Goal: Task Accomplishment & Management: Use online tool/utility

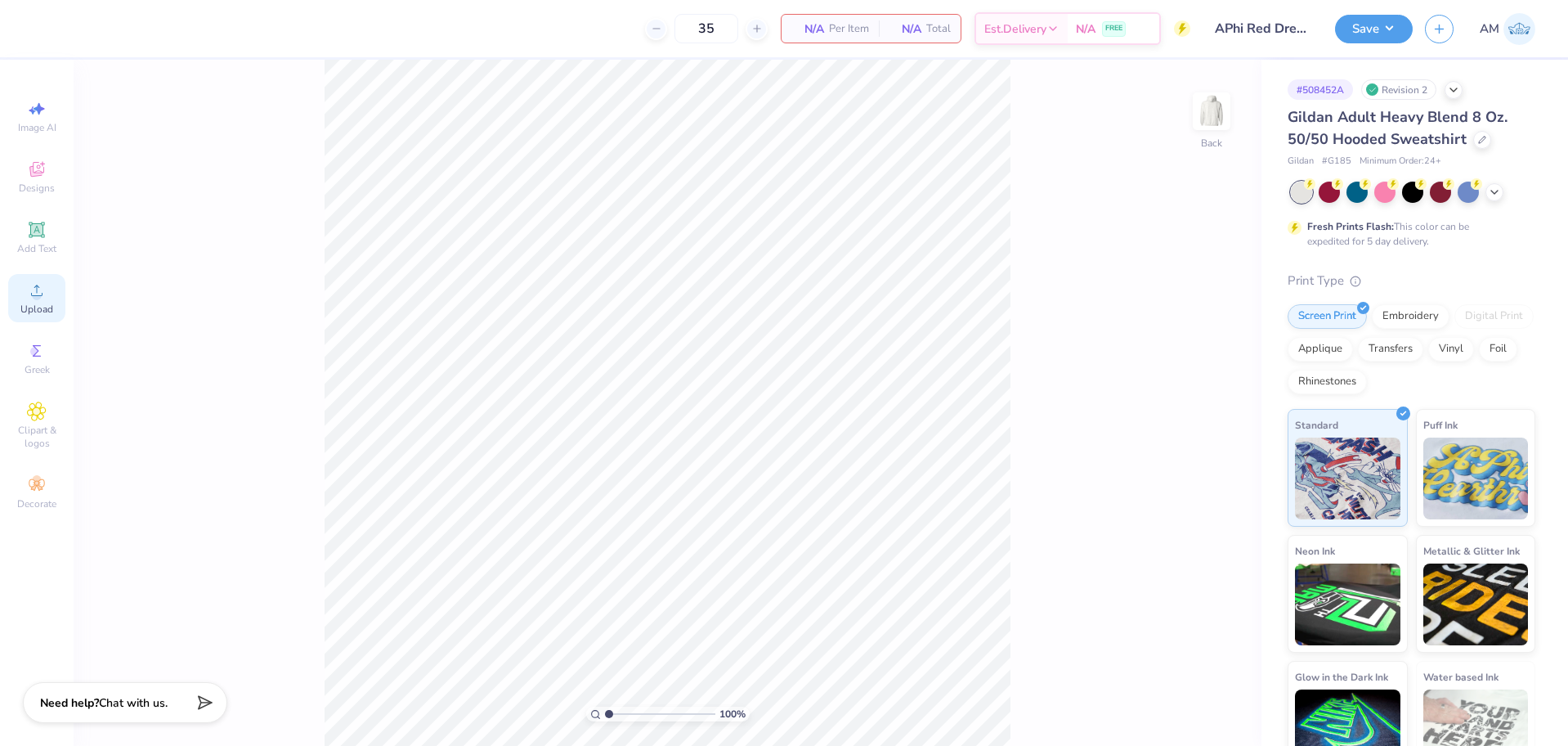
click at [48, 287] on div "Upload" at bounding box center [36, 299] width 57 height 49
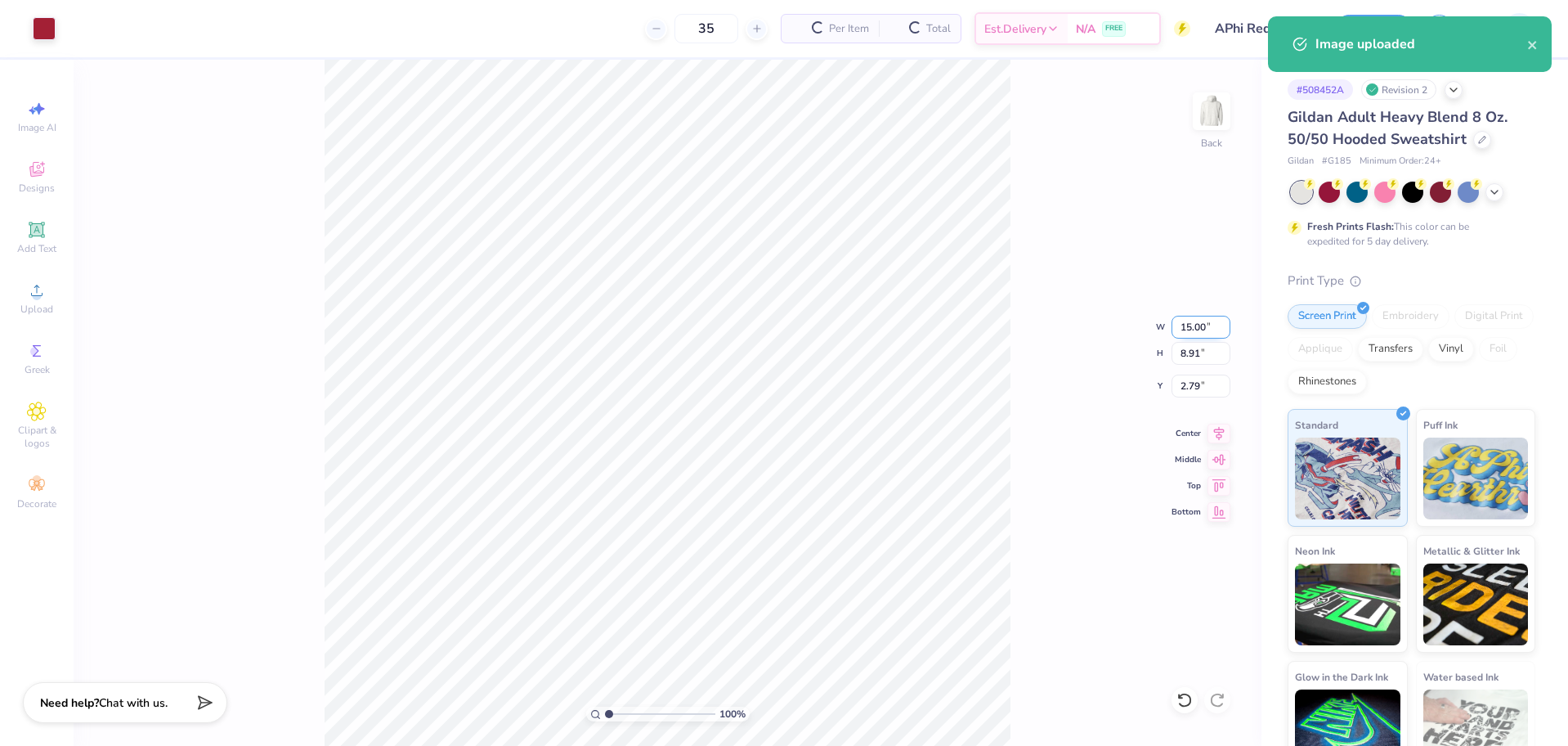
click at [1196, 334] on input "15.00" at bounding box center [1200, 327] width 59 height 22
click at [1190, 345] on input "8.91" at bounding box center [1200, 353] width 59 height 22
click at [1193, 320] on input "15.00" at bounding box center [1200, 327] width 59 height 22
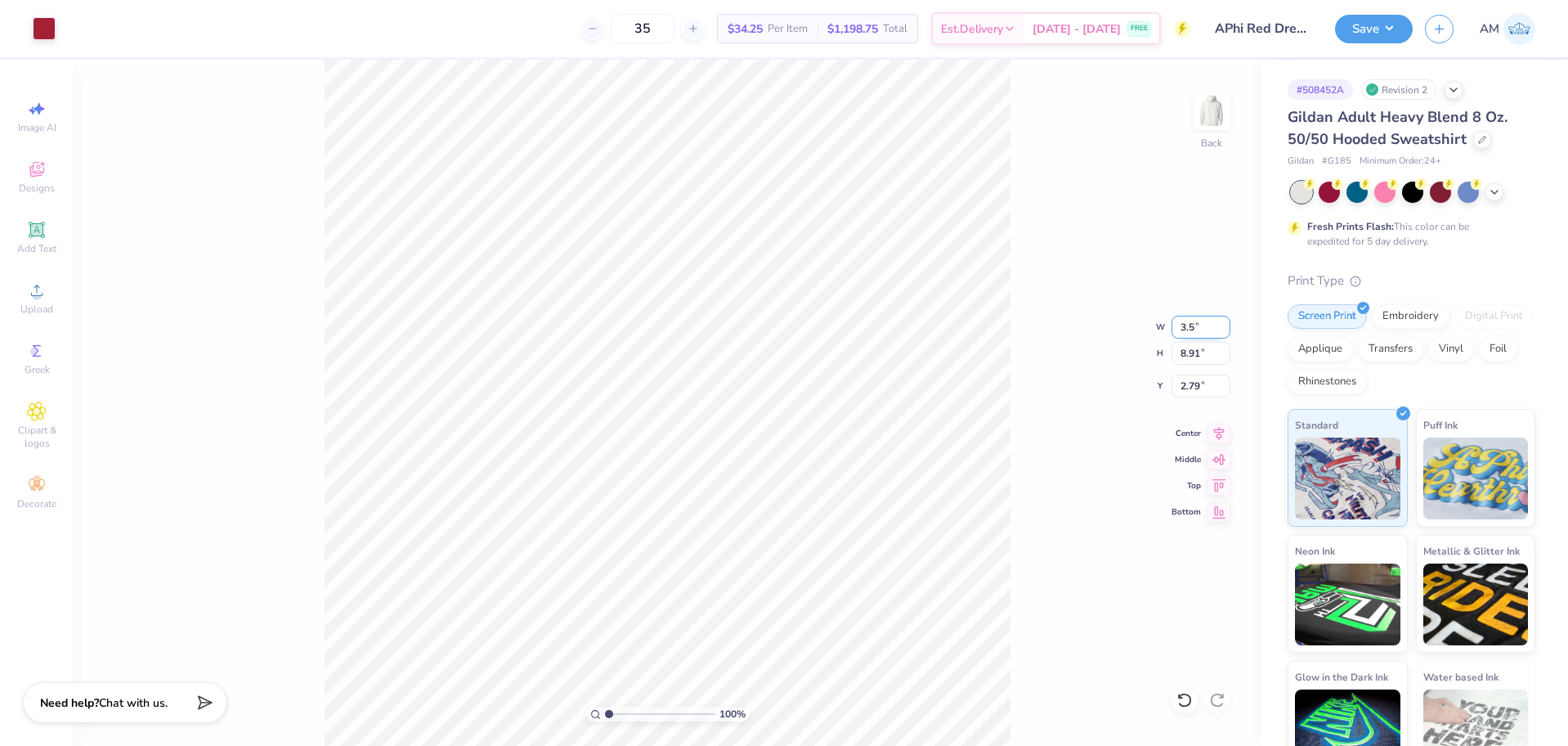
type input "3.50"
type input "2.08"
type input "6.21"
click at [1190, 352] on input "2.08" at bounding box center [1200, 353] width 59 height 22
type input "3.5"
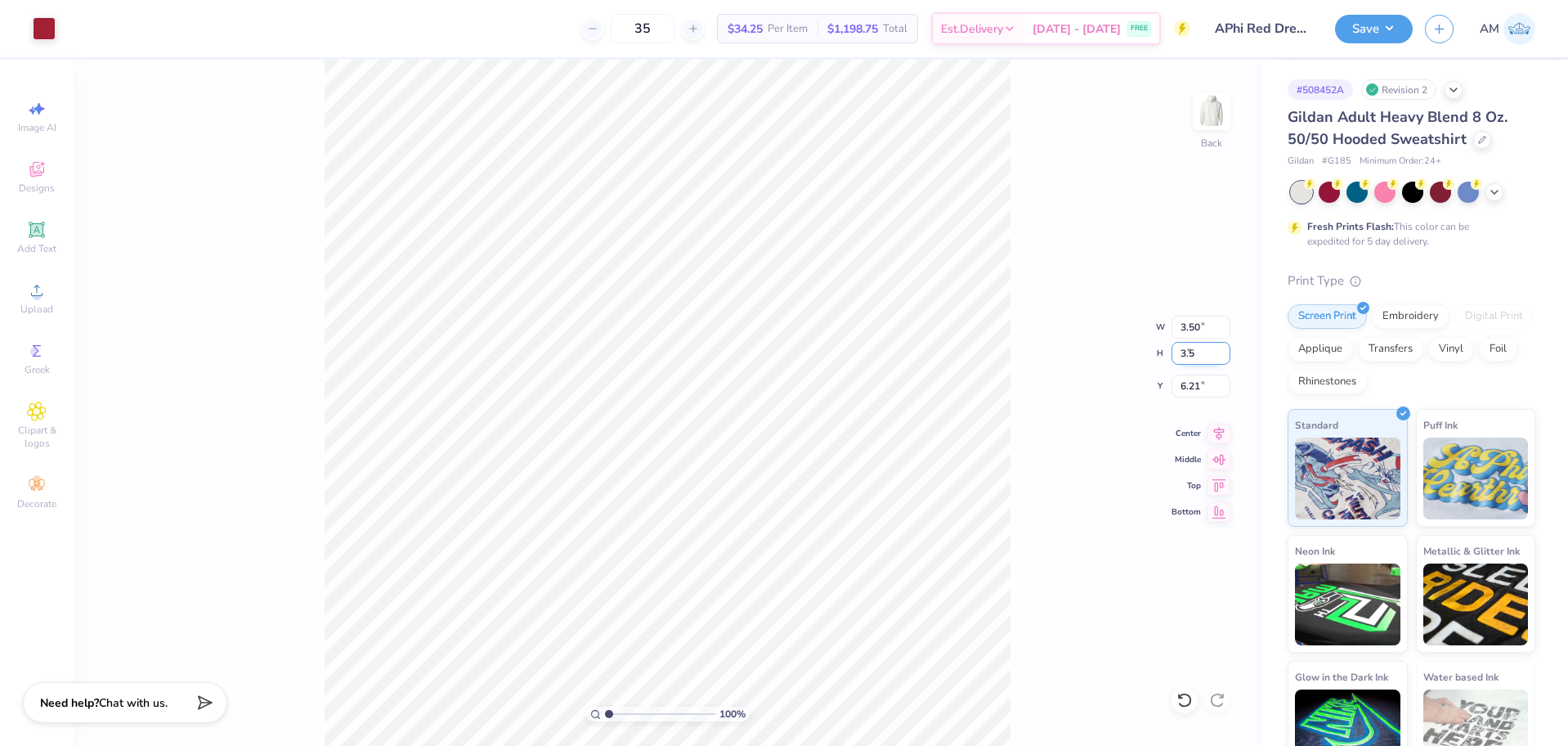
type input "5.89"
type input "3.50"
type input "5.50"
click at [1180, 354] on input "3.50" at bounding box center [1200, 353] width 59 height 22
click at [1193, 329] on input "5.89" at bounding box center [1200, 327] width 59 height 22
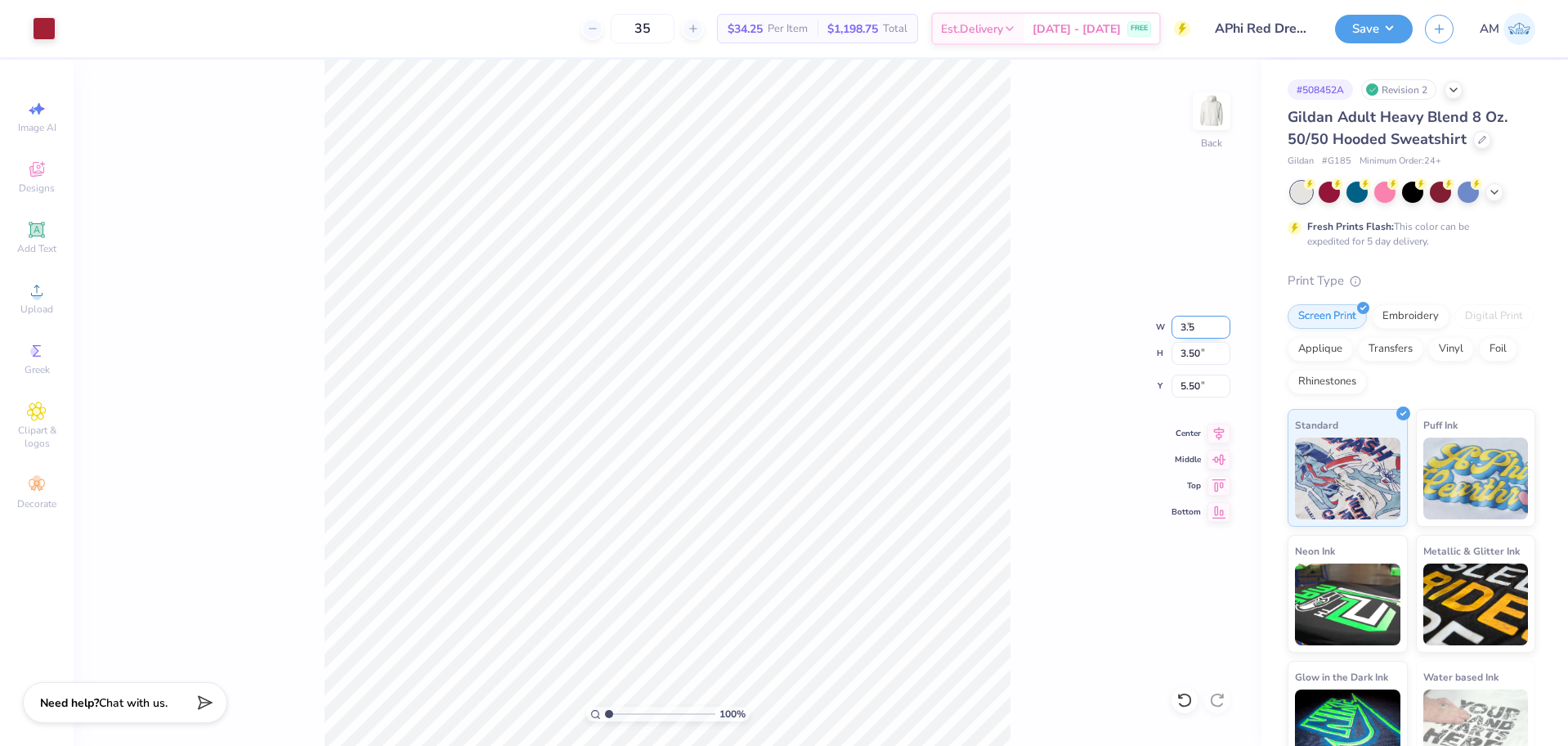
type input "3.50"
type input "2.08"
click at [1191, 385] on input "6.21" at bounding box center [1200, 386] width 59 height 22
type input "3.00"
click at [1186, 354] on input "2.08" at bounding box center [1200, 353] width 59 height 22
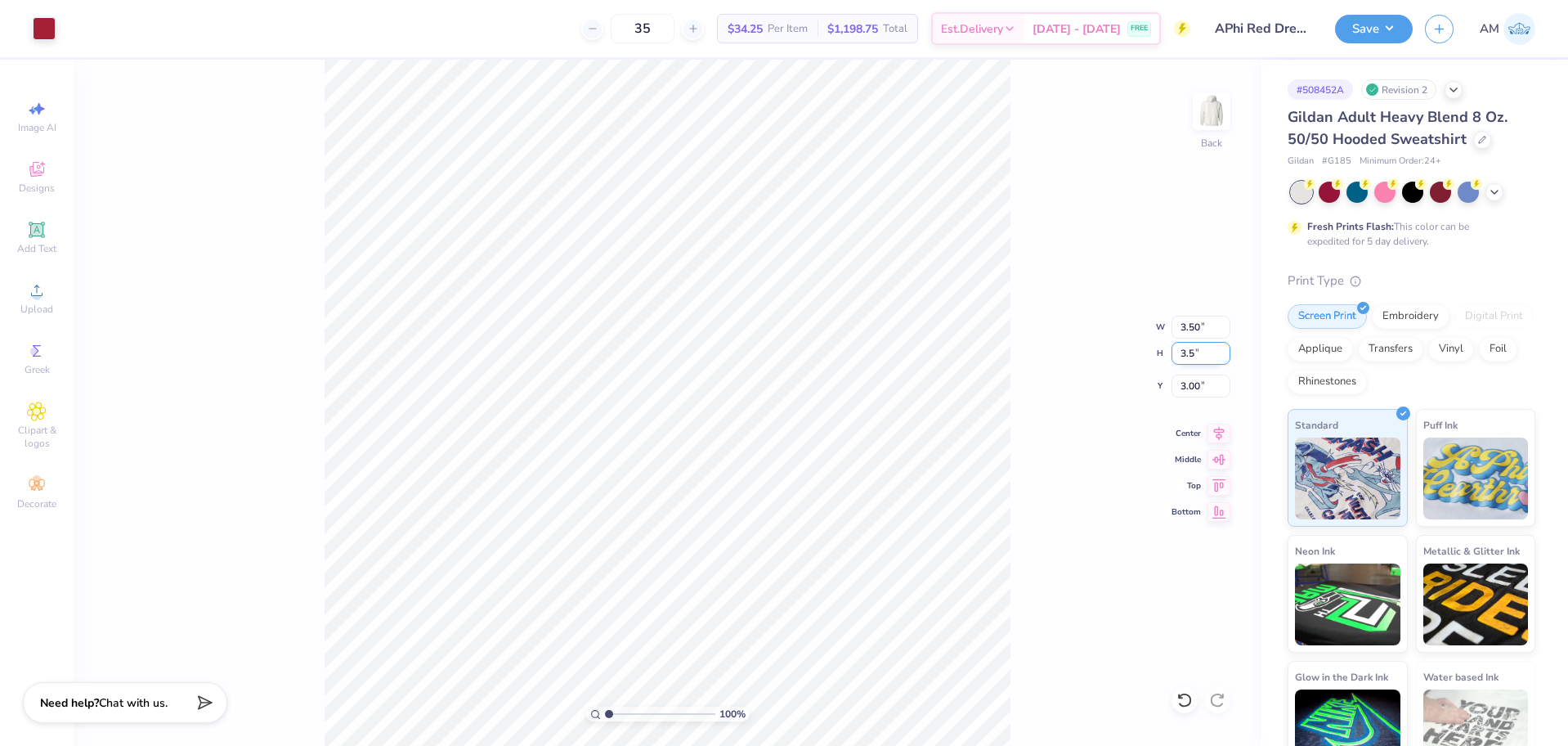
type input "3.5"
type input "5.89"
type input "3.50"
click at [1193, 386] on input "2.29" at bounding box center [1200, 386] width 59 height 22
type input "3.00"
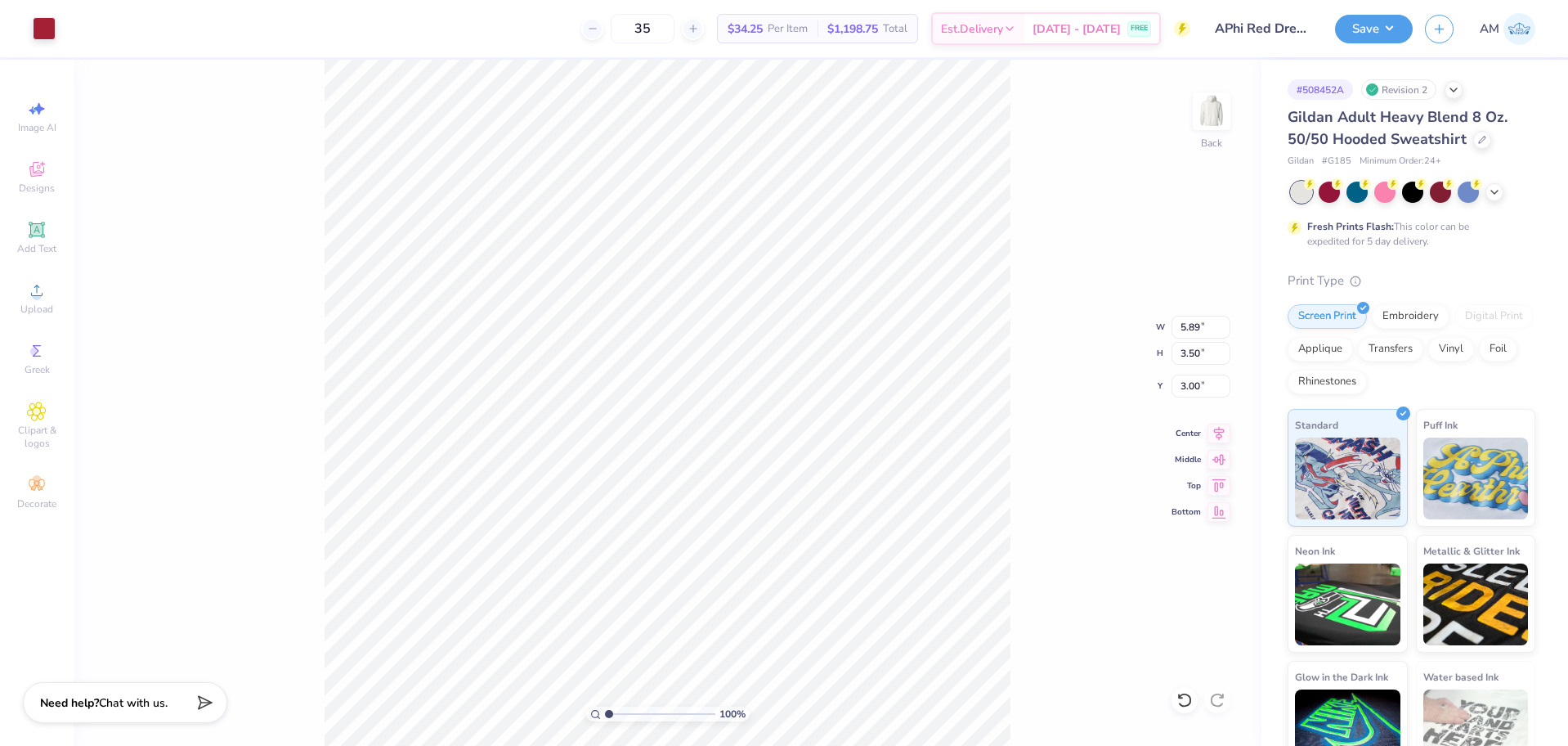
click at [1016, 362] on div "100 % Back W 5.89 5.89 " H 3.50 3.50 " Y 3.00 3.00 " Center Middle Top Bottom" at bounding box center [668, 402] width 1188 height 686
click at [1186, 329] on input "5.89" at bounding box center [1200, 327] width 59 height 22
type input "3.30"
type input "1.96"
type input "3.77"
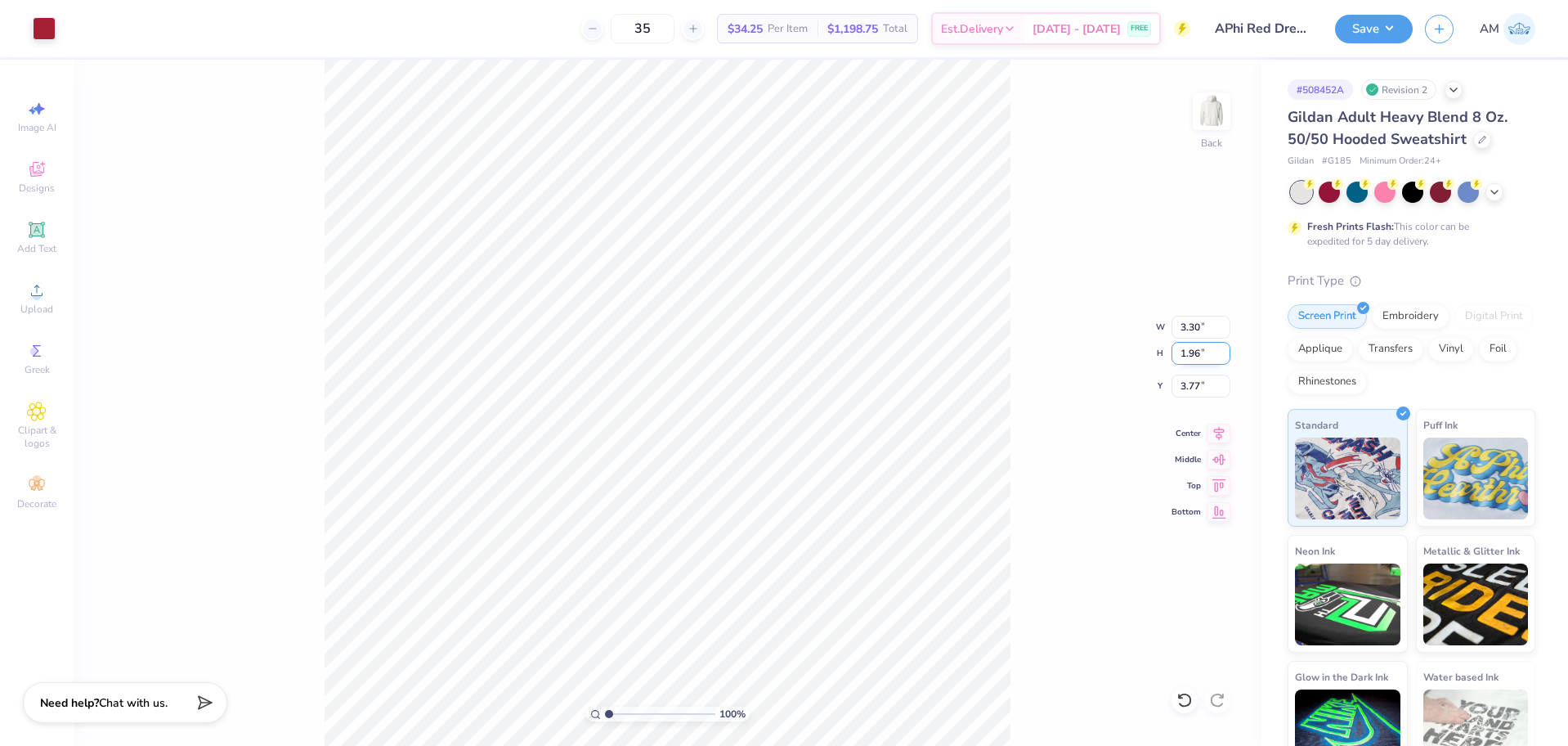
click at [1193, 354] on input "1.96" at bounding box center [1200, 353] width 59 height 22
type input "3.5"
type input "5.89"
type input "3.50"
type input "3.00"
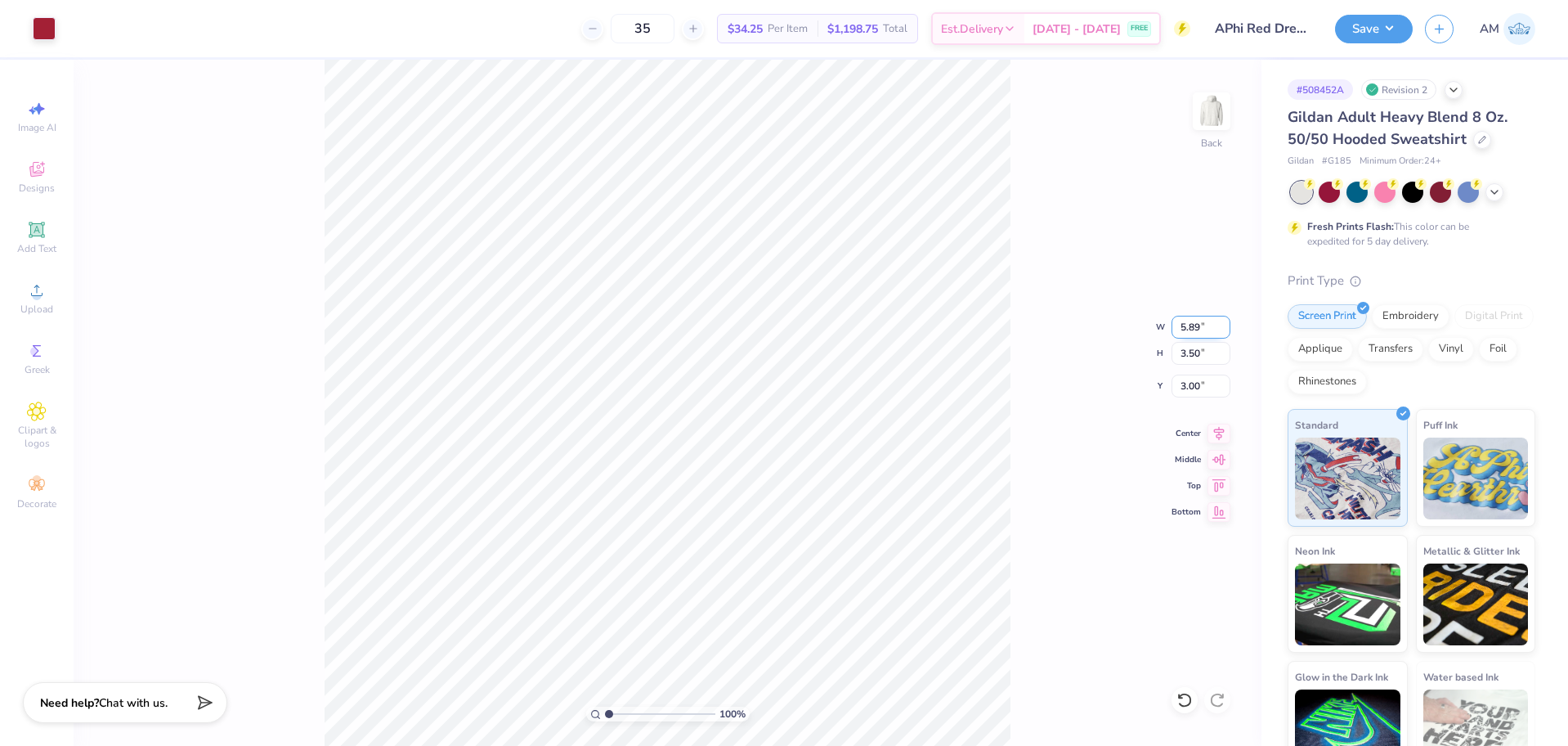
click at [1189, 334] on input "5.89" at bounding box center [1200, 327] width 59 height 22
type input "3.50"
type input "2.08"
type input "3.71"
click at [1183, 324] on input "3.50" at bounding box center [1200, 327] width 59 height 22
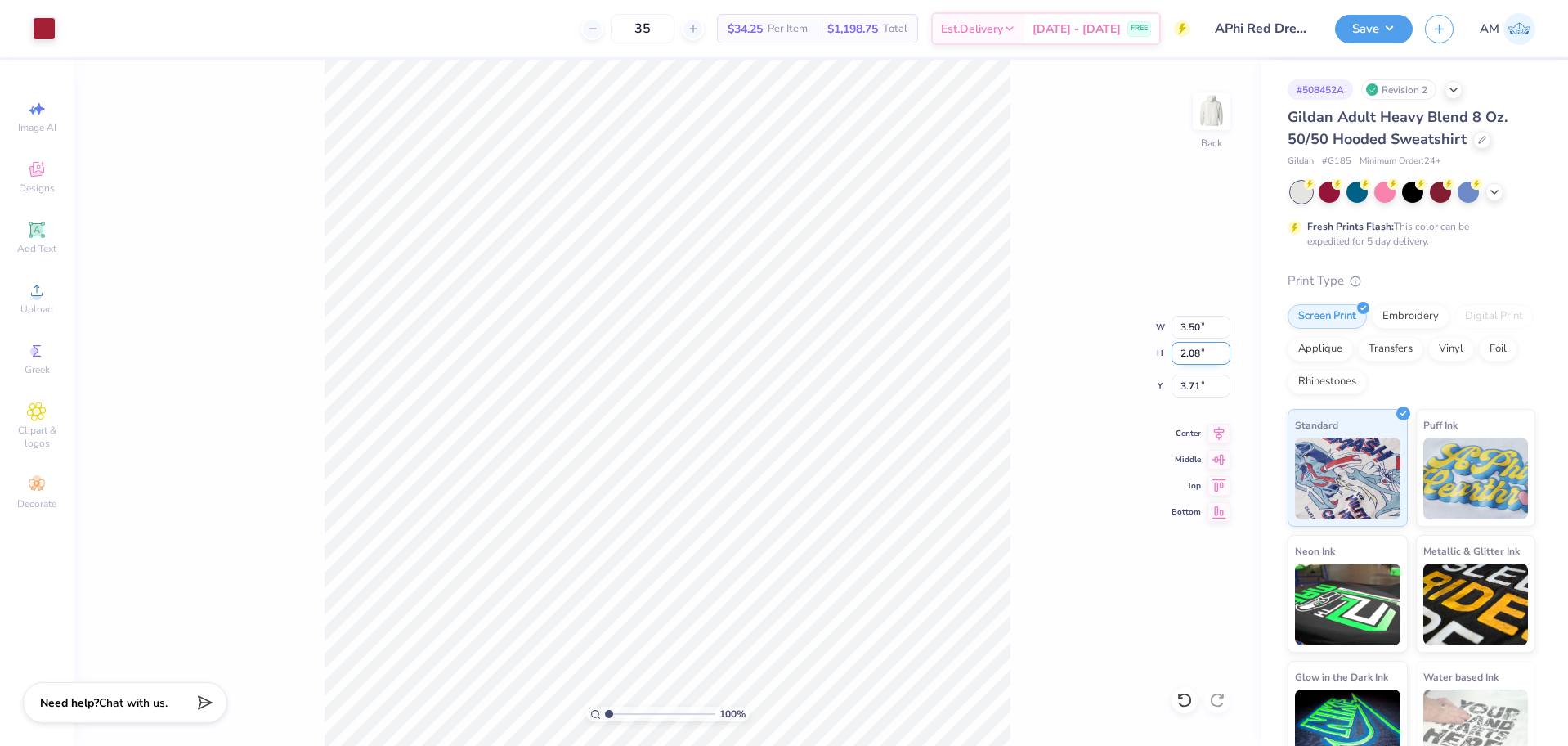
click at [1191, 354] on input "2.08" at bounding box center [1200, 353] width 59 height 22
type input "3.5"
type input "5.89"
type input "3.50"
type input "3.00"
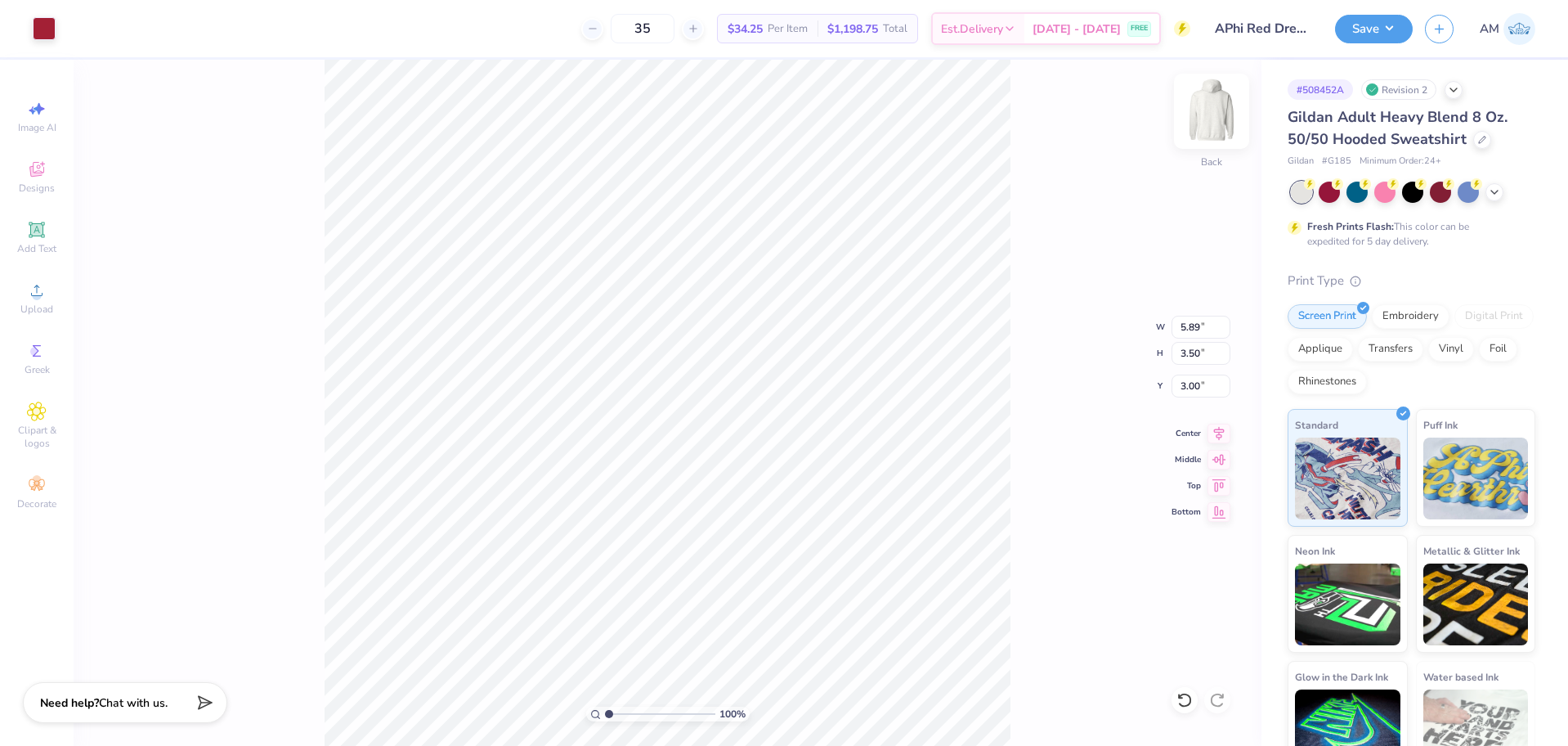
click at [1227, 107] on img at bounding box center [1212, 111] width 65 height 66
click at [32, 303] on span "Upload" at bounding box center [36, 309] width 33 height 13
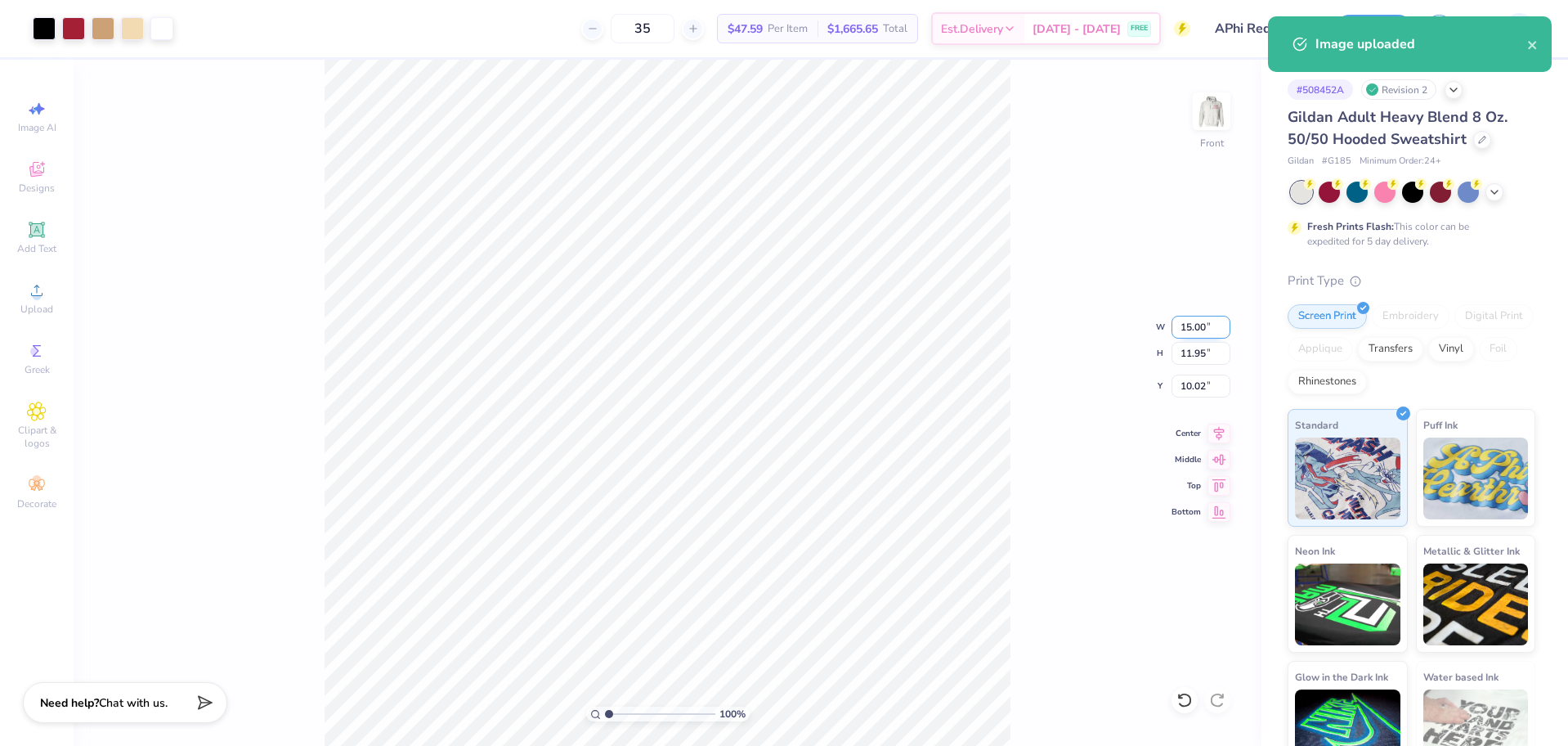
click at [1188, 327] on input "15.00" at bounding box center [1200, 327] width 59 height 22
type input "12.50"
type input "9.96"
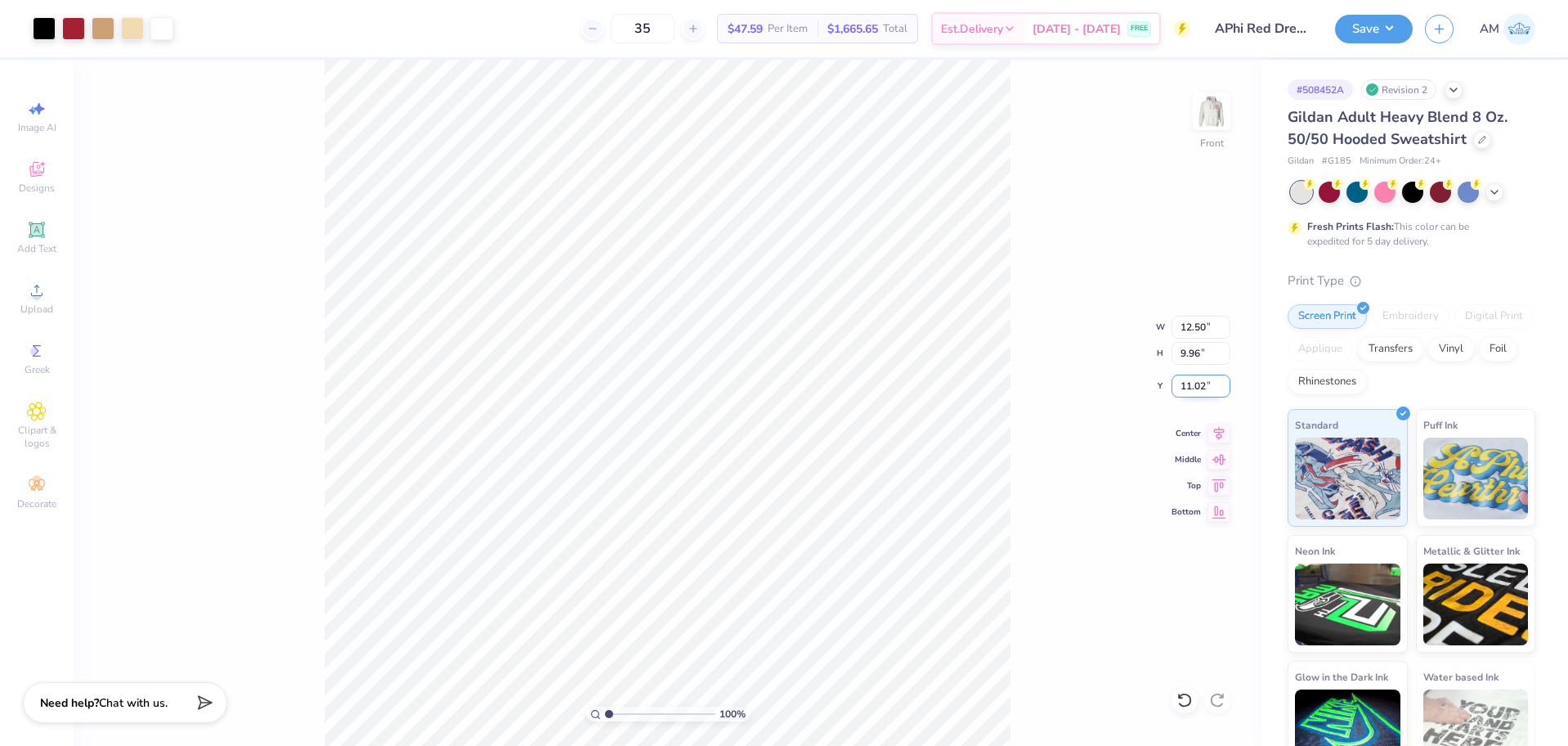
click at [1193, 387] on input "11.02" at bounding box center [1200, 386] width 59 height 22
type input "6.00"
click at [1217, 436] on icon at bounding box center [1219, 431] width 22 height 20
click at [1217, 118] on img at bounding box center [1212, 111] width 65 height 66
click at [1361, 30] on button "Save" at bounding box center [1373, 26] width 78 height 29
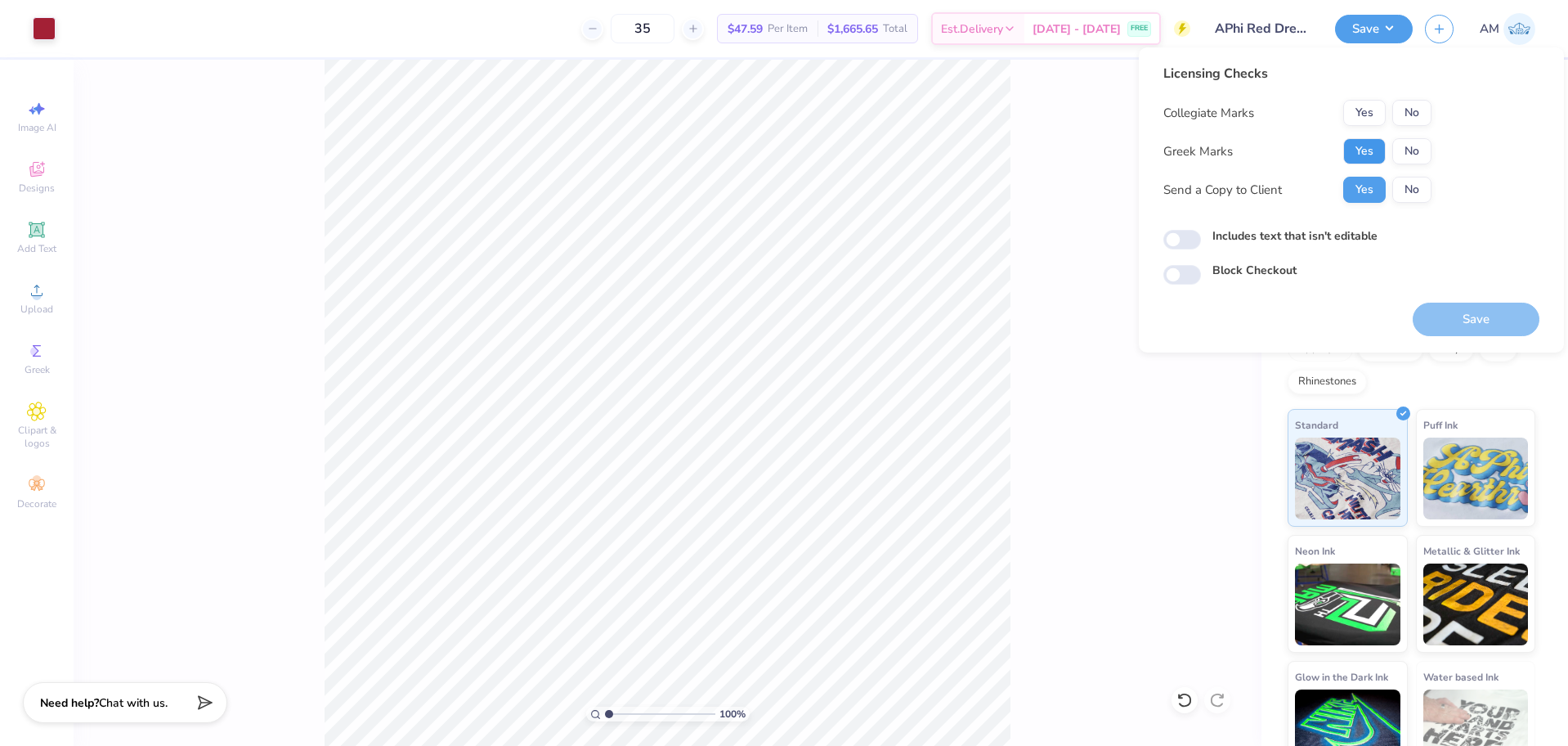
click at [1370, 149] on button "Yes" at bounding box center [1364, 152] width 42 height 26
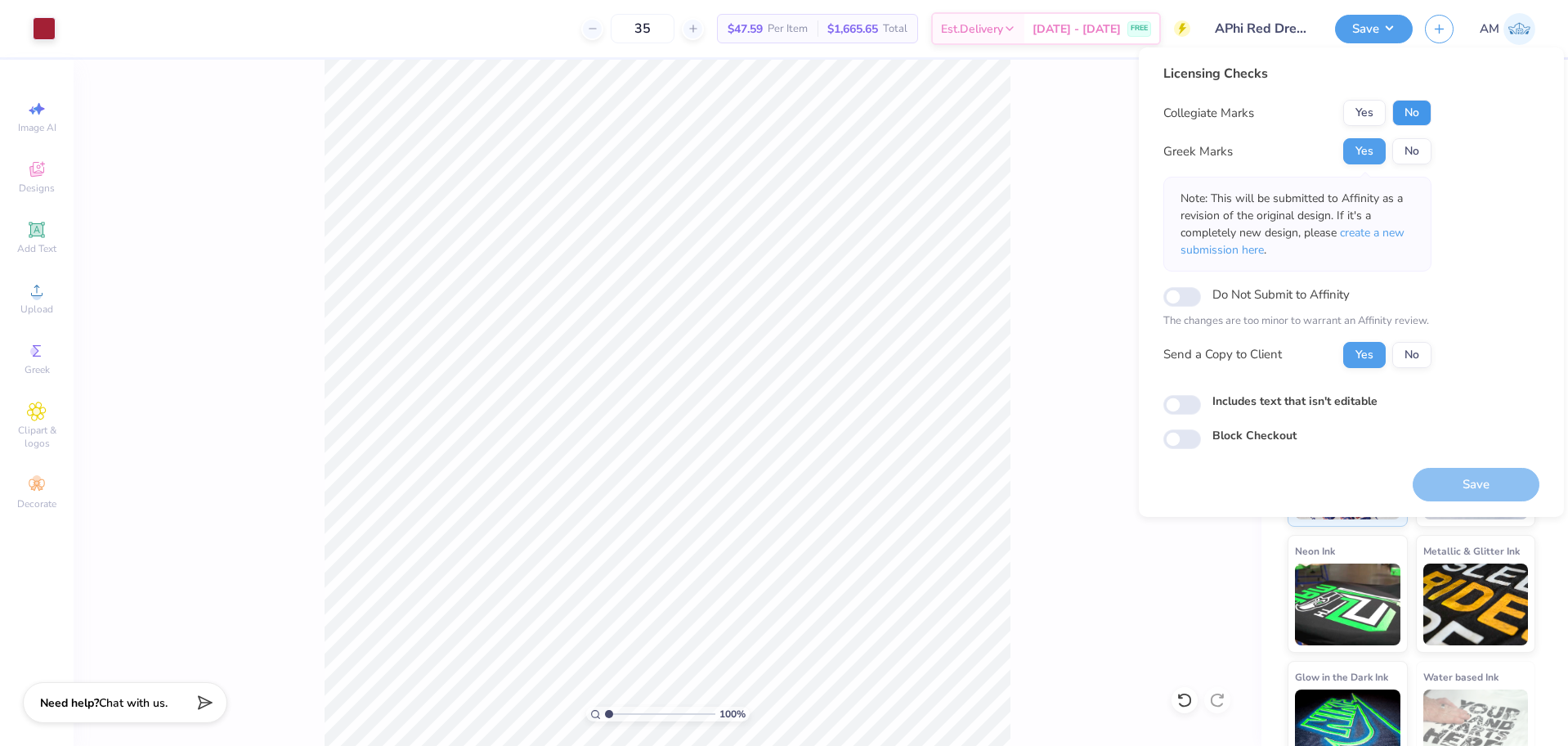
click at [1415, 111] on button "No" at bounding box center [1412, 113] width 39 height 26
click at [1178, 403] on input "Includes text that isn't editable" at bounding box center [1183, 404] width 37 height 20
checkbox input "true"
click at [1044, 307] on div "100 % Back" at bounding box center [668, 402] width 1188 height 686
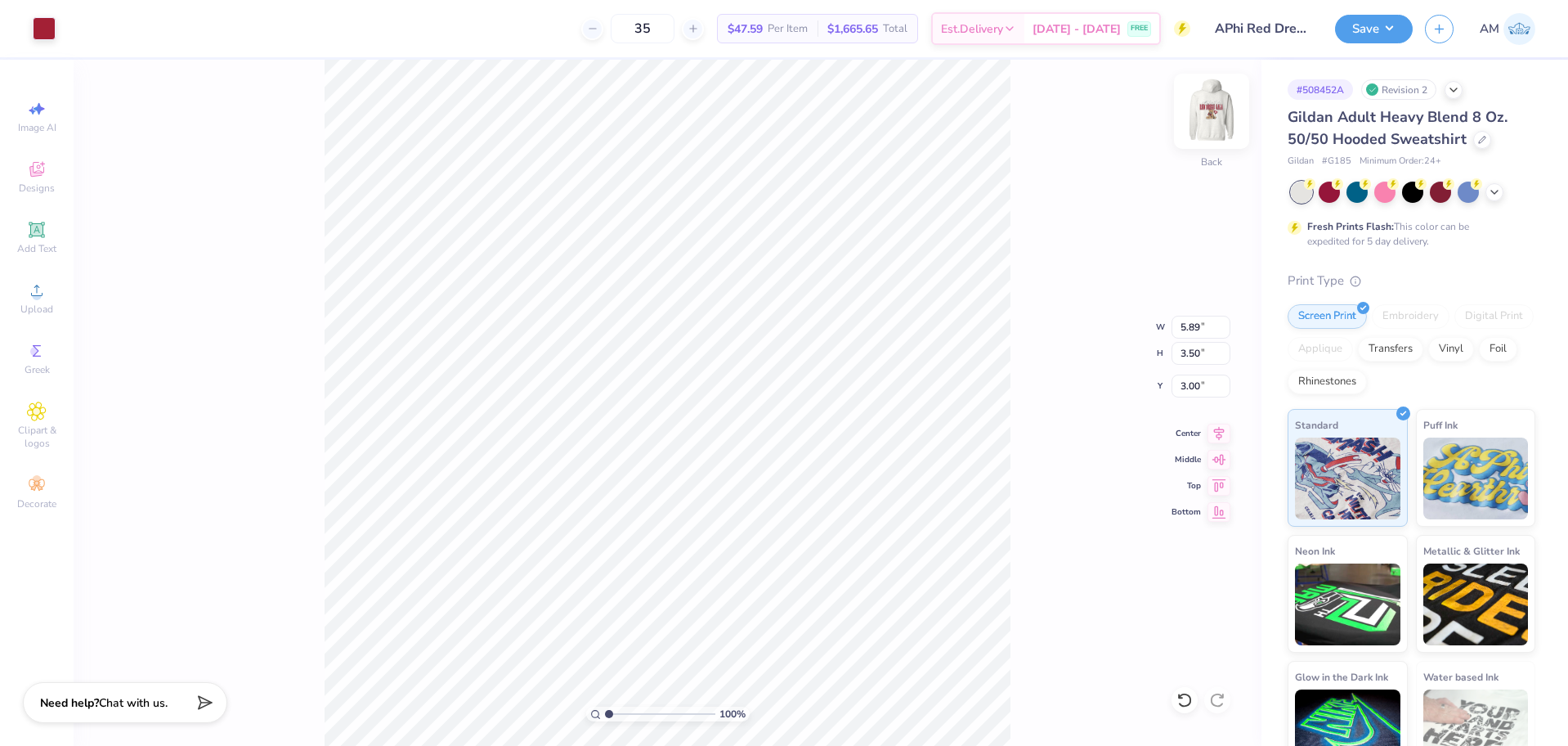
click at [1224, 114] on img at bounding box center [1212, 111] width 65 height 66
click at [1365, 31] on button "Save" at bounding box center [1373, 26] width 78 height 29
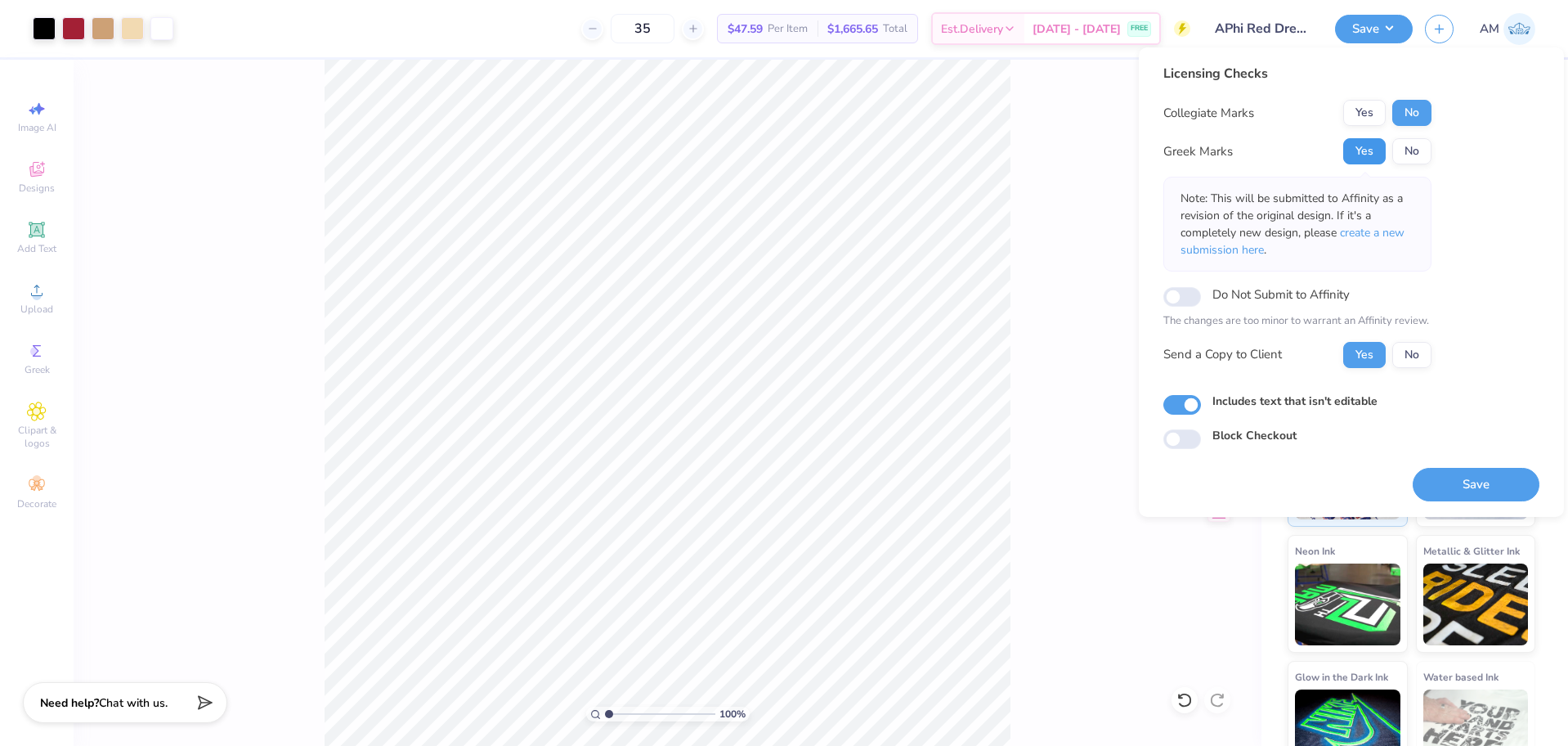
click at [1367, 146] on button "Yes" at bounding box center [1364, 152] width 42 height 26
click at [1412, 115] on button "No" at bounding box center [1412, 113] width 39 height 26
click at [1451, 476] on button "Save" at bounding box center [1475, 485] width 126 height 34
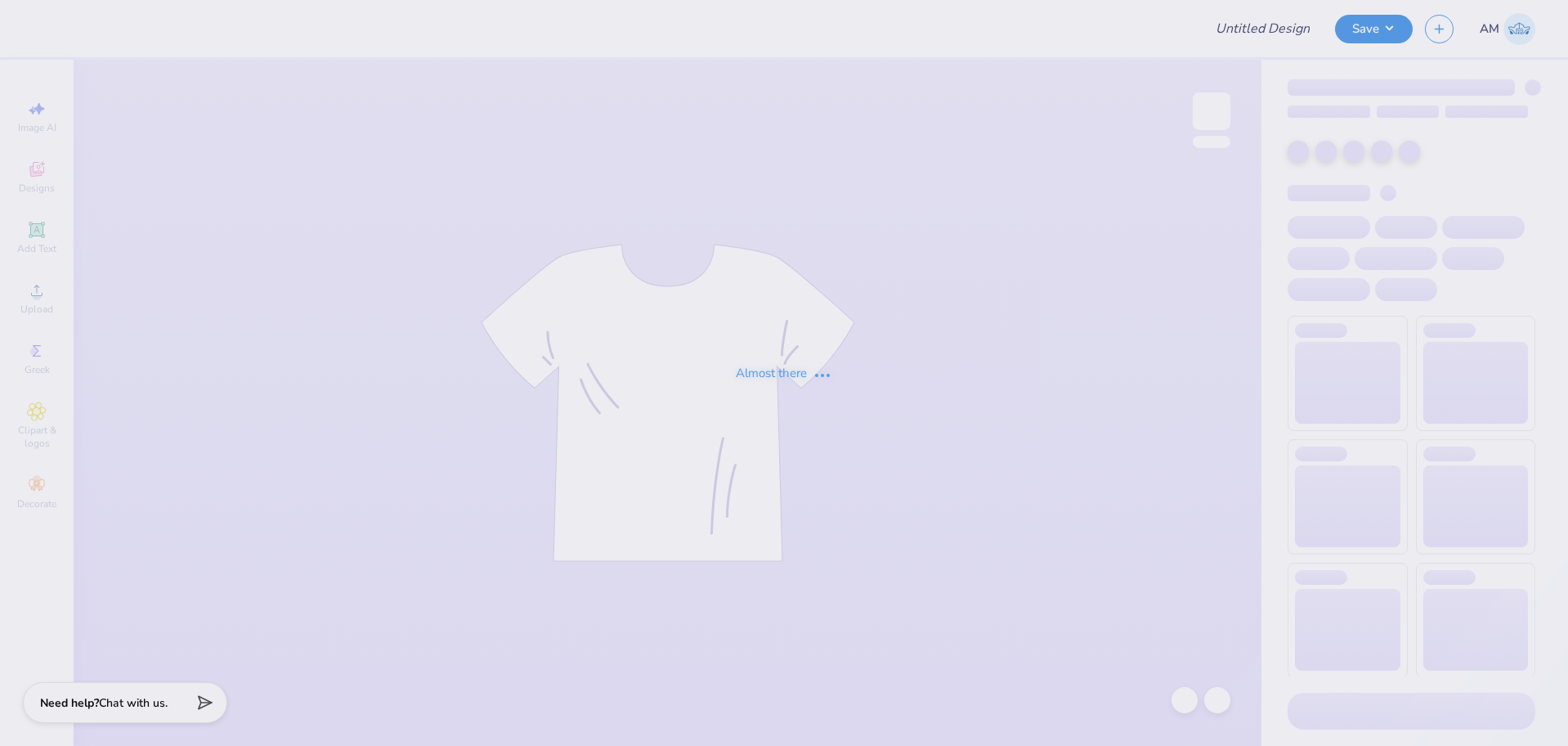
type input "Keely Page : [US_STATE][GEOGRAPHIC_DATA] [GEOGRAPHIC_DATA]"
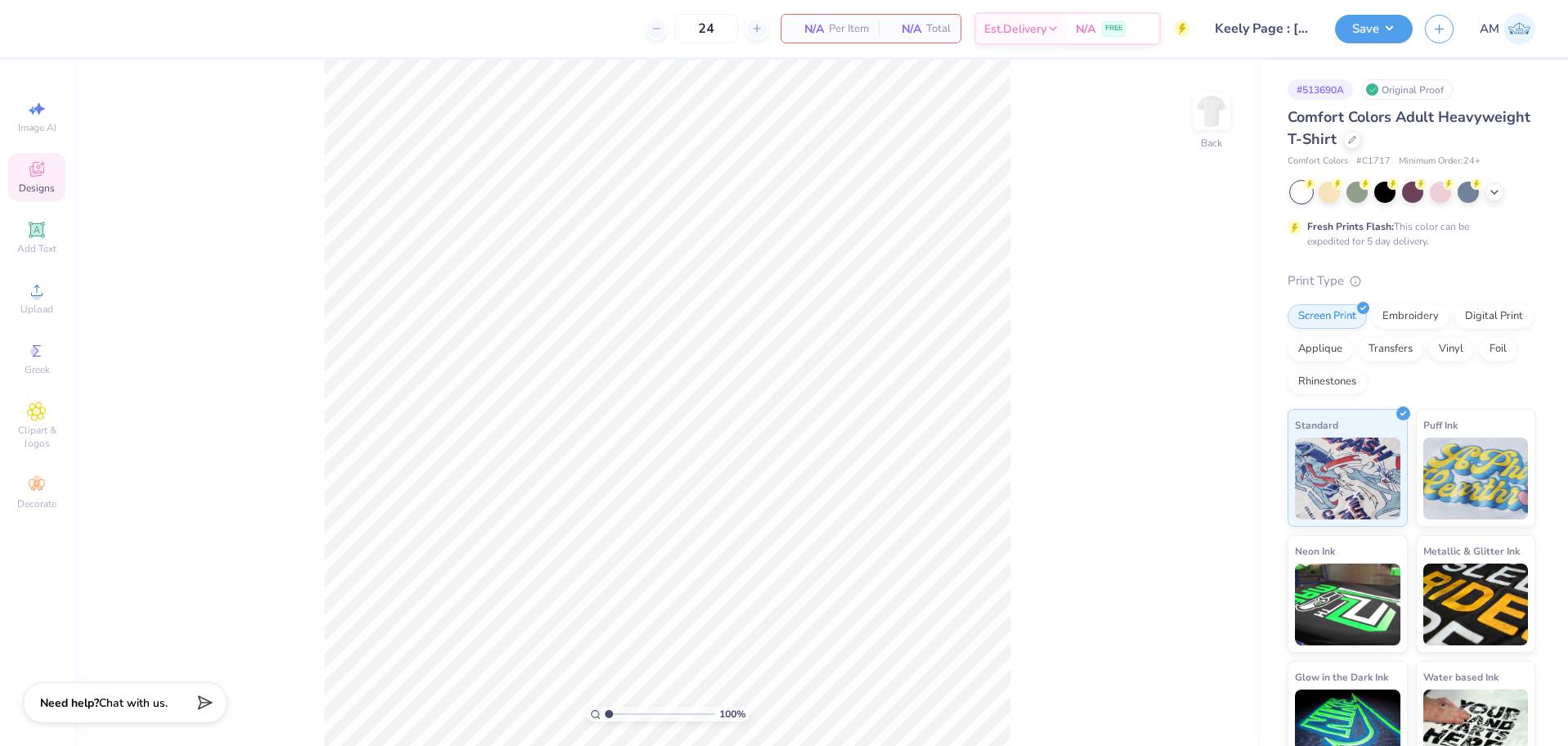
click at [38, 179] on icon at bounding box center [36, 168] width 20 height 20
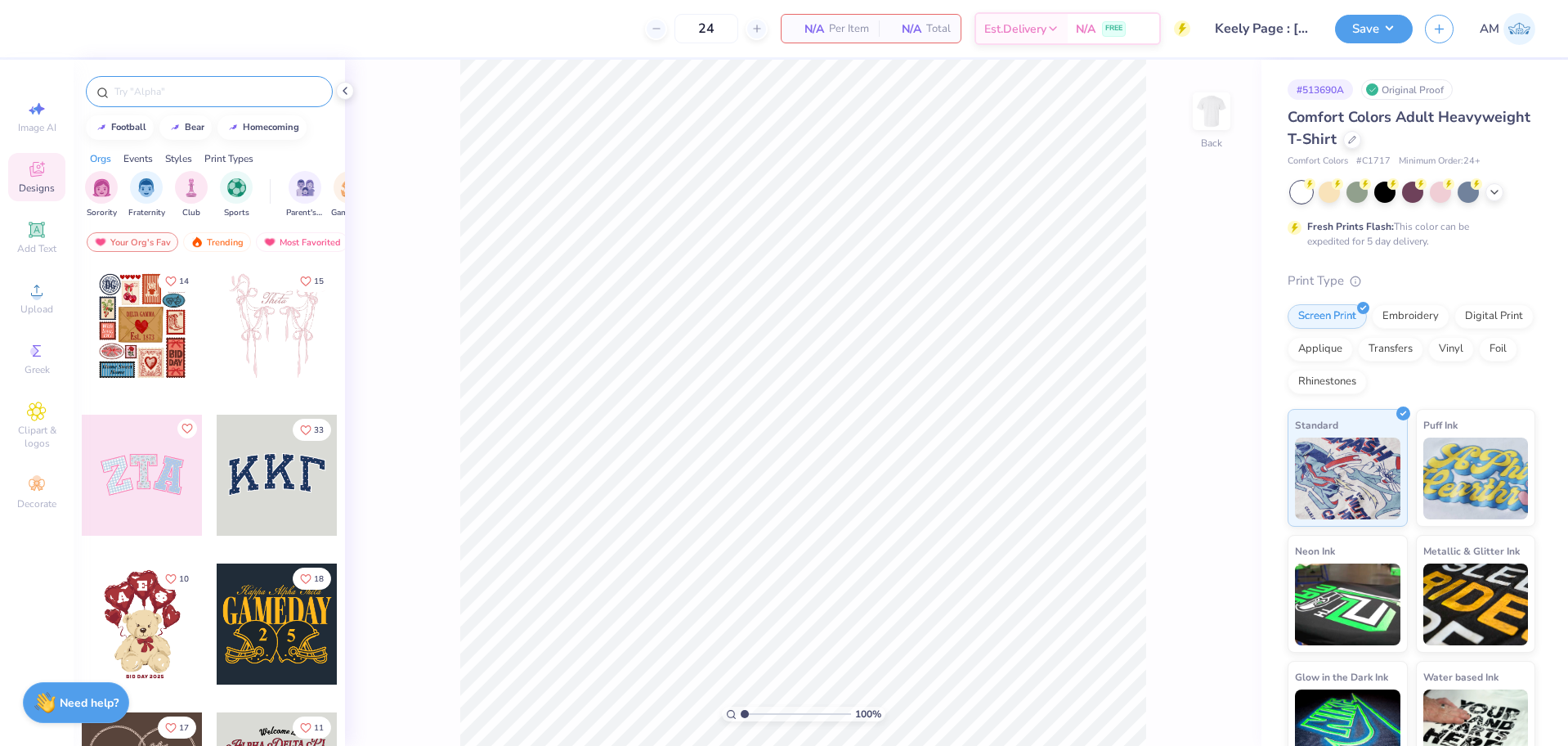
click at [177, 91] on input "text" at bounding box center [218, 91] width 210 height 16
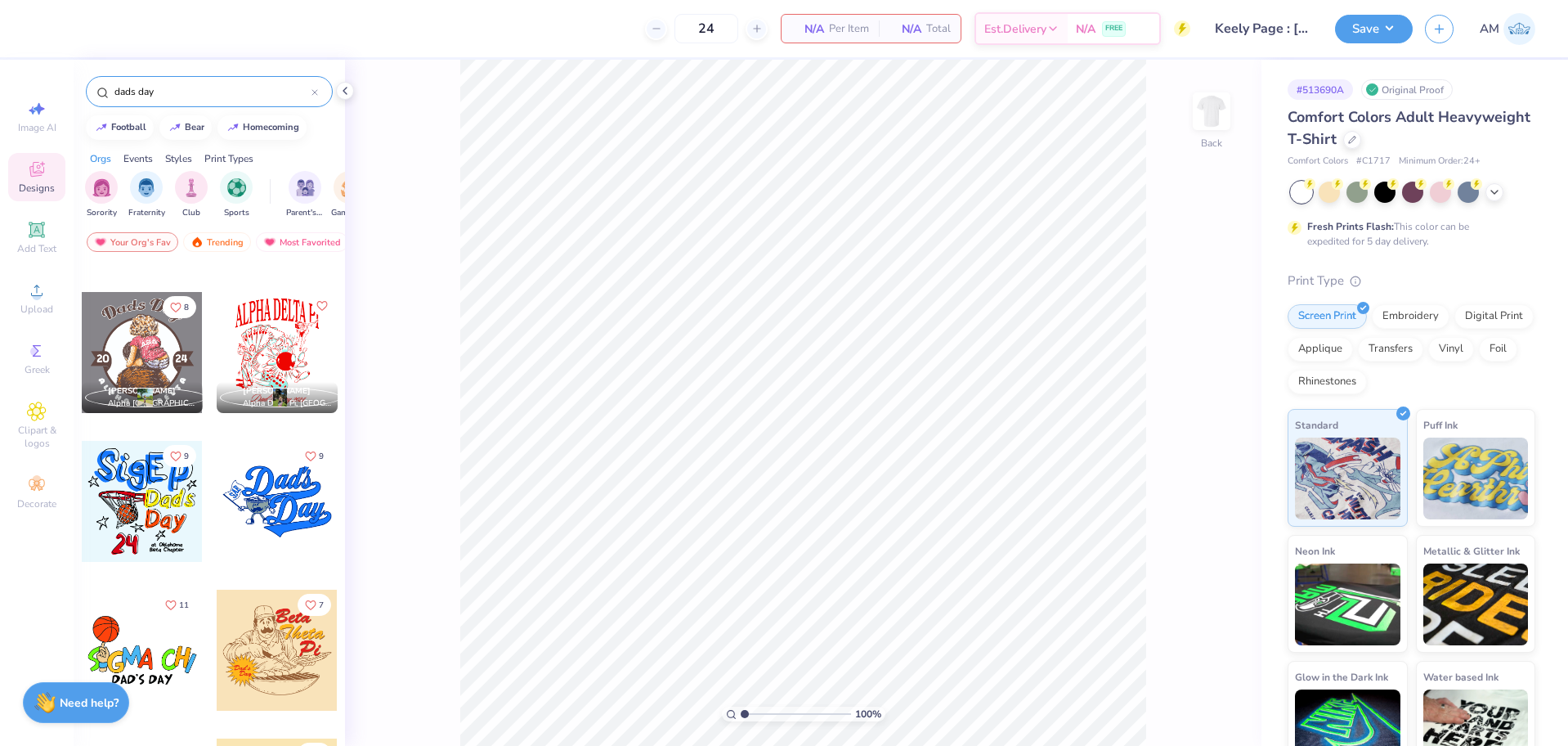
scroll to position [737, 0]
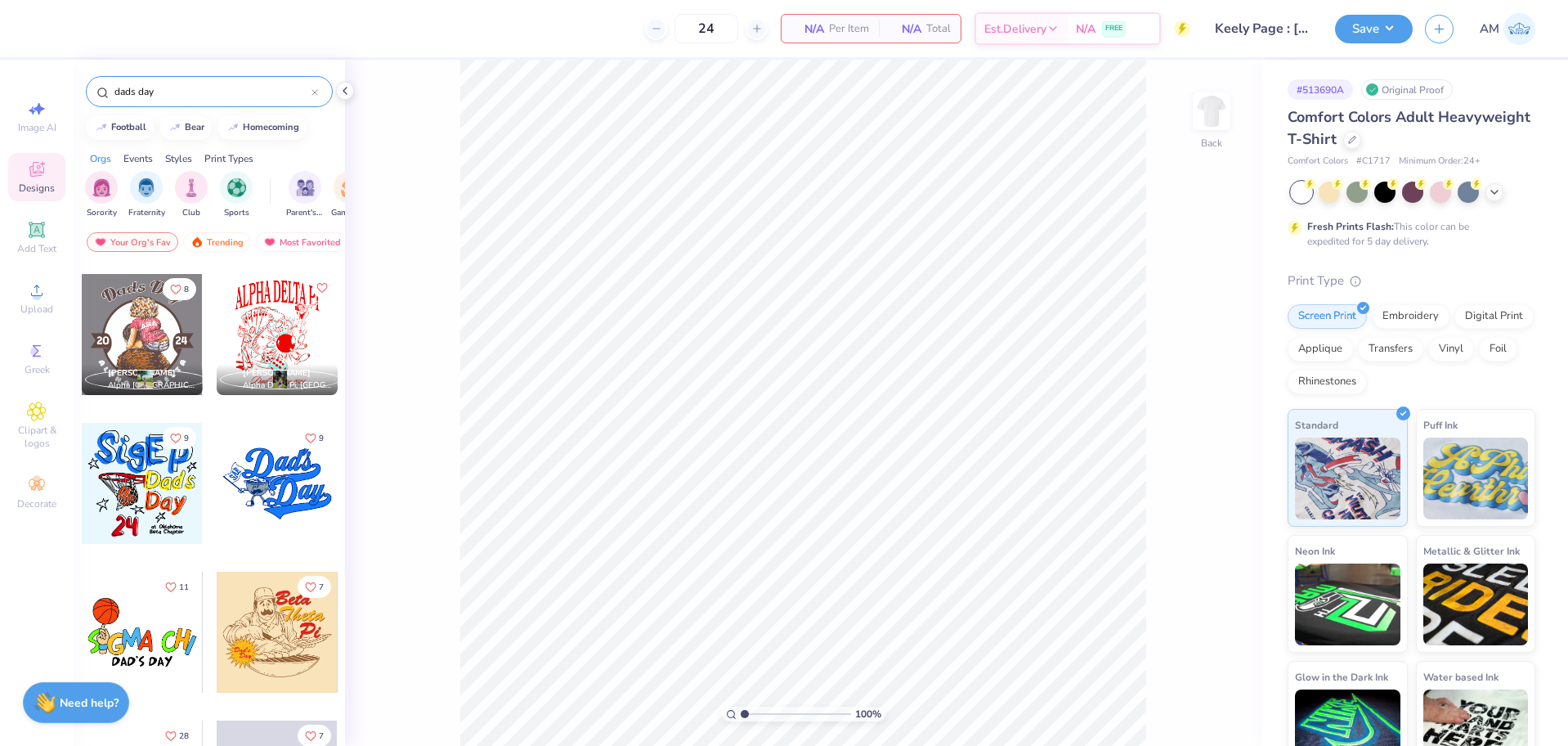
type input "dads day"
click at [36, 286] on icon at bounding box center [36, 290] width 11 height 11
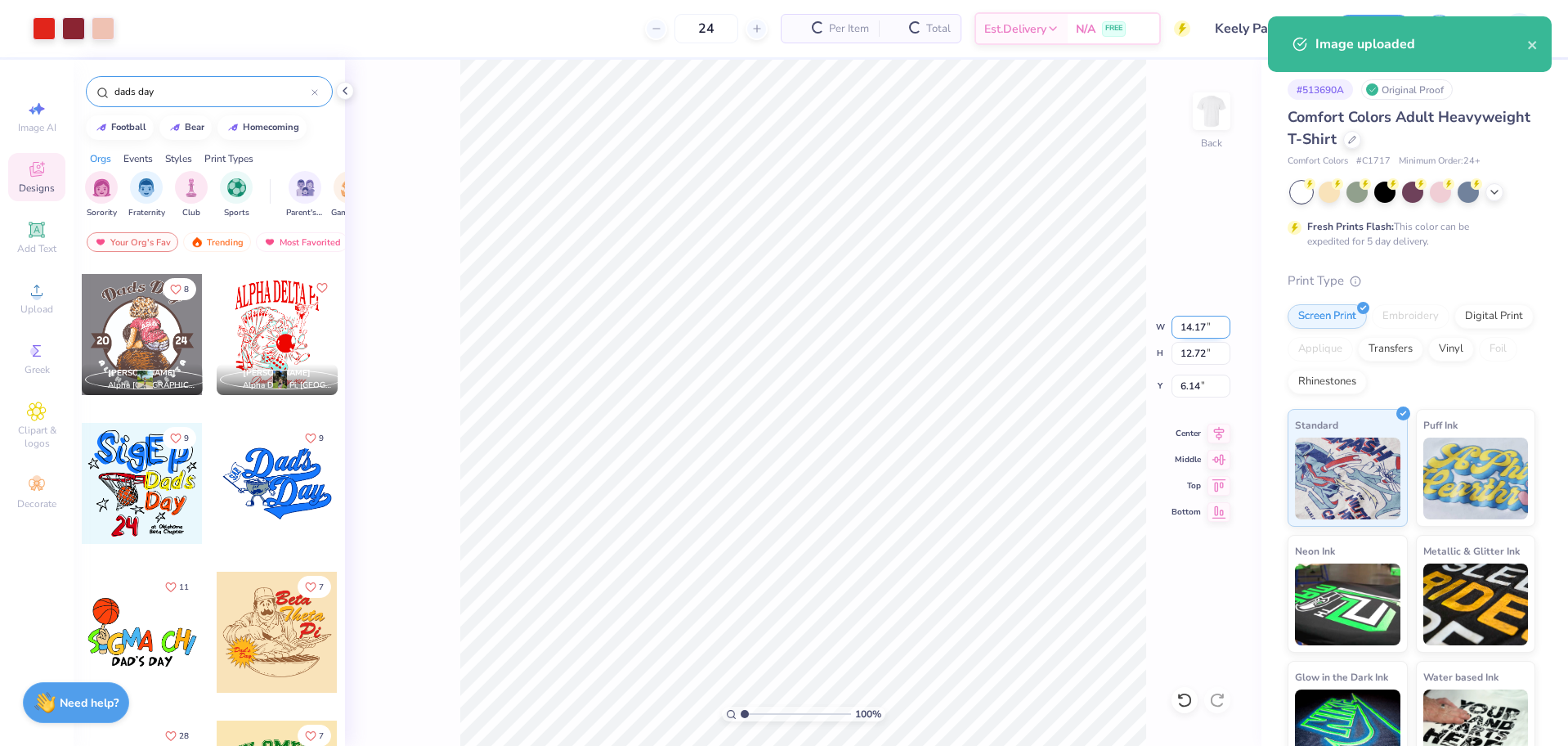
click at [1199, 330] on input "14.17" at bounding box center [1200, 327] width 59 height 22
type input "12.50"
type input "11.22"
click at [1191, 383] on input "6.89" at bounding box center [1200, 386] width 59 height 22
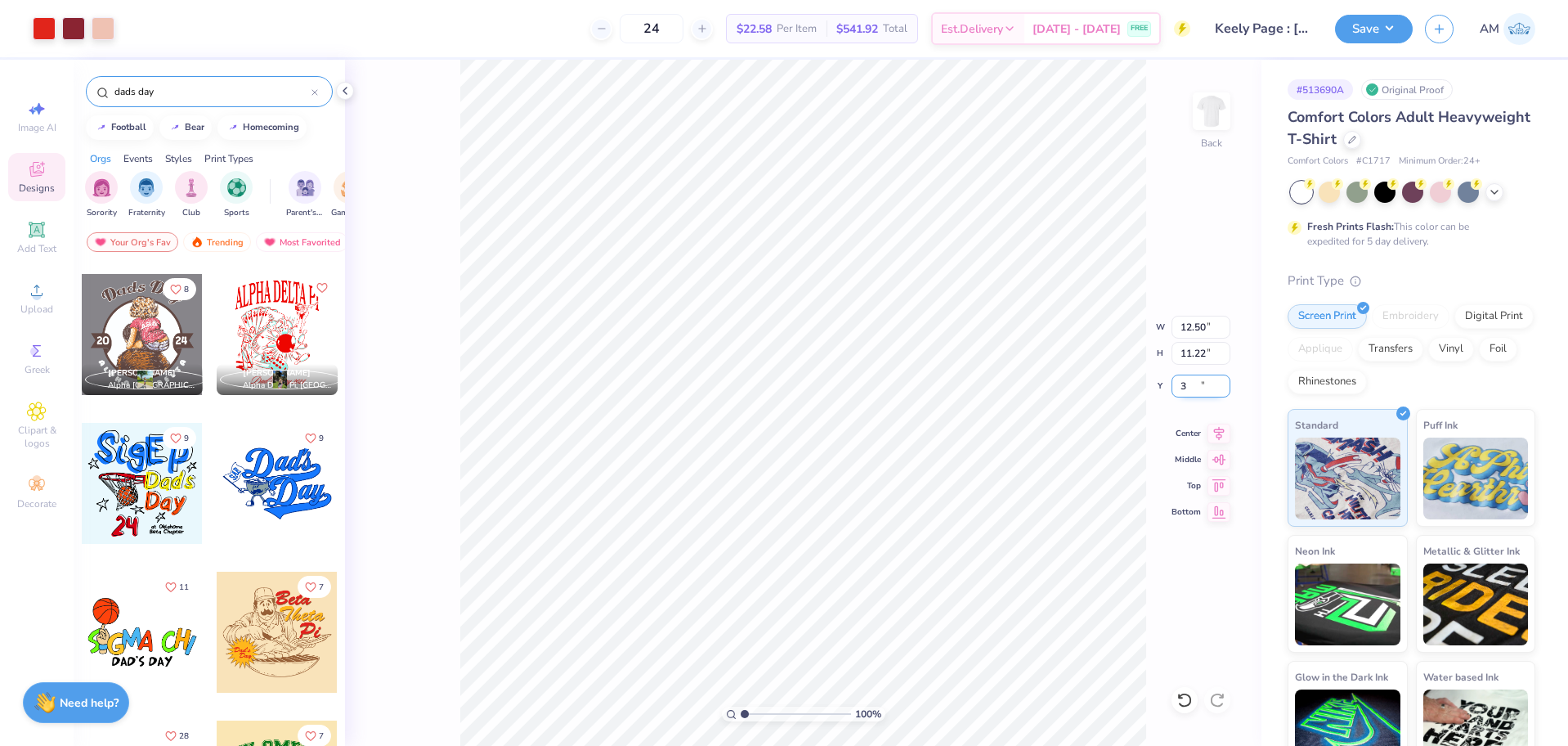
type input "3.00"
click at [1189, 329] on input "12.50" at bounding box center [1200, 327] width 59 height 22
type input "12.00"
type input "10.77"
type input "3.22"
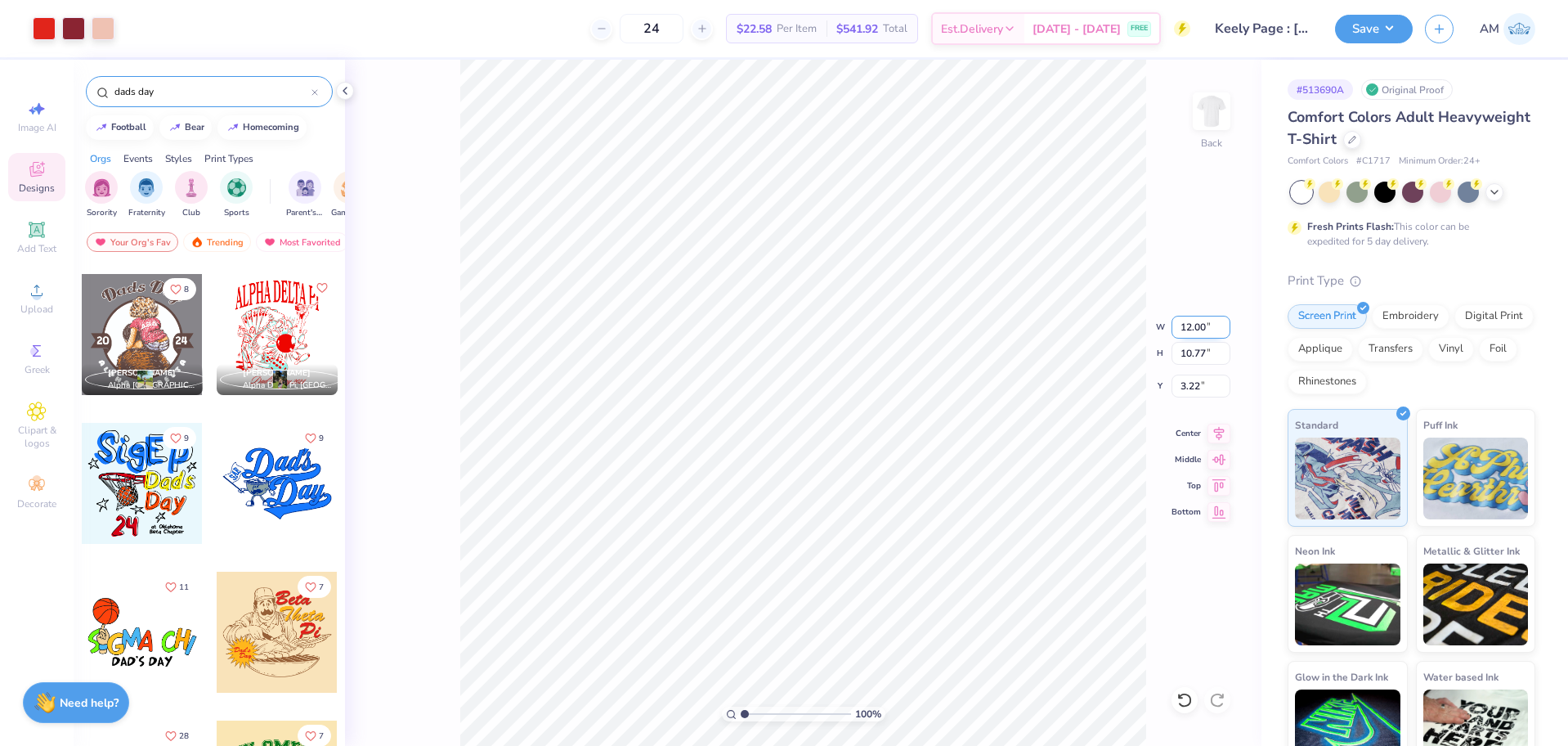
click at [1184, 328] on input "12.00" at bounding box center [1200, 327] width 59 height 22
type input "11.50"
type input "10.32"
type input "3.45"
click at [1184, 328] on input "11.50" at bounding box center [1200, 327] width 59 height 22
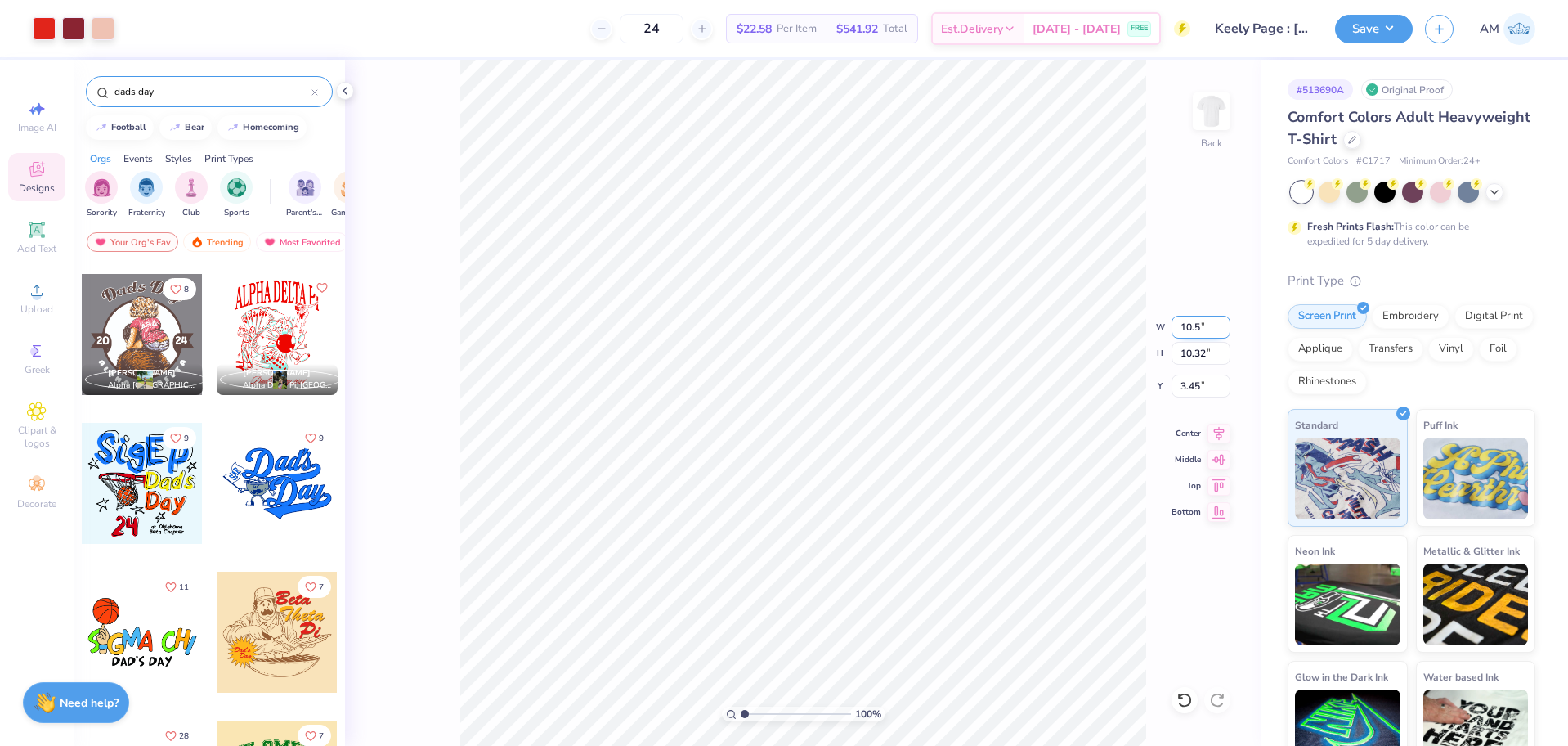
type input "10.50"
type input "9.43"
click at [1189, 386] on input "3.90" at bounding box center [1200, 386] width 59 height 22
type input "3.00"
click at [342, 88] on icon at bounding box center [345, 91] width 13 height 13
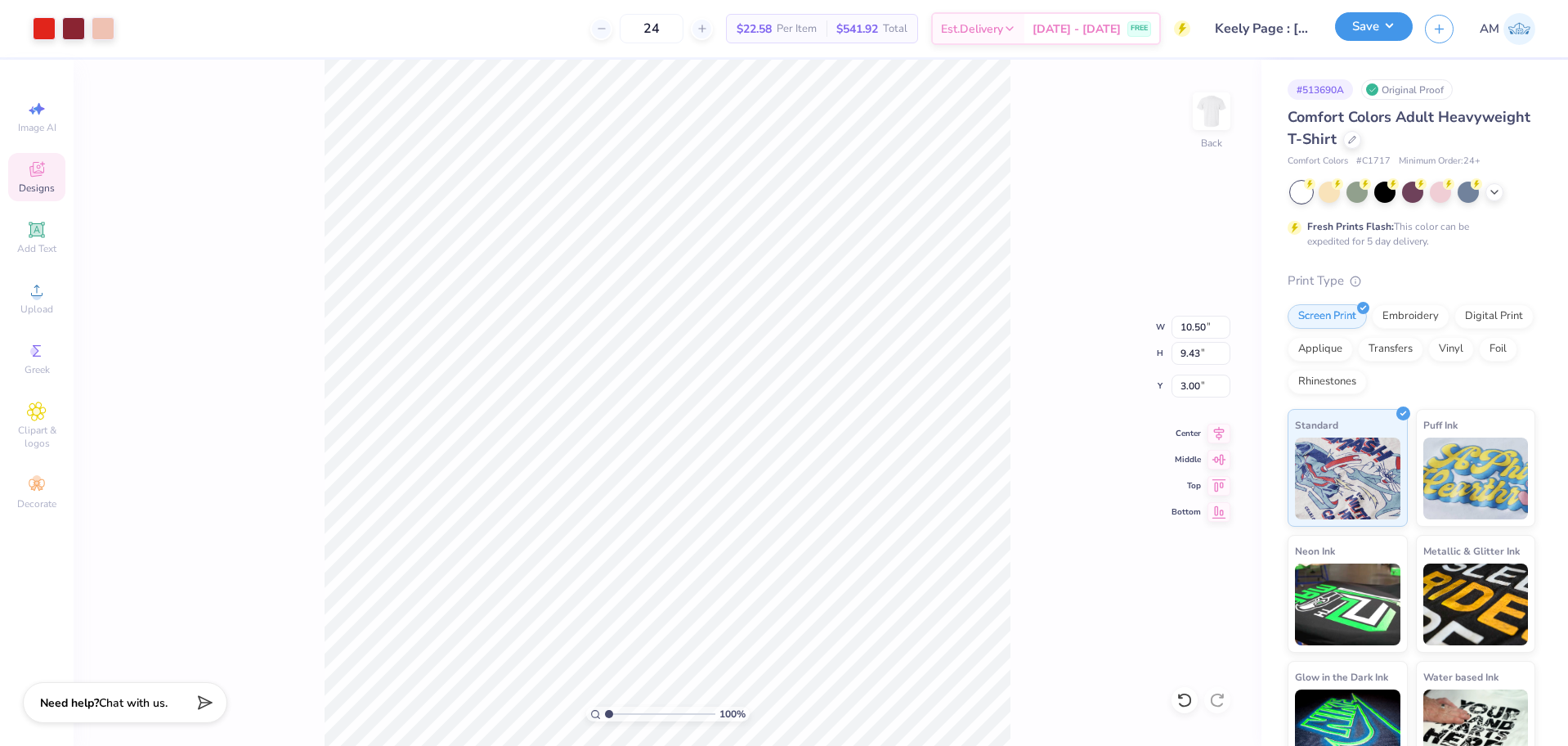
click at [1366, 35] on button "Save" at bounding box center [1373, 26] width 78 height 29
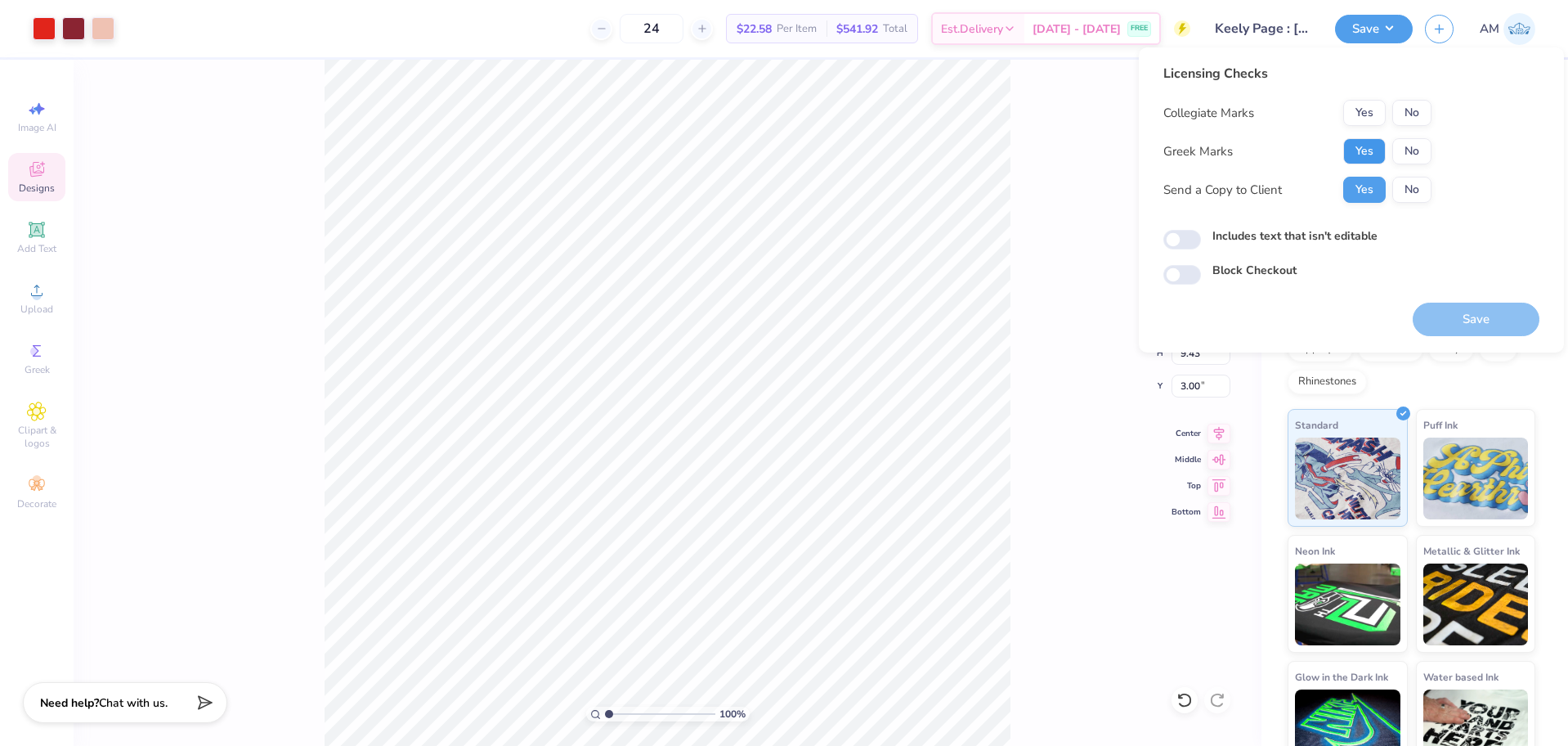
drag, startPoint x: 1372, startPoint y: 158, endPoint x: 1399, endPoint y: 136, distance: 34.8
click at [1372, 157] on button "Yes" at bounding box center [1364, 152] width 42 height 26
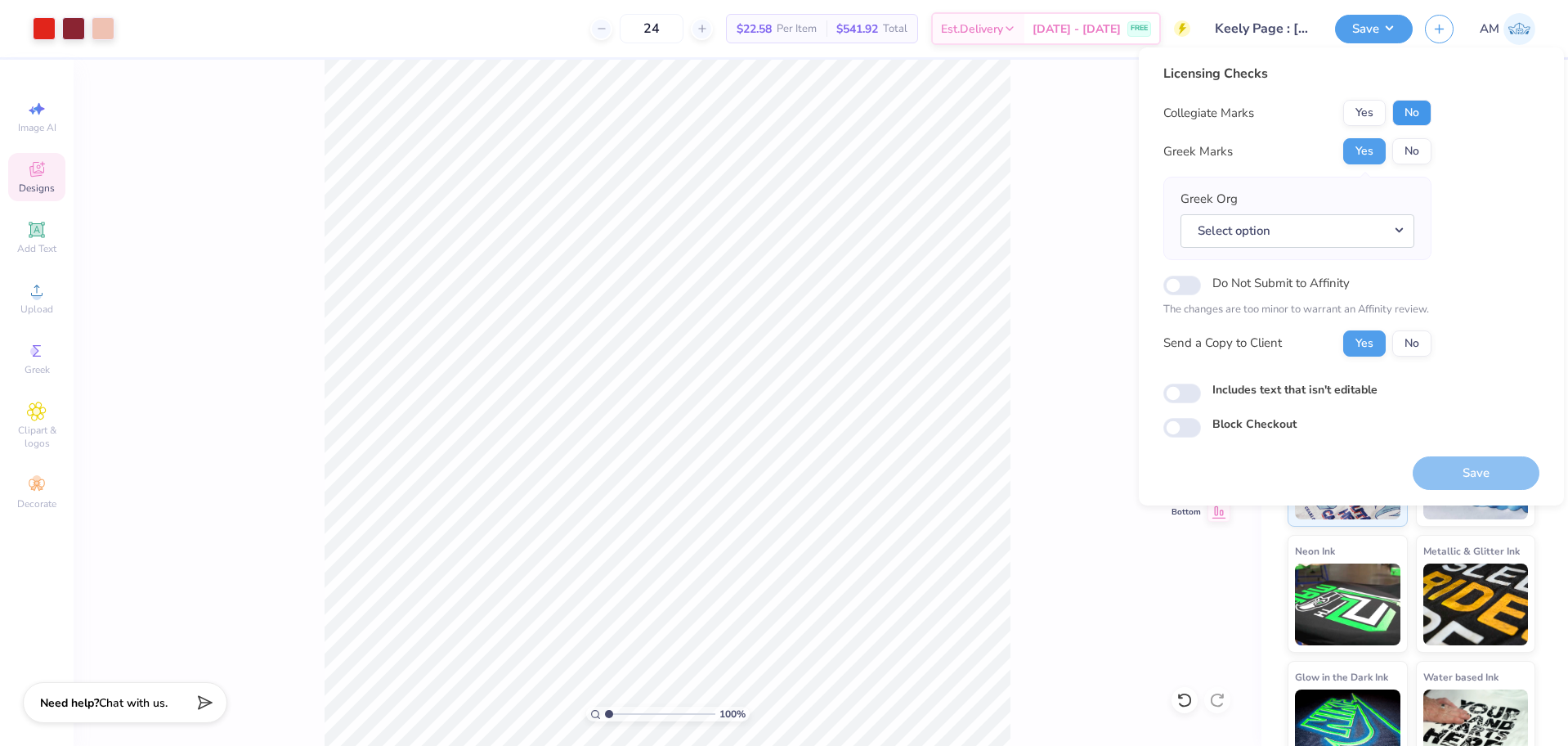
click at [1412, 116] on button "No" at bounding box center [1412, 113] width 39 height 26
click at [1281, 228] on button "Select option" at bounding box center [1298, 231] width 234 height 34
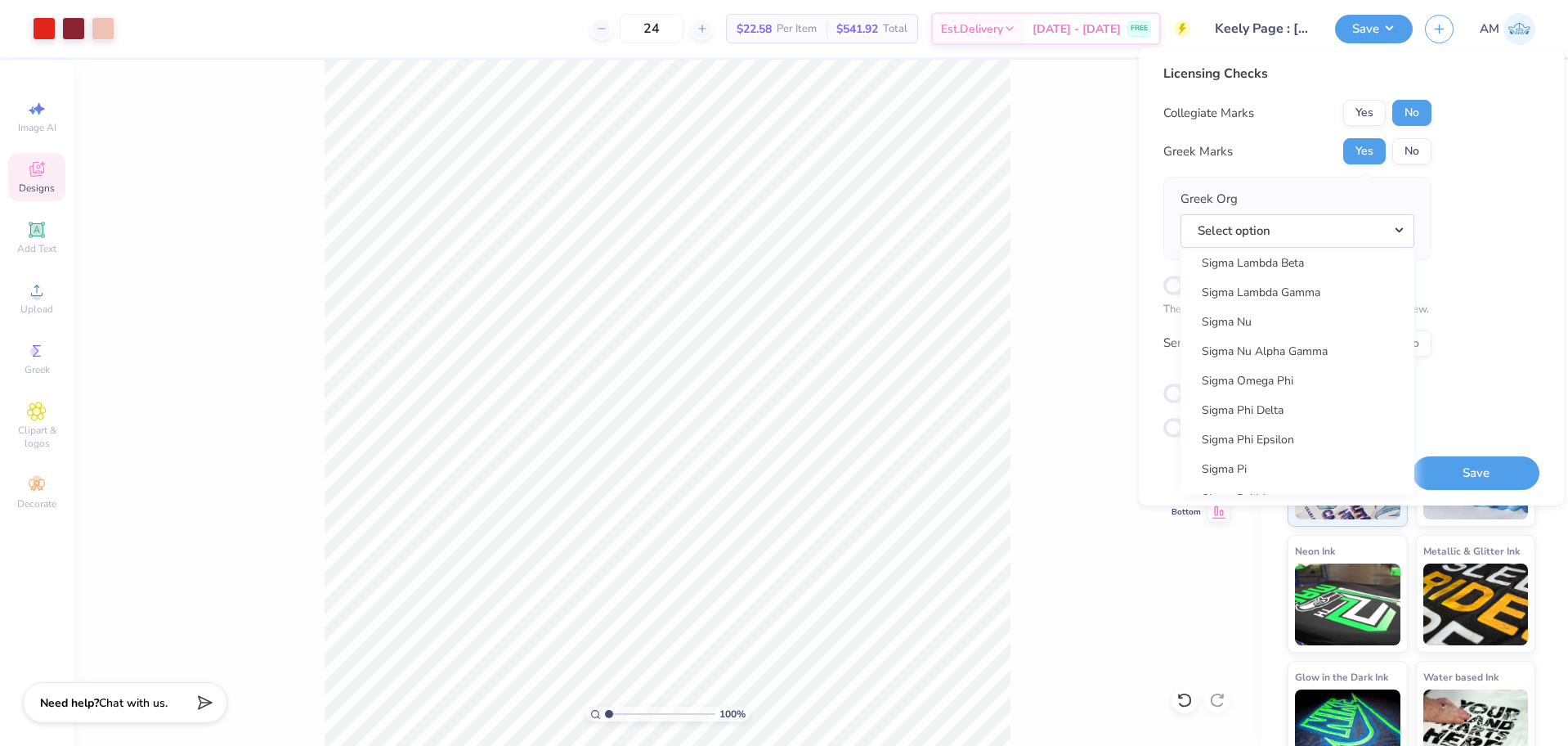
scroll to position [10885, 0]
click at [1256, 367] on link "Sigma Pi" at bounding box center [1298, 369] width 221 height 27
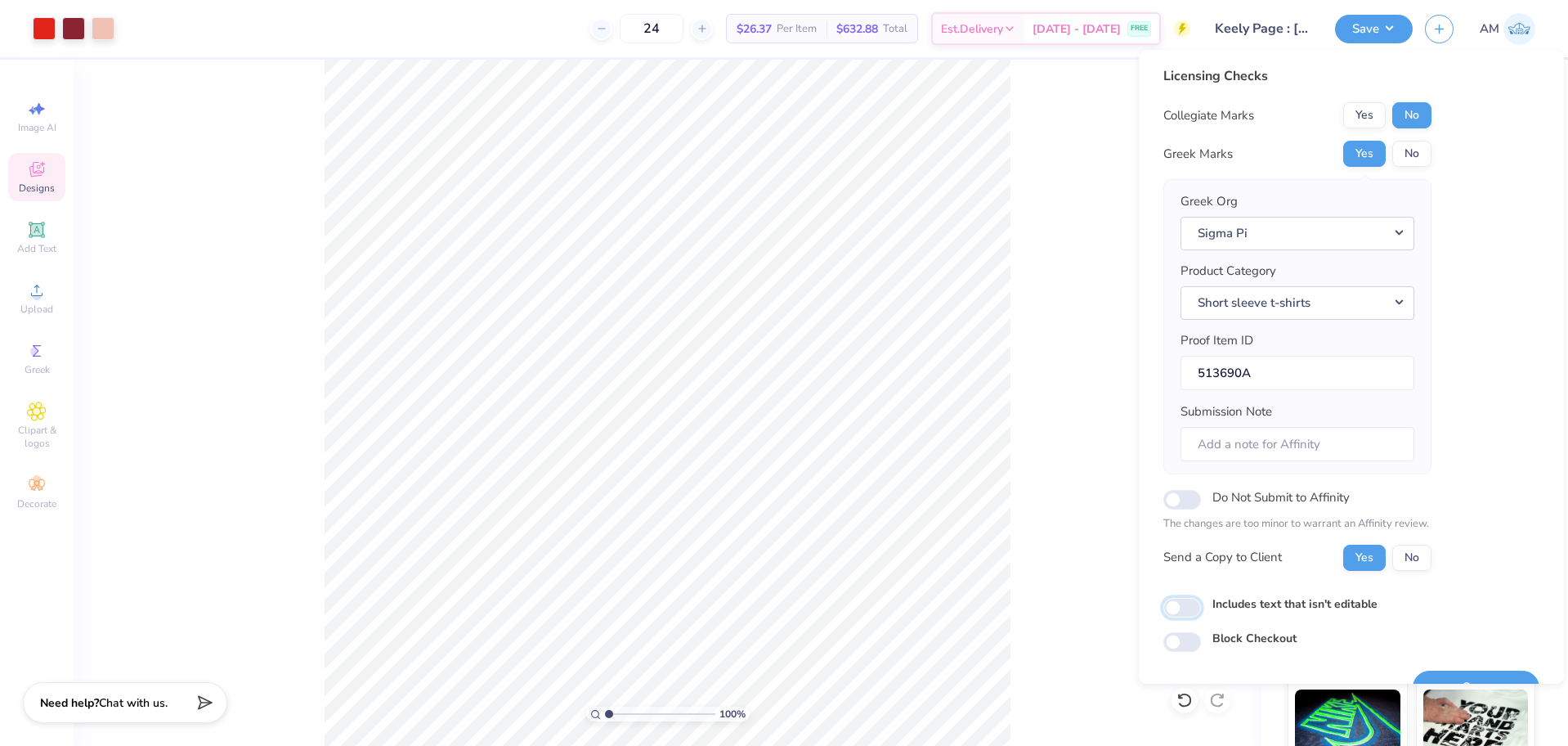
click at [1183, 615] on input "Includes text that isn't editable" at bounding box center [1183, 607] width 37 height 20
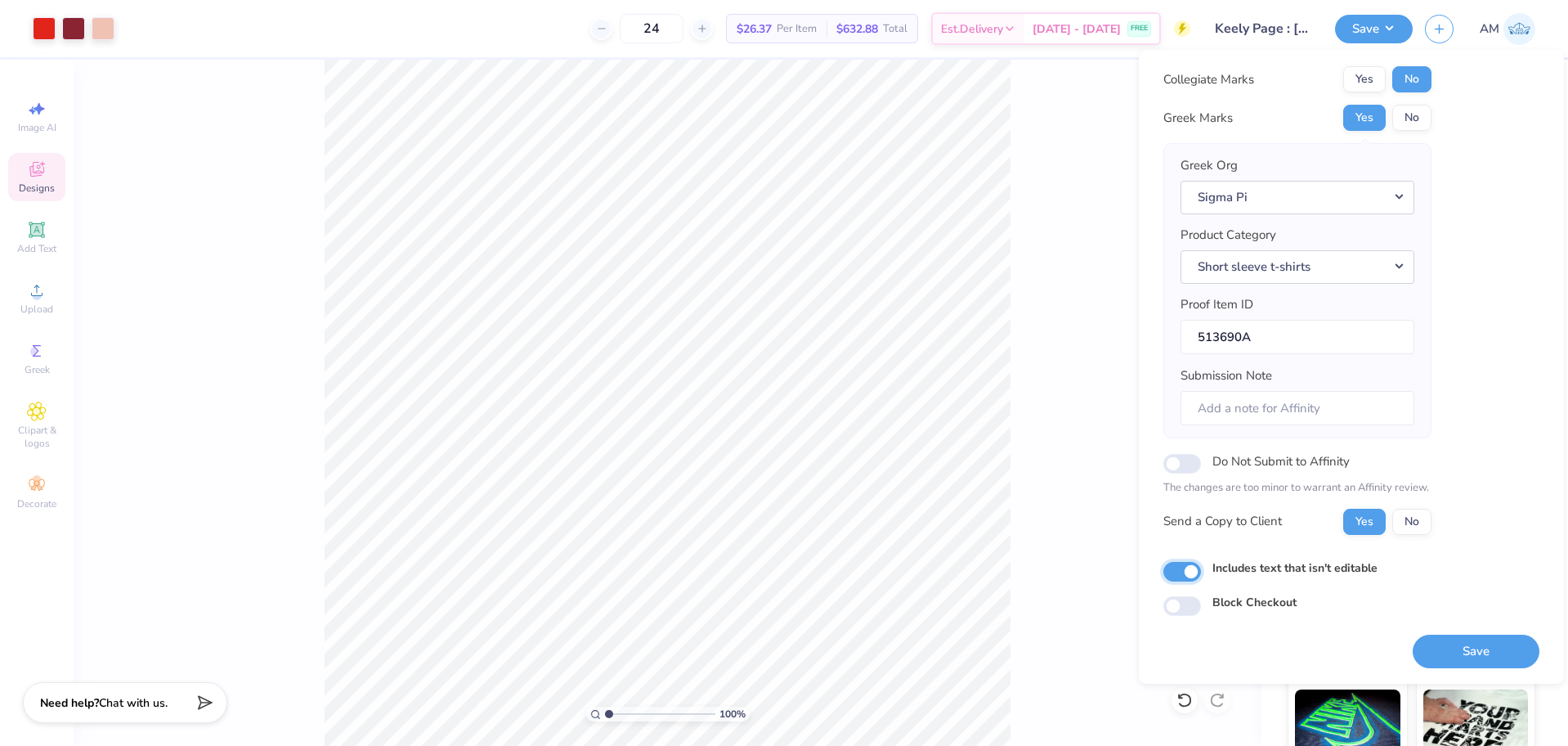
click at [1179, 571] on input "Includes text that isn't editable" at bounding box center [1183, 571] width 37 height 20
checkbox input "true"
click at [1357, 524] on button "Yes" at bounding box center [1364, 522] width 42 height 26
click at [1471, 650] on button "Save" at bounding box center [1475, 651] width 126 height 34
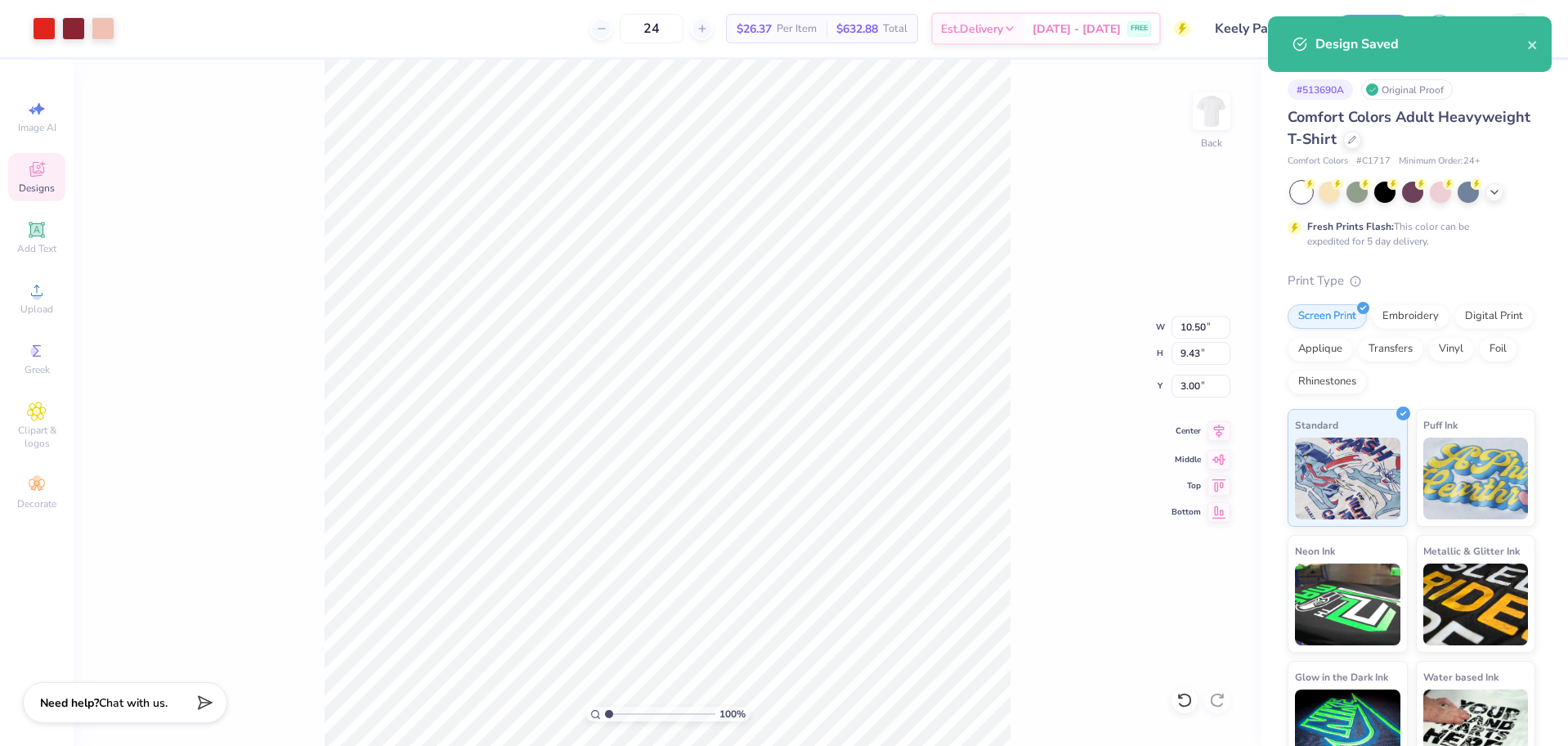
click at [1215, 432] on icon at bounding box center [1219, 431] width 22 height 20
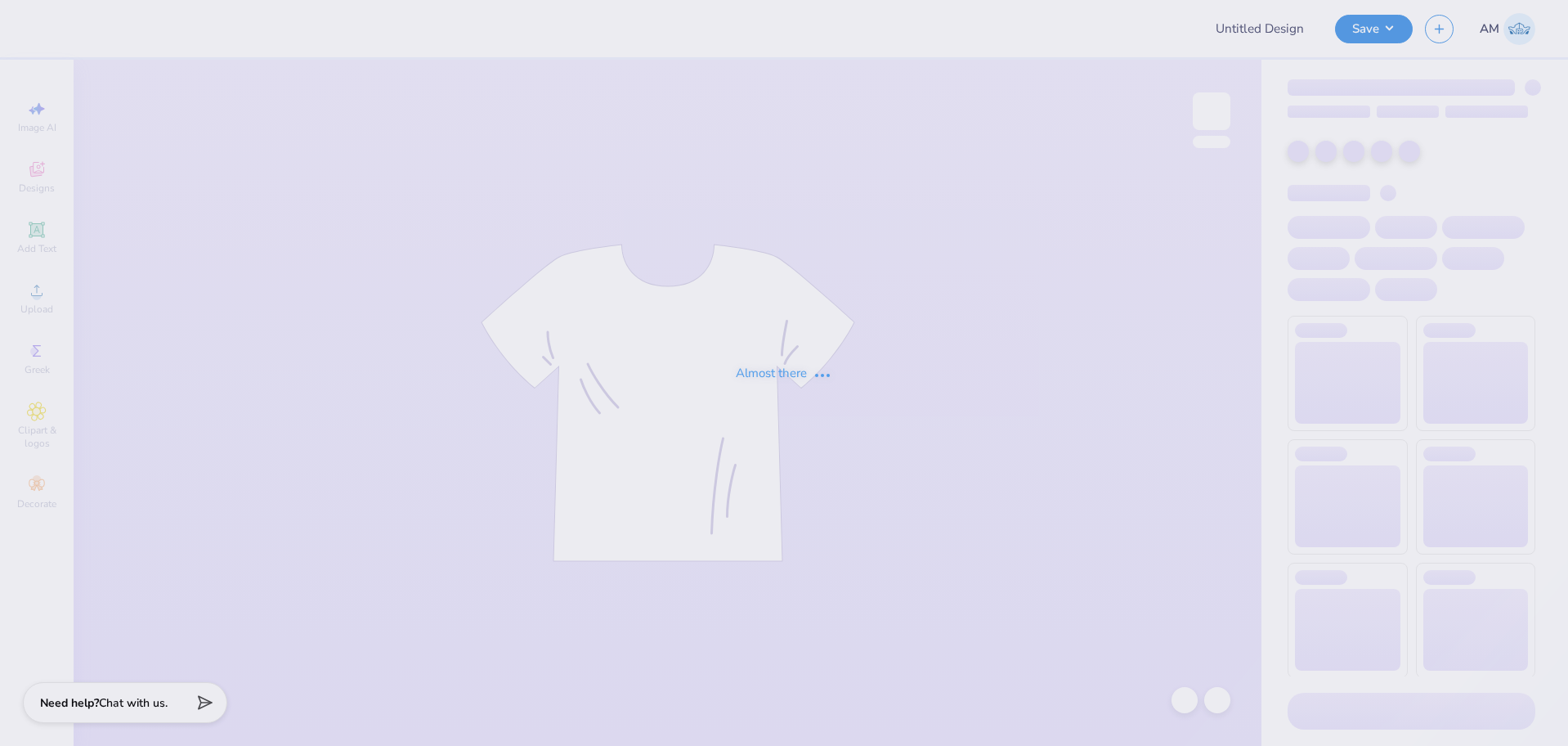
type input "Kappa Sigma GS Fall Rush"
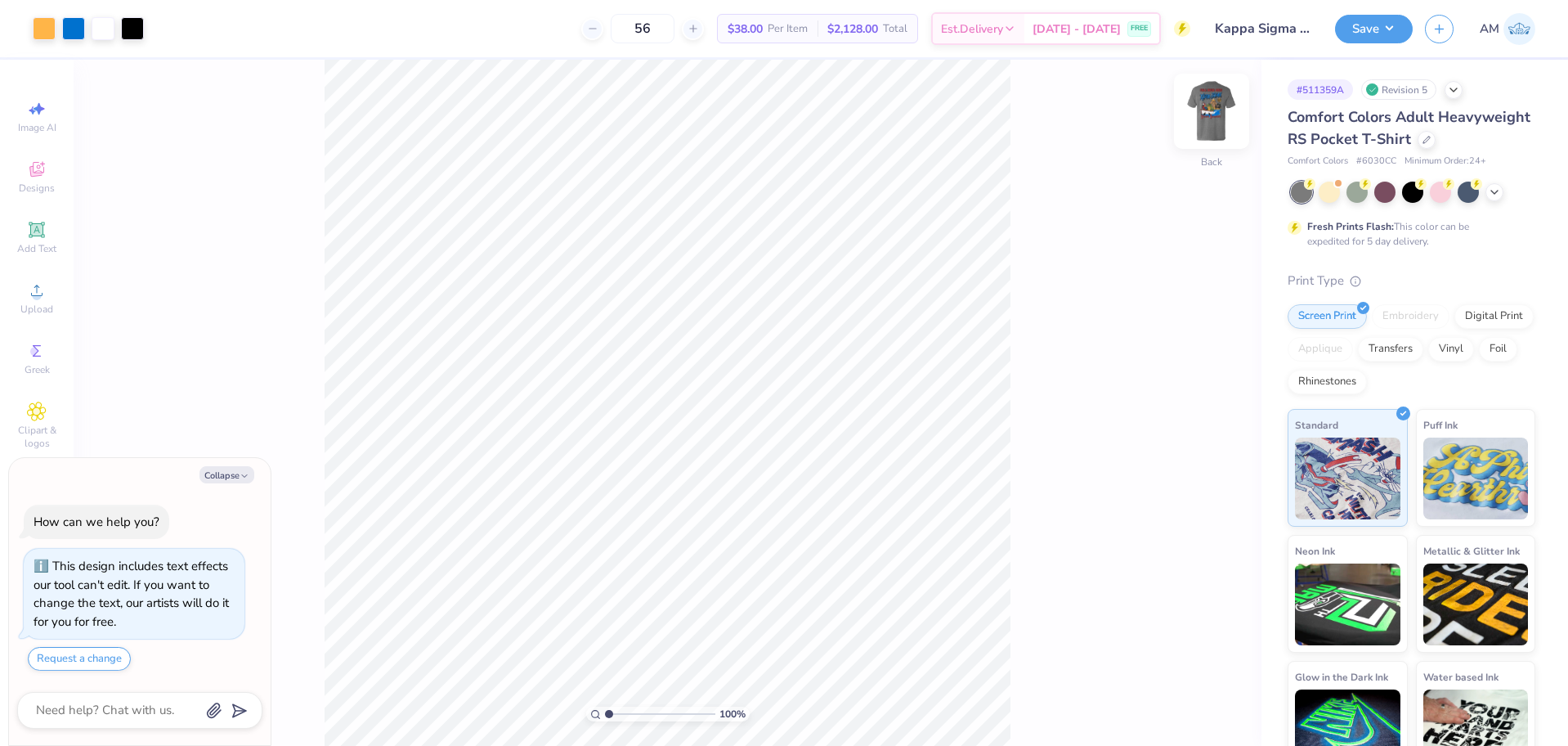
click at [1223, 118] on img at bounding box center [1212, 111] width 65 height 66
type textarea "x"
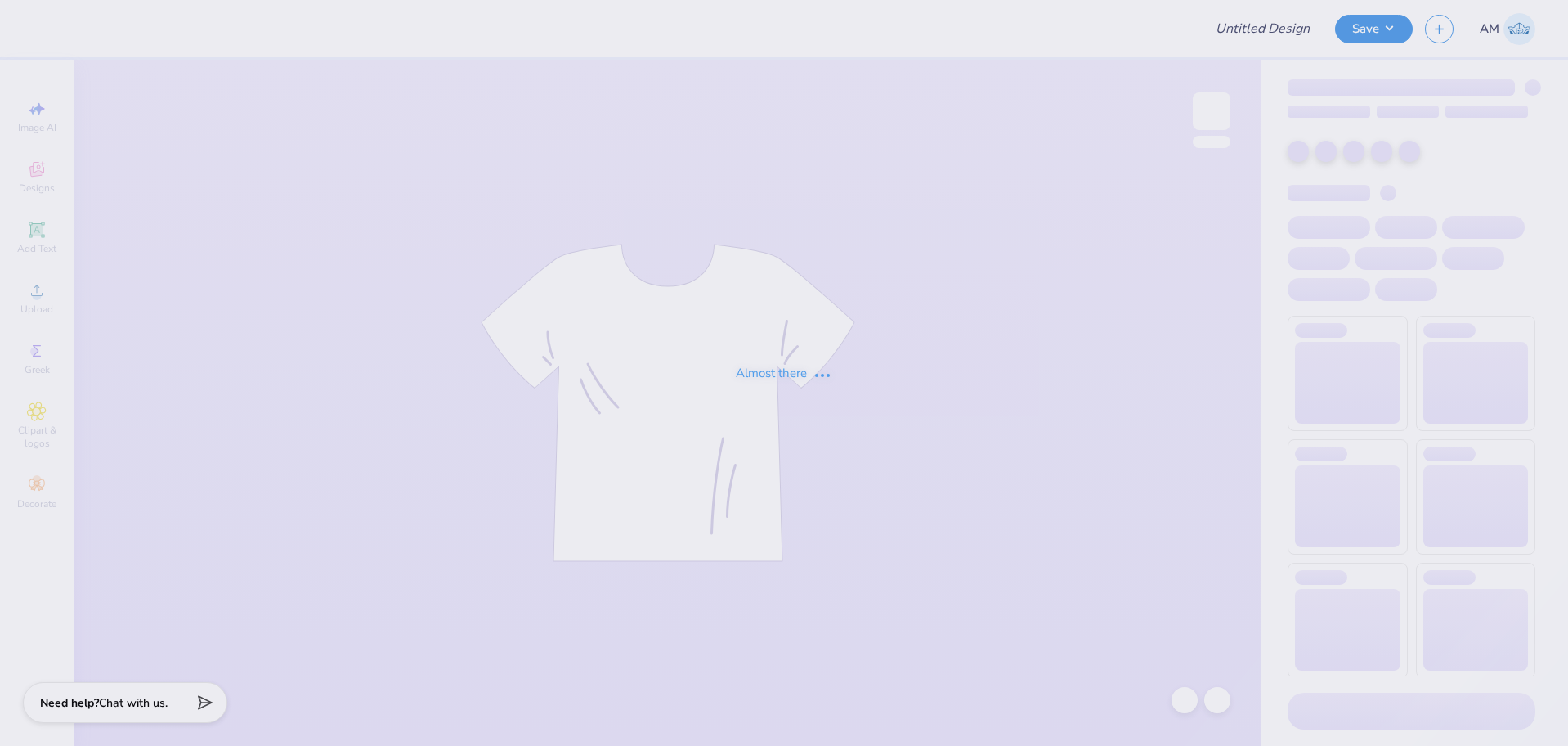
type input "Kappa Sigma GS Fall Rush"
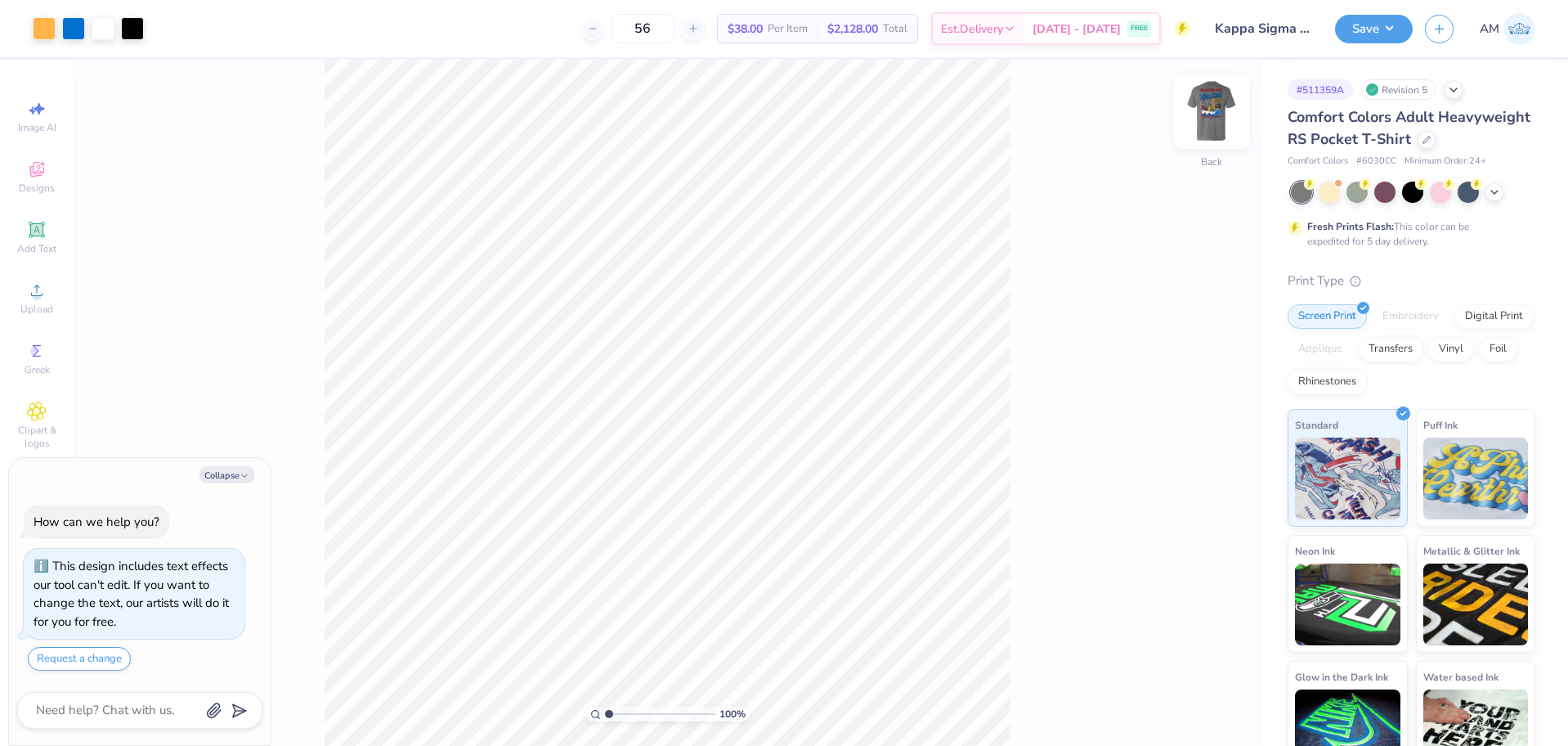
click at [1217, 118] on img at bounding box center [1212, 111] width 65 height 66
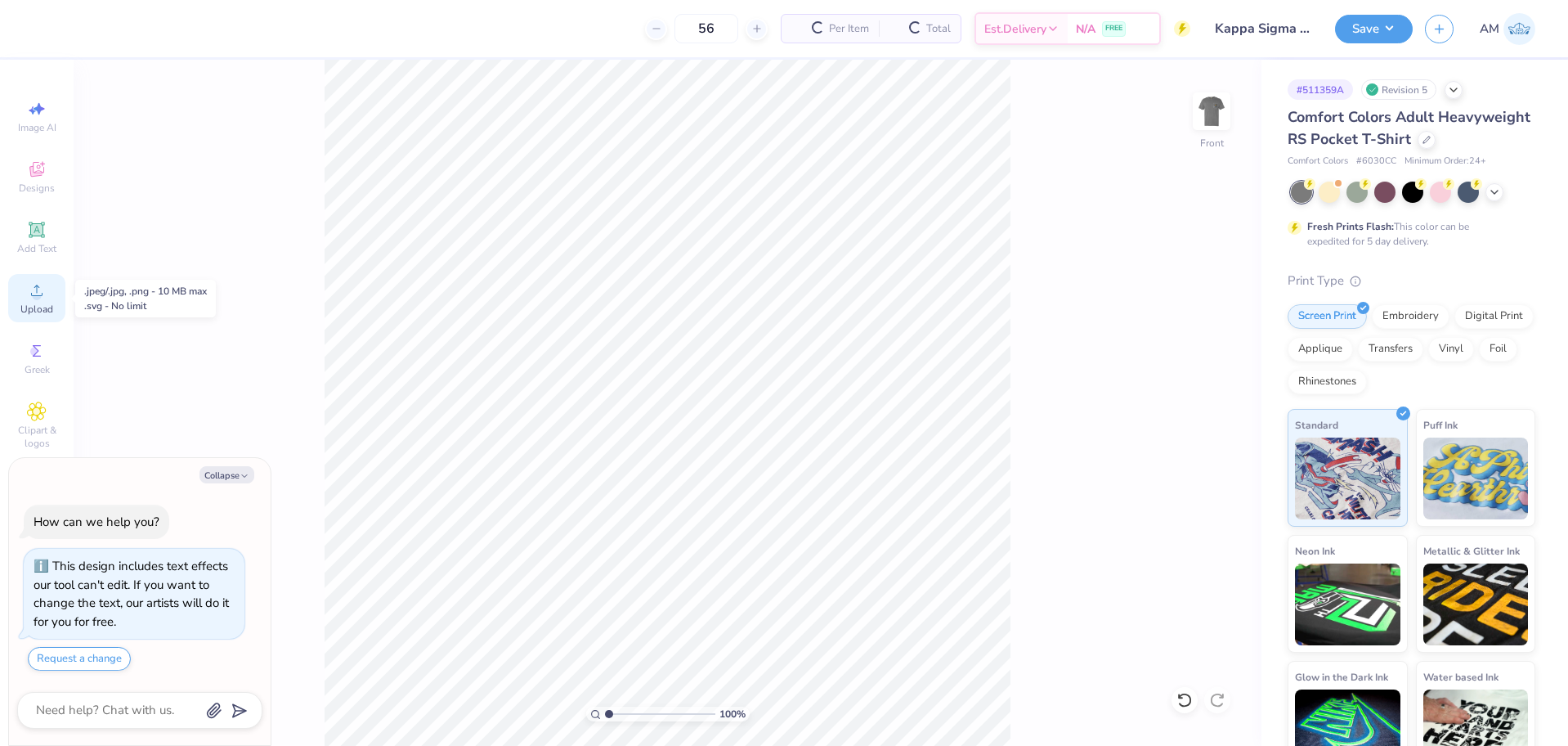
click at [42, 293] on icon at bounding box center [36, 290] width 20 height 20
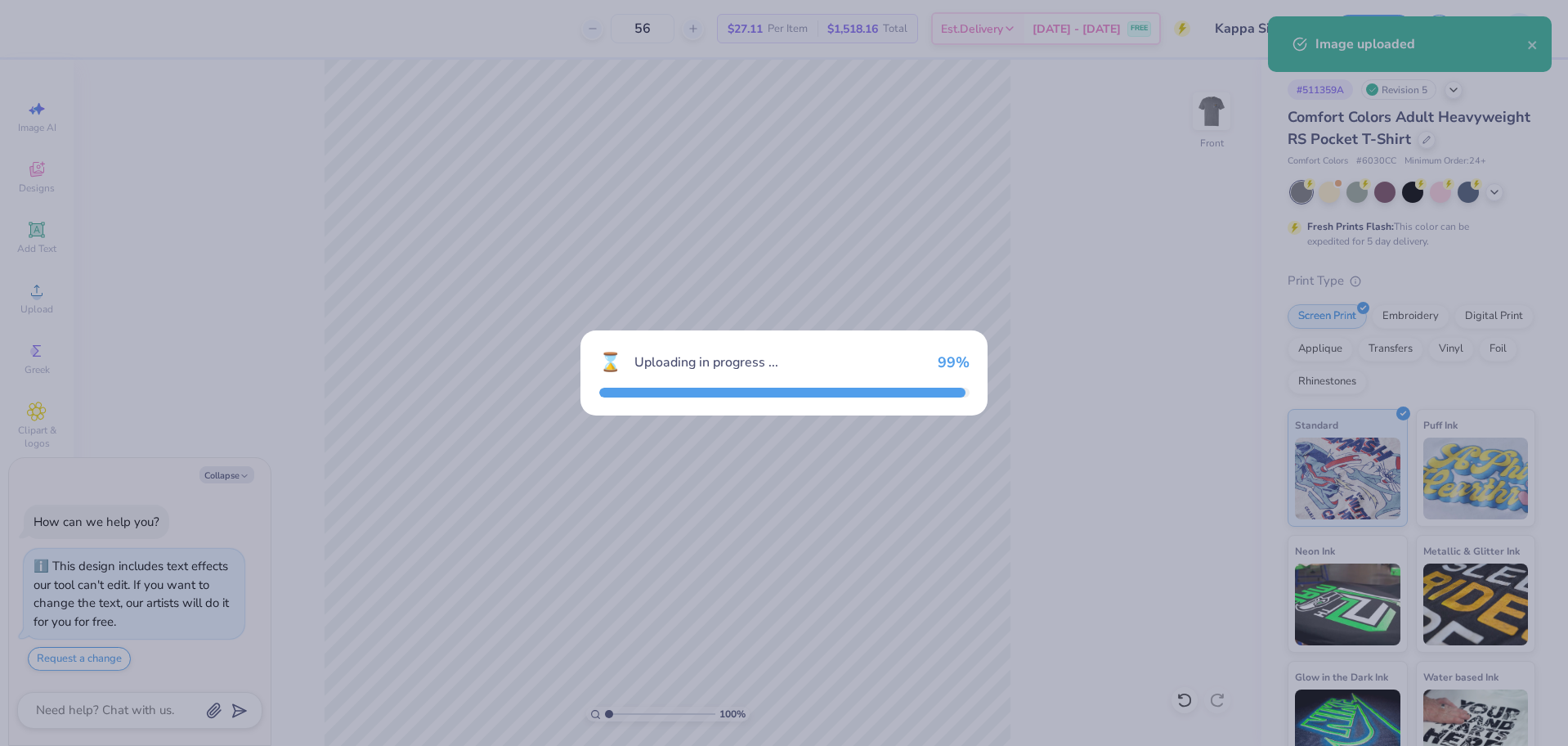
type textarea "x"
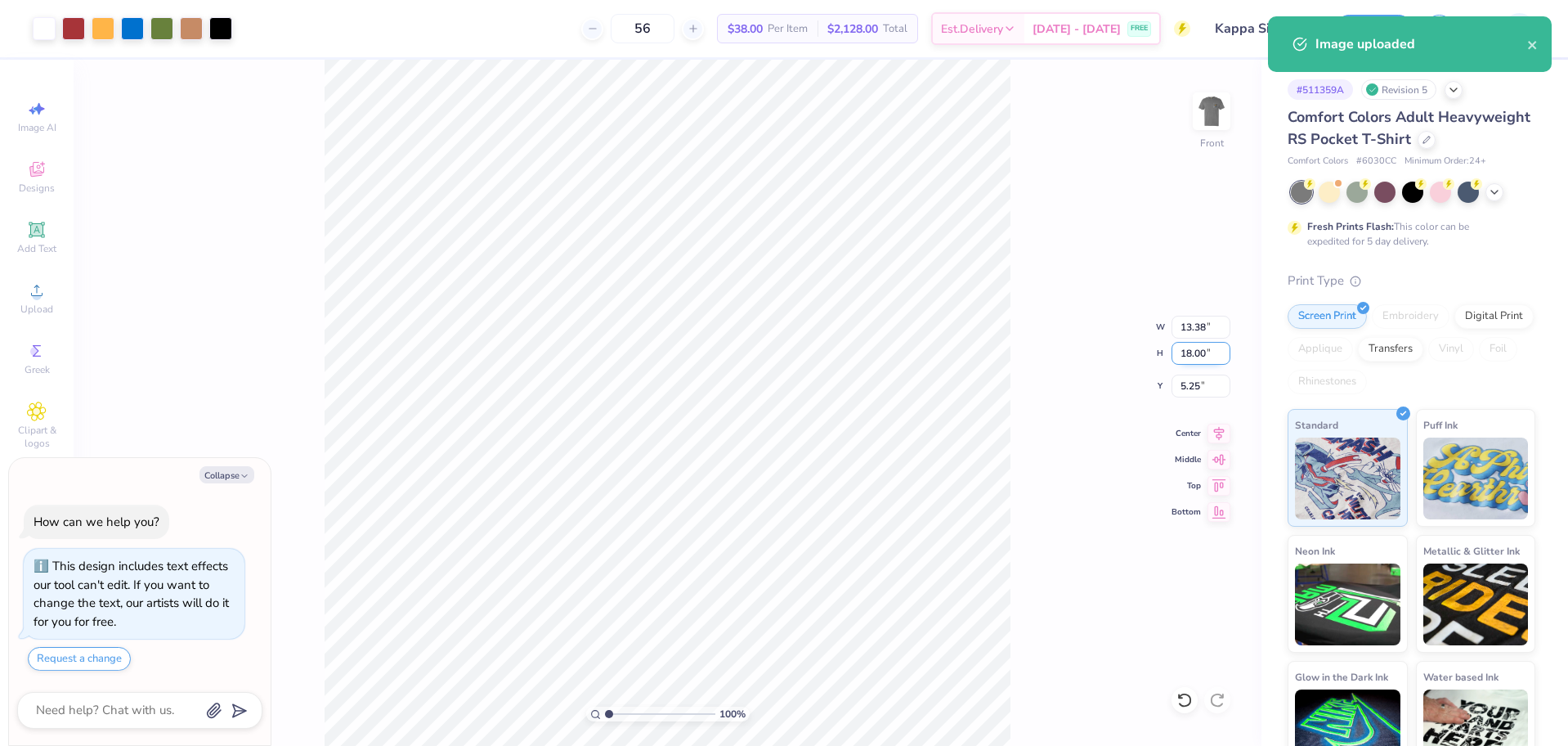
click at [1191, 354] on input "18.00" at bounding box center [1200, 353] width 59 height 22
type input "15"
type textarea "x"
type input "11.15"
type input "15.00"
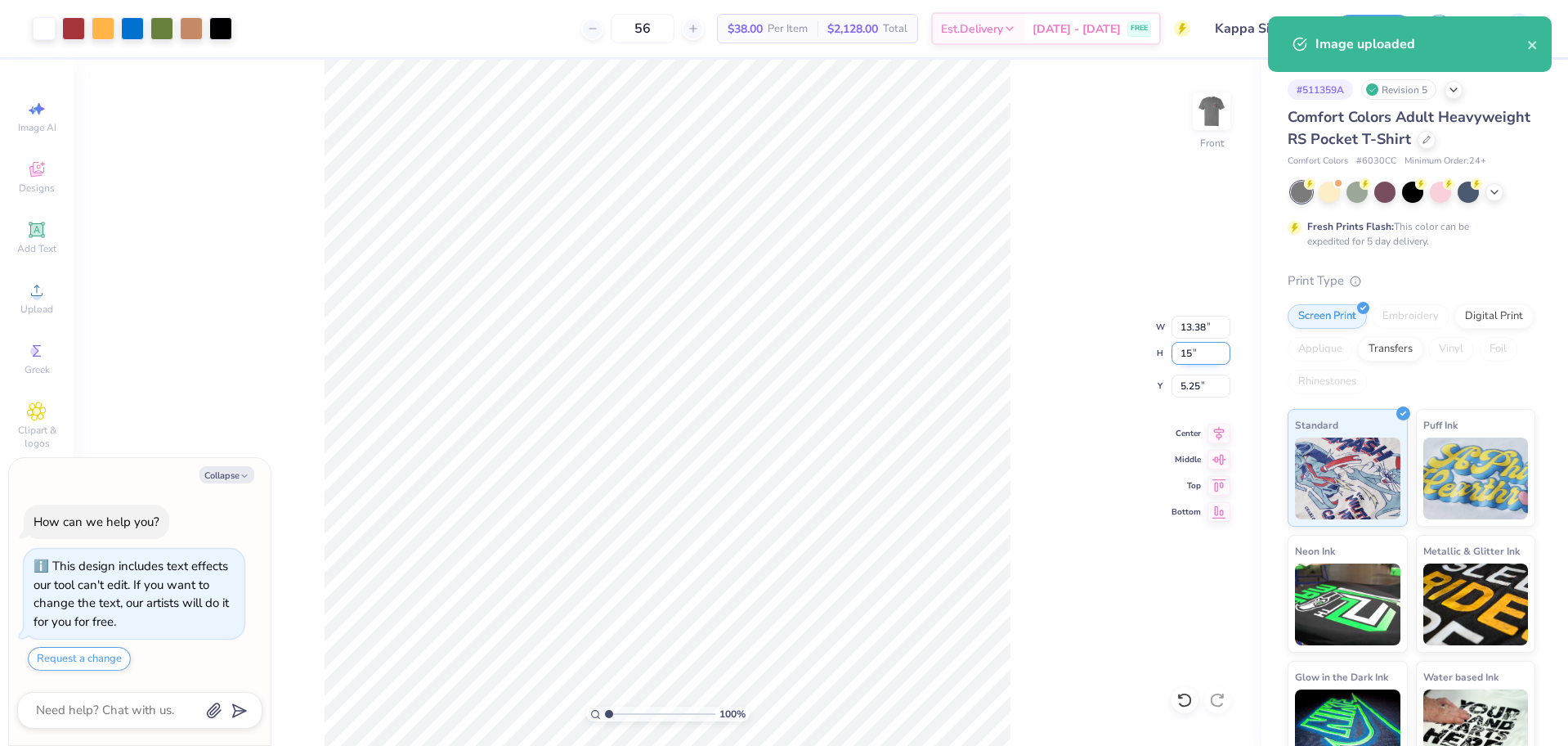
type input "6.75"
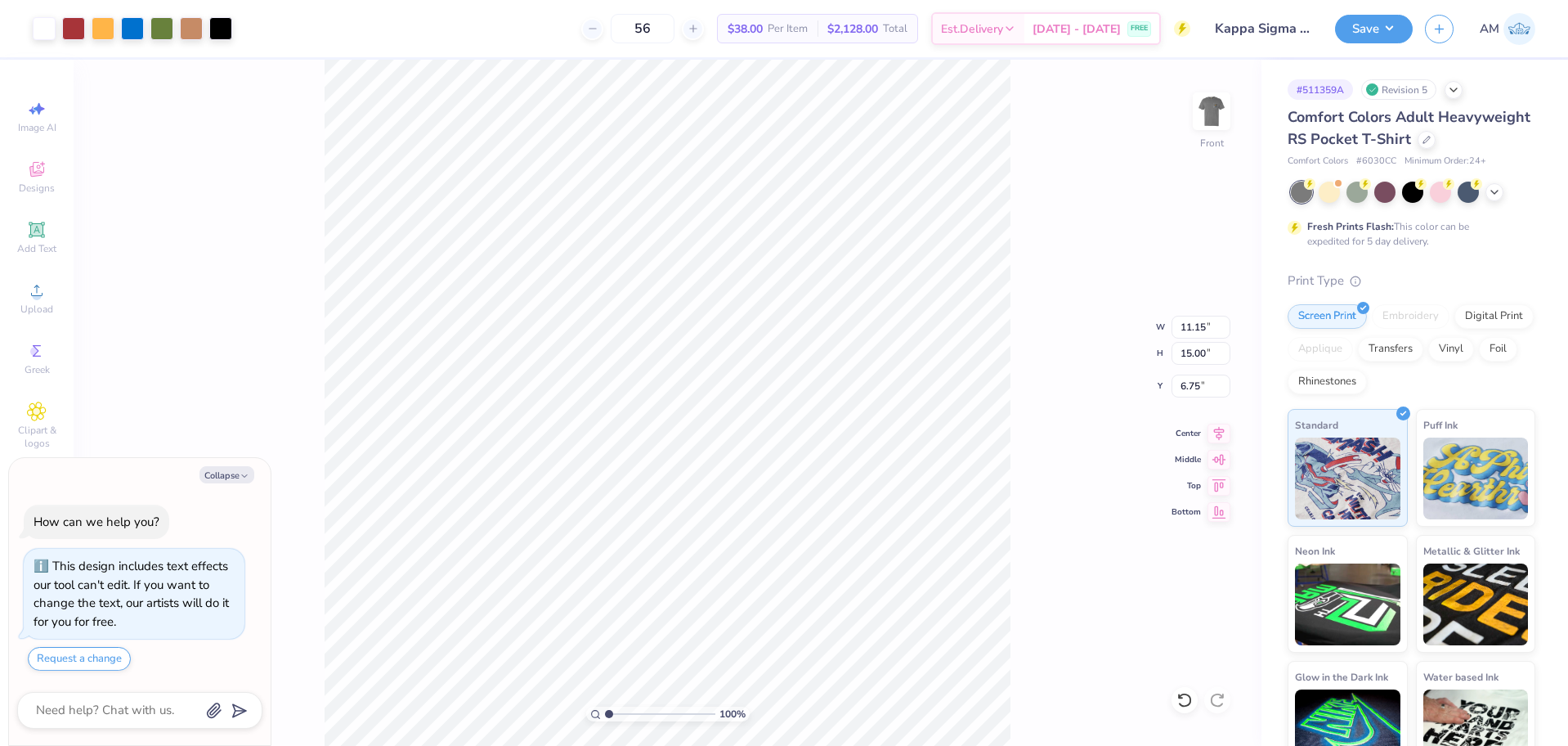
click at [1012, 367] on div "100 % Front W 11.15 11.15 " H 15.00 15.00 " Y 6.75 6.75 " Center Middle Top Bot…" at bounding box center [668, 402] width 1188 height 686
type textarea "x"
click at [1190, 388] on input "6.75" at bounding box center [1200, 386] width 59 height 22
type input "3"
type textarea "x"
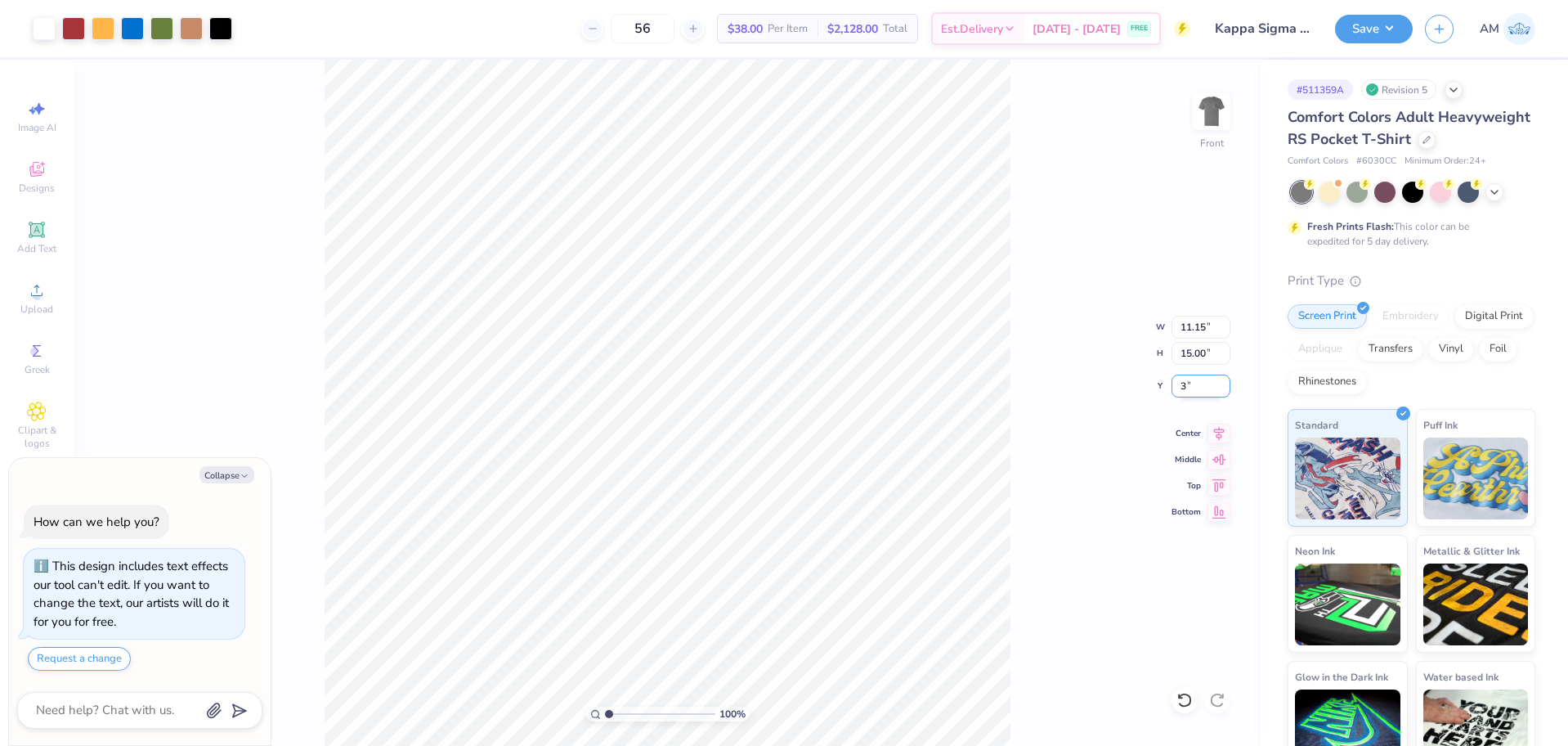
type input "3.00"
click at [1191, 117] on div "100 % Front" at bounding box center [668, 402] width 1188 height 686
click at [1196, 115] on img at bounding box center [1212, 111] width 65 height 66
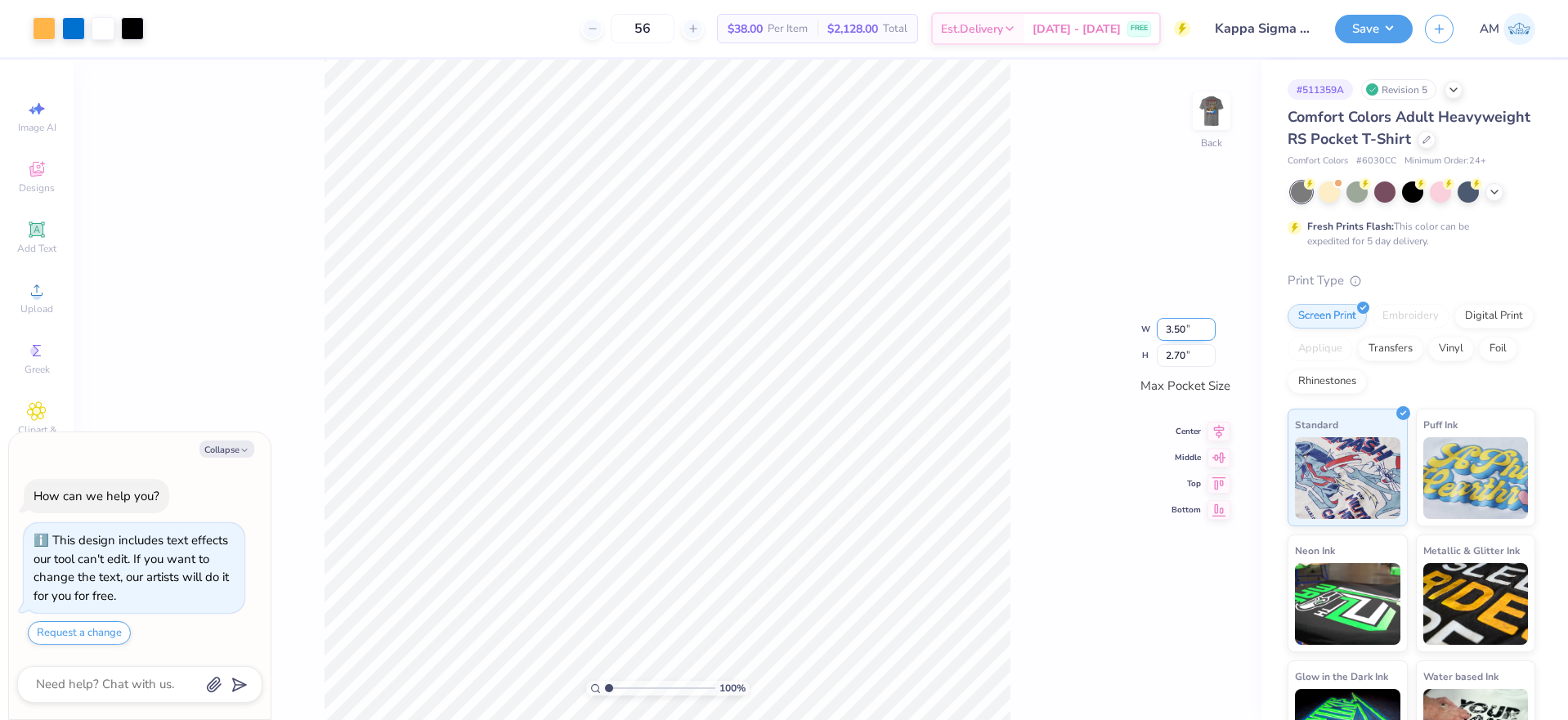
click at [1183, 340] on input "3.50" at bounding box center [1186, 329] width 59 height 22
type textarea "x"
type input "4"
type textarea "x"
type input "3.50"
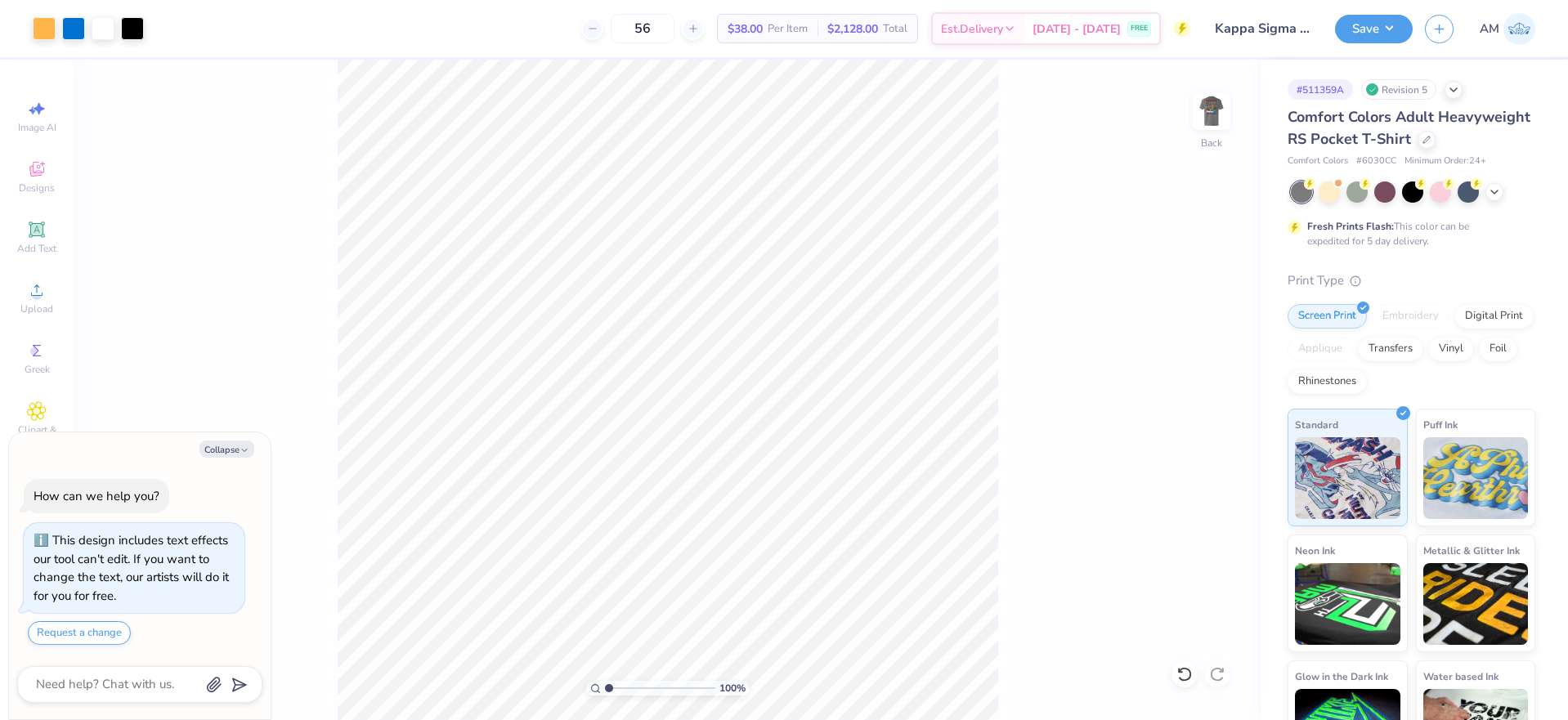
type textarea "x"
click at [1174, 315] on input "3.50" at bounding box center [1186, 316] width 59 height 22
type input "4"
click at [1007, 321] on div "100 % Back W 4 4 " H 2.70 2.70 " Max Pocket Size Center Middle Top Bottom" at bounding box center [668, 390] width 1188 height 660
click at [1208, 415] on icon at bounding box center [1219, 415] width 22 height 20
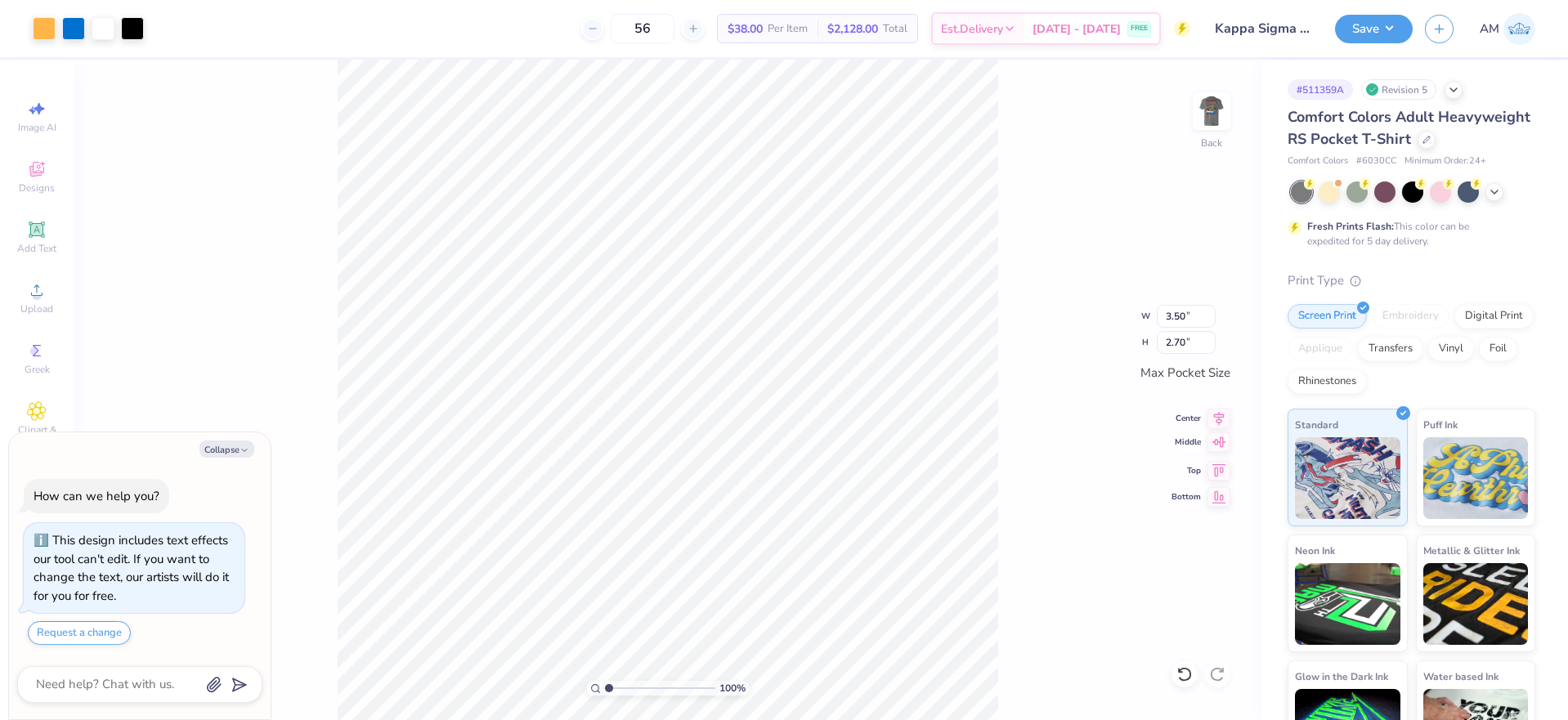
click at [1206, 439] on div "Middle" at bounding box center [1200, 441] width 59 height 20
click at [1206, 124] on img at bounding box center [1212, 111] width 65 height 65
click at [1381, 27] on button "Save" at bounding box center [1373, 26] width 78 height 29
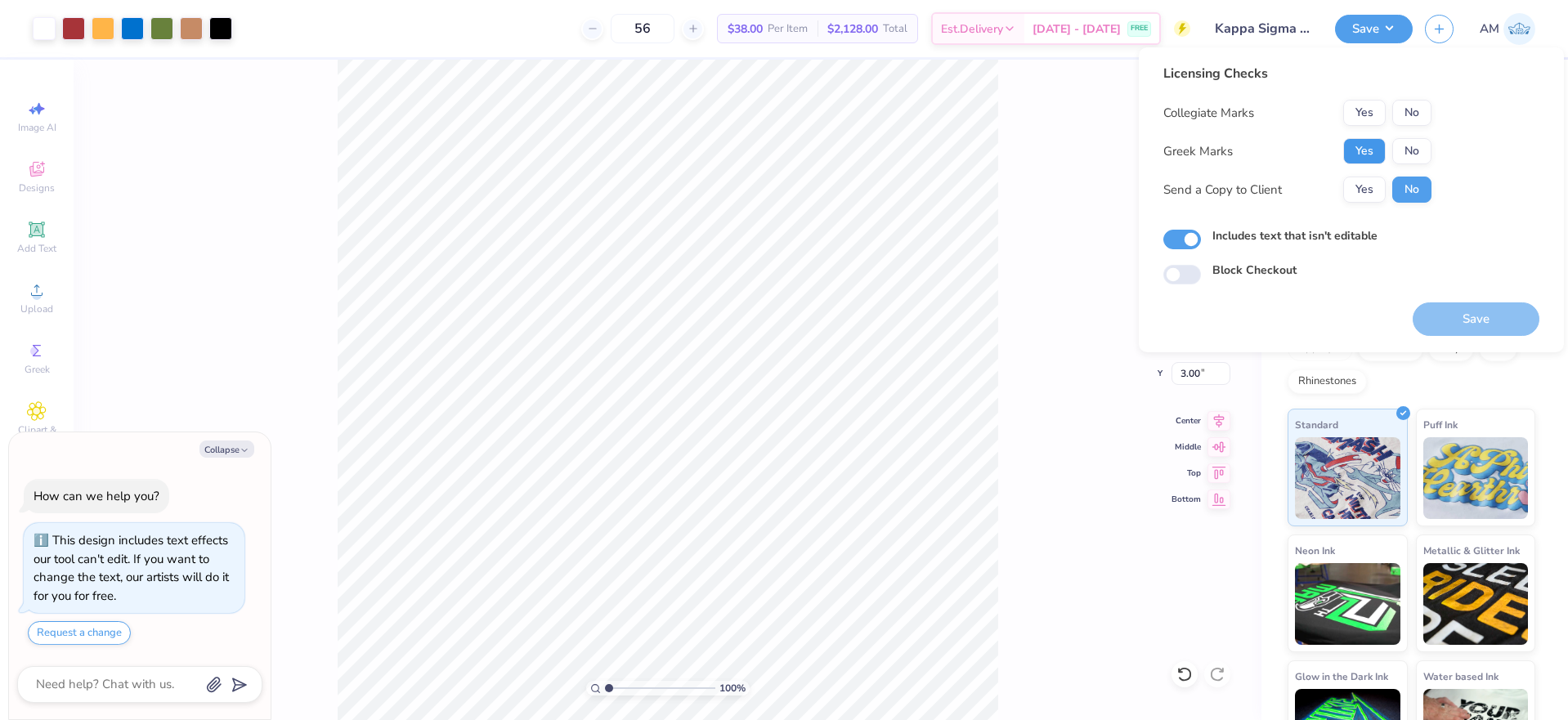
click at [1359, 152] on button "Yes" at bounding box center [1364, 151] width 42 height 26
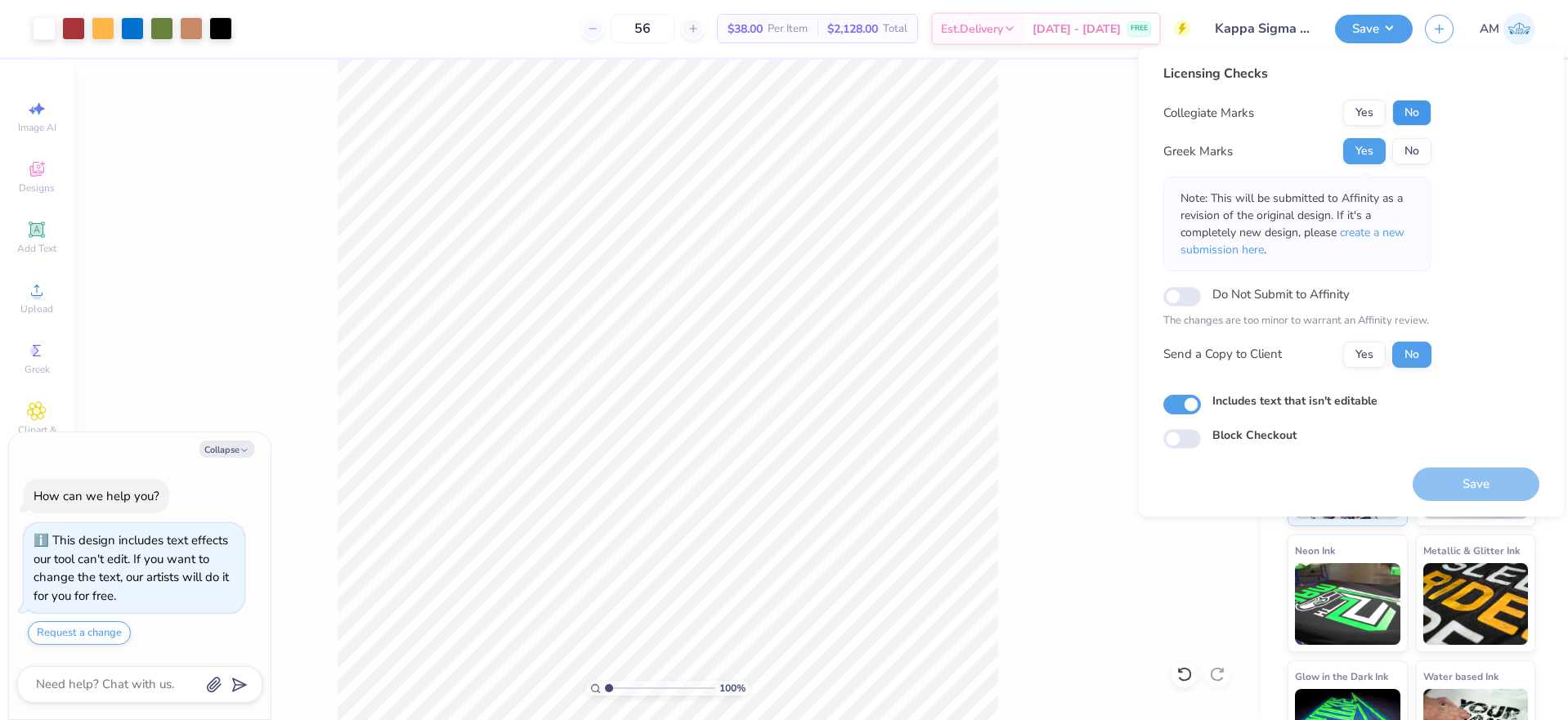
click at [1414, 113] on button "No" at bounding box center [1412, 113] width 39 height 26
click at [1366, 363] on button "Yes" at bounding box center [1364, 354] width 42 height 26
click at [1488, 482] on button "Save" at bounding box center [1475, 484] width 126 height 34
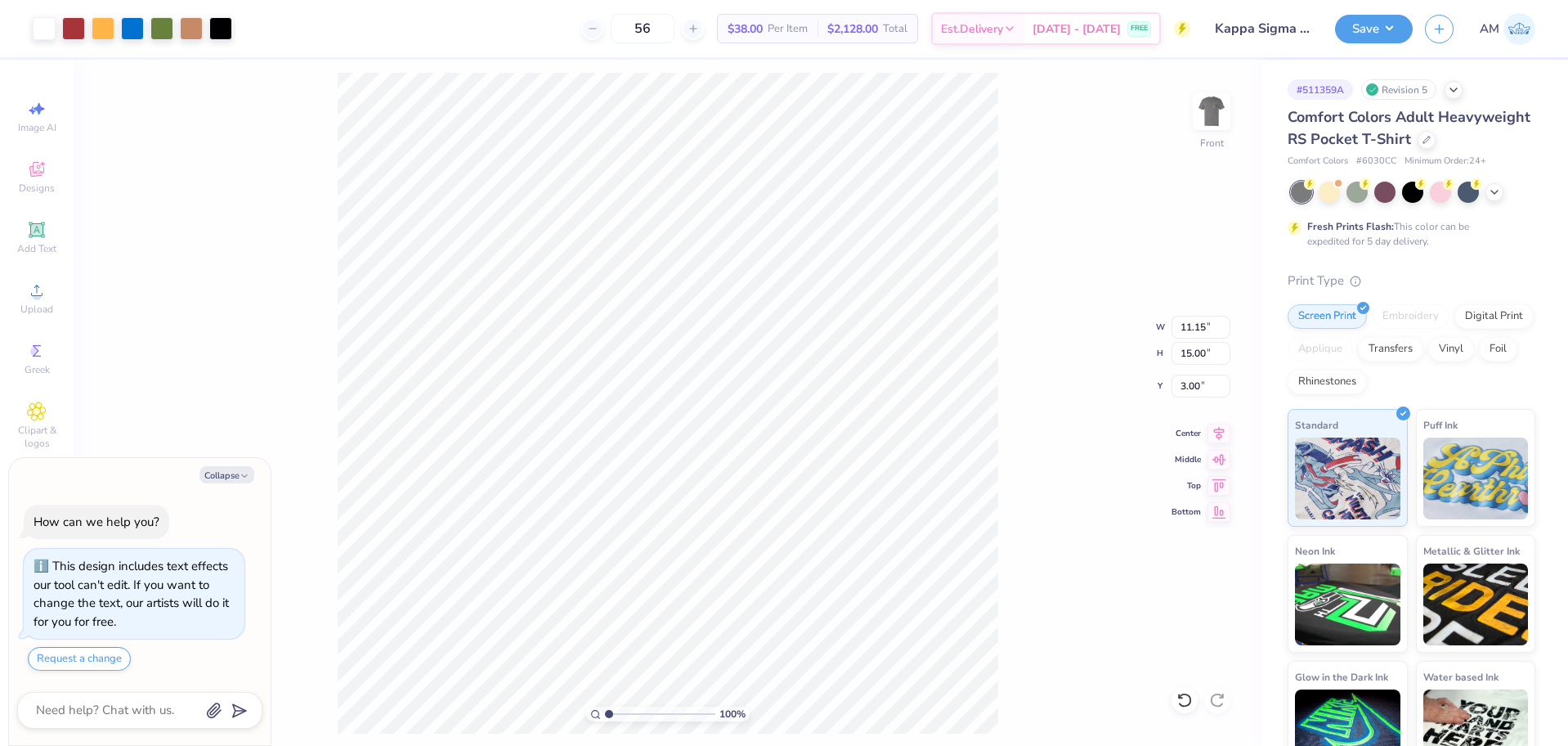
type textarea "x"
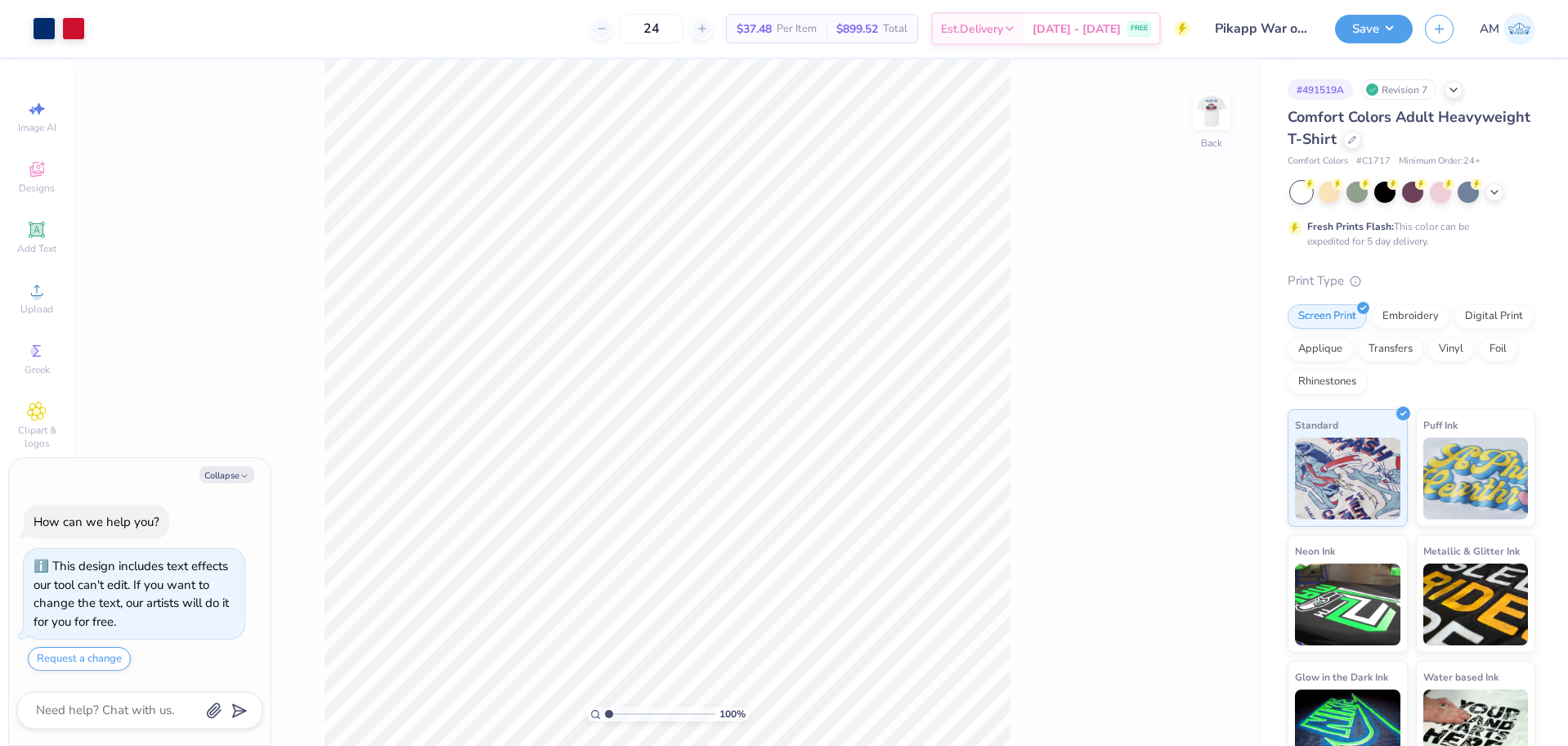
click at [583, 134] on div "100 % Back" at bounding box center [668, 402] width 1188 height 686
type textarea "x"
type input "2.22643191709162"
click at [1215, 117] on img at bounding box center [1212, 111] width 65 height 66
type textarea "x"
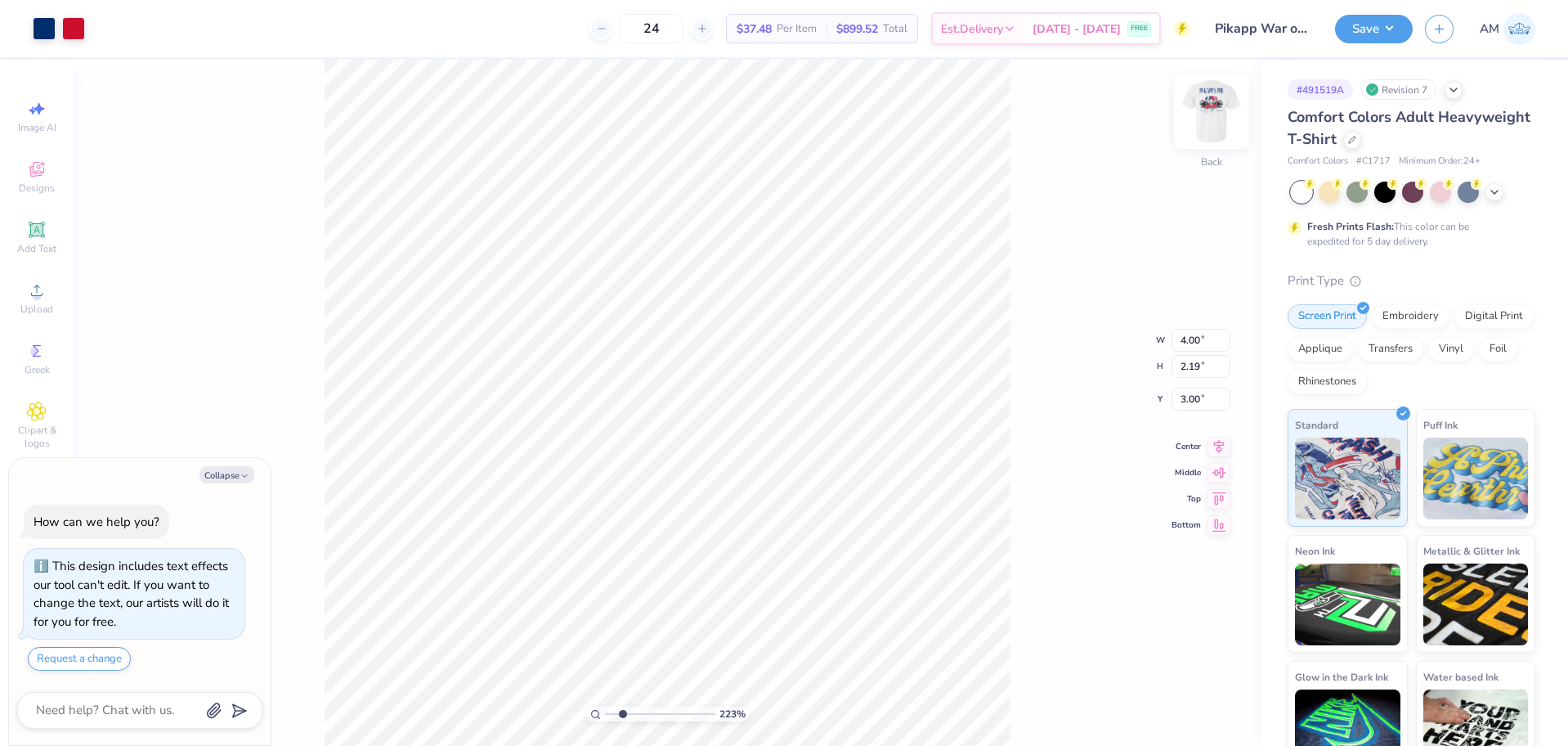
type input "2.22643191709162"
type textarea "x"
type input "2.22643191709162"
type textarea "x"
type input "2.22643191709162"
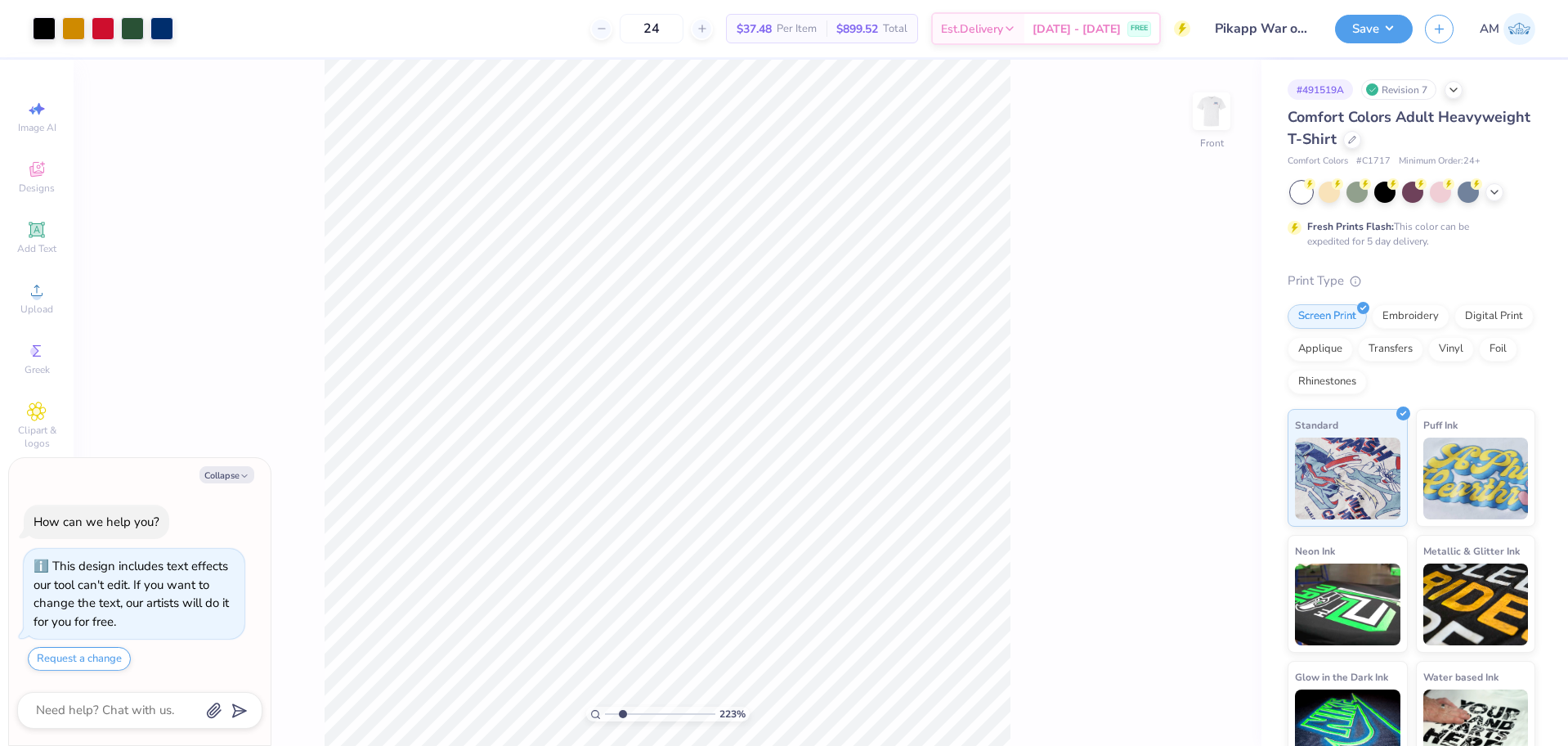
type textarea "x"
type input "2.22643191709162"
type textarea "x"
type input "1"
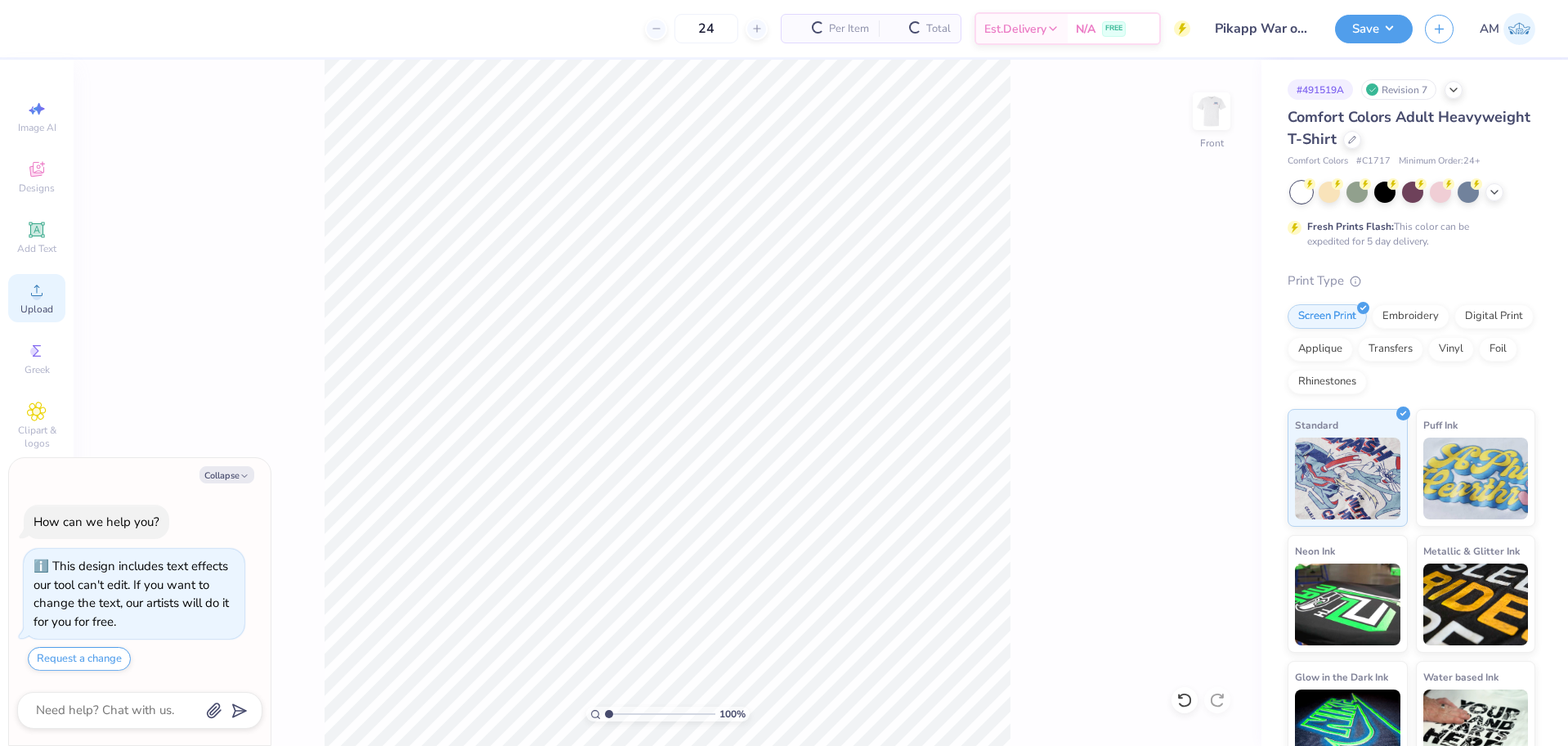
click at [42, 300] on div "Upload" at bounding box center [36, 299] width 57 height 49
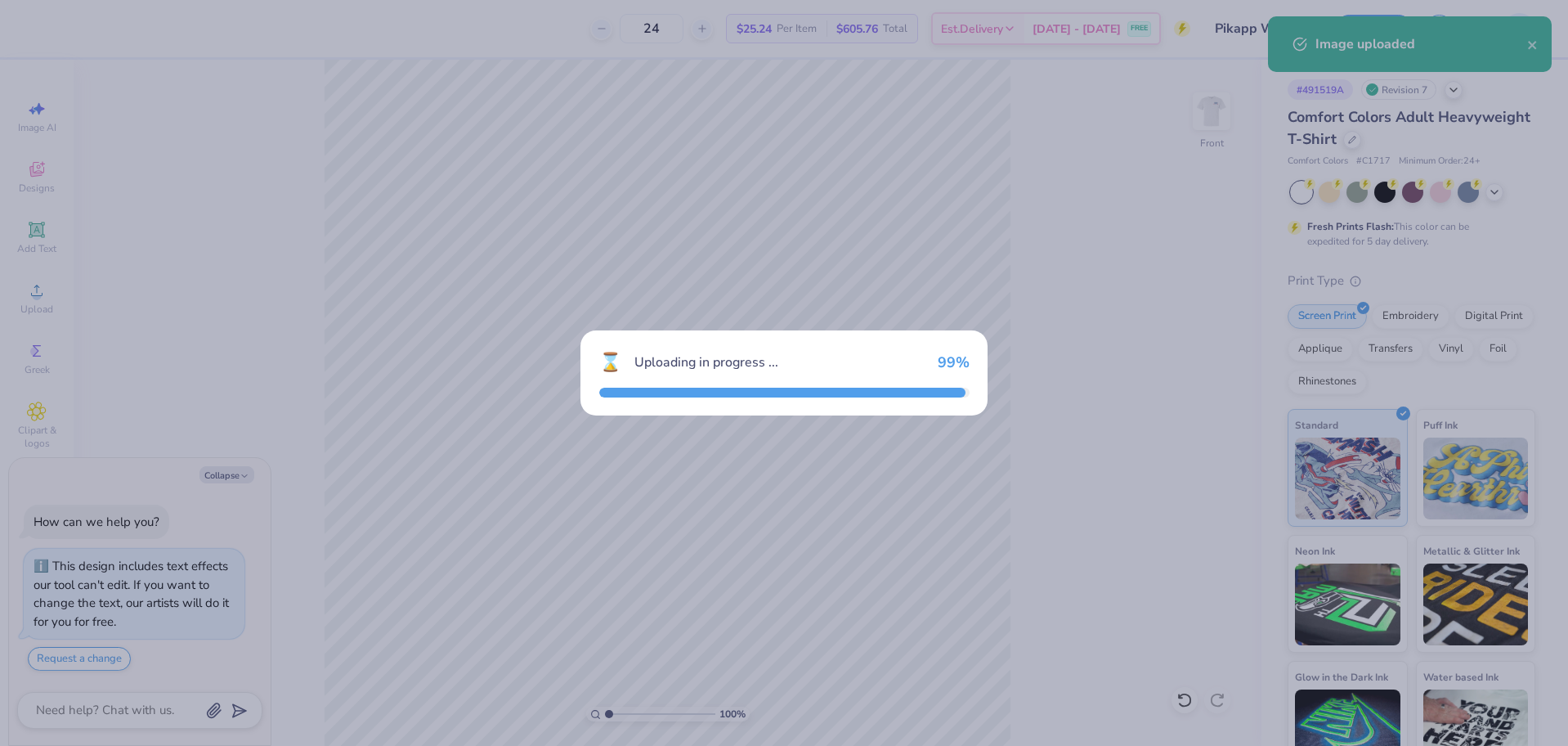
type textarea "x"
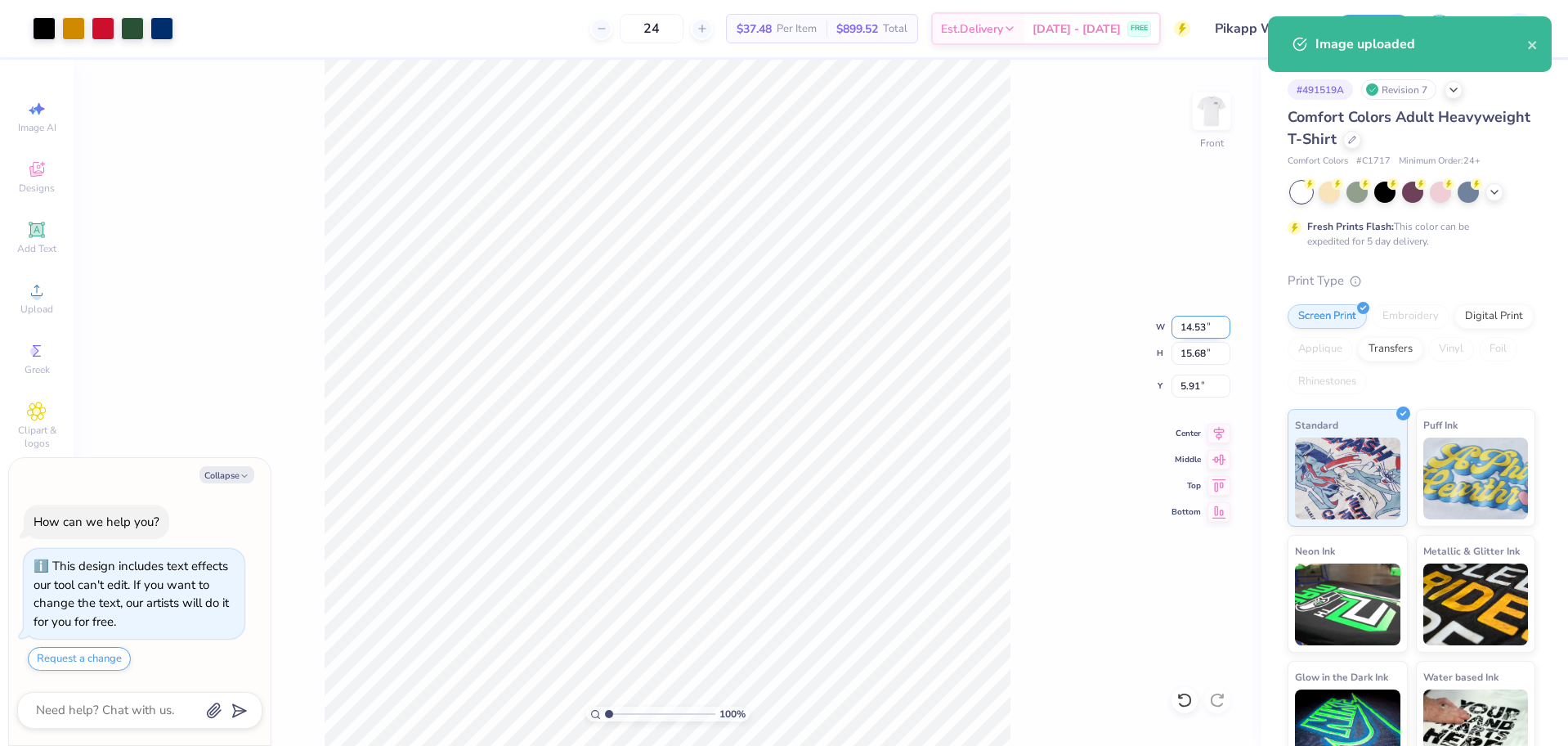
click at [1199, 334] on input "14.53" at bounding box center [1200, 327] width 59 height 22
type input "11"
type textarea "x"
type input "11.00"
type input "11.87"
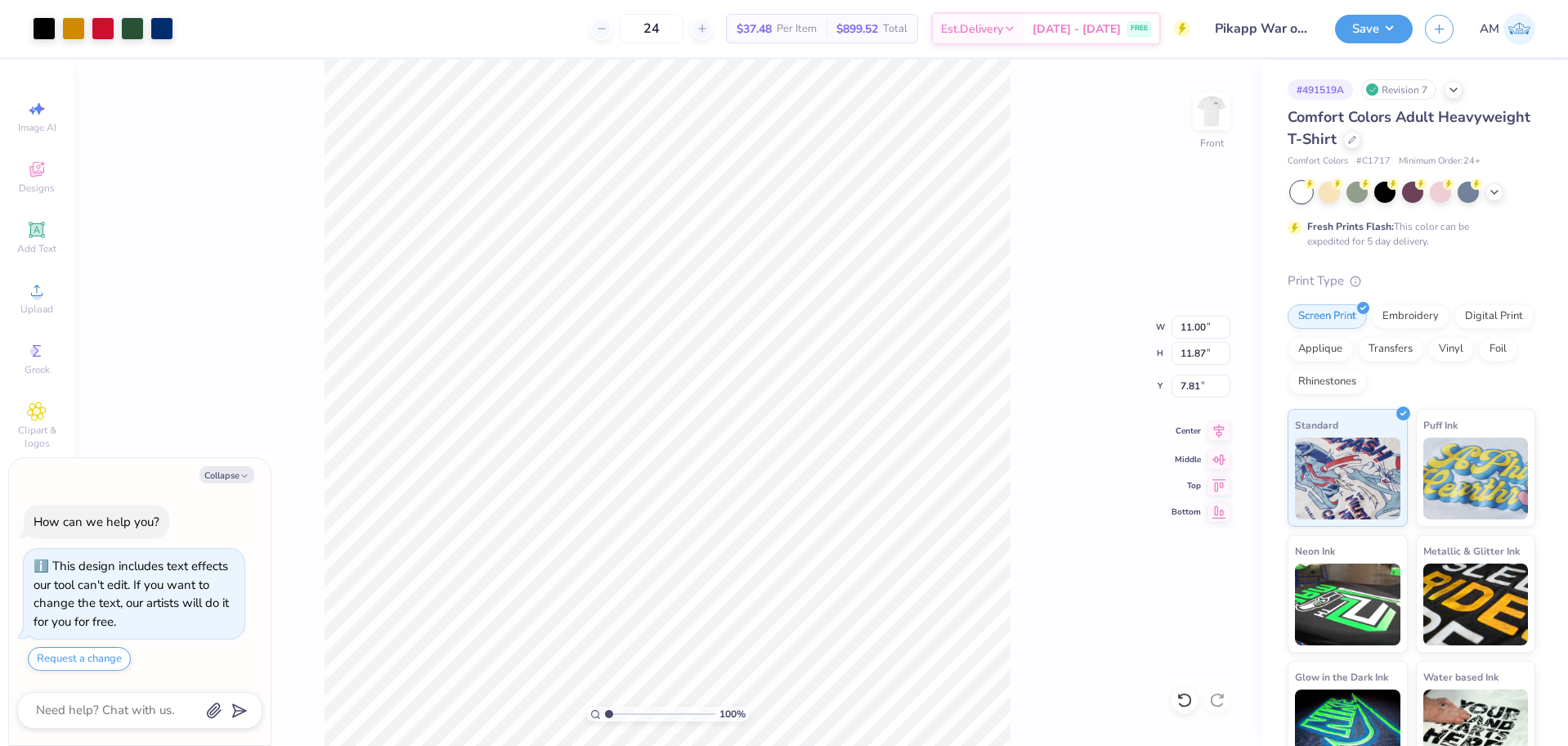
click at [1217, 436] on icon at bounding box center [1219, 431] width 22 height 20
click at [1191, 388] on input "7.81" at bounding box center [1200, 386] width 59 height 22
type input "3"
type textarea "x"
type input "3.00"
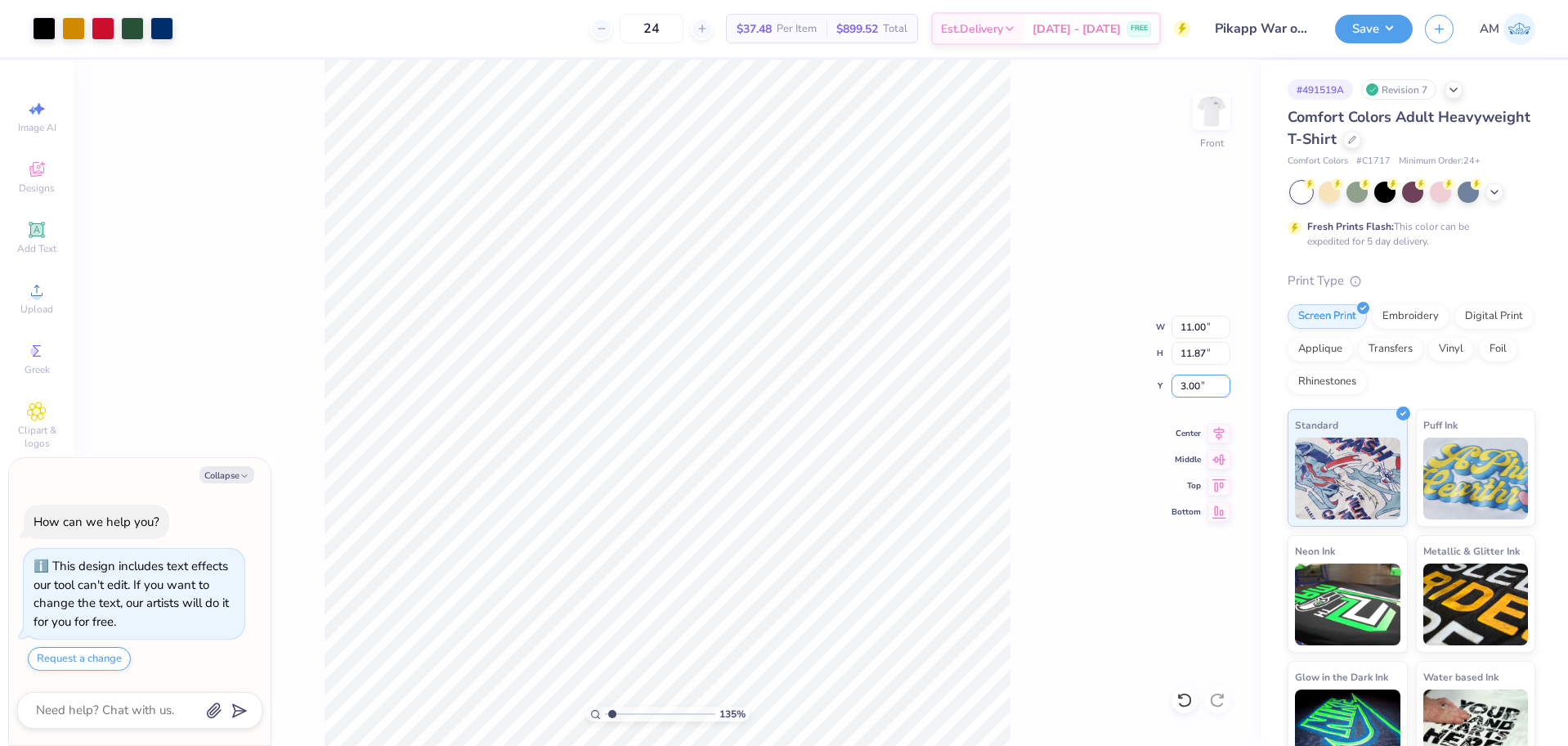
type input "1.22152498603932"
click at [1358, 28] on button "Save" at bounding box center [1373, 26] width 78 height 29
type textarea "x"
type input "1.22152498603932"
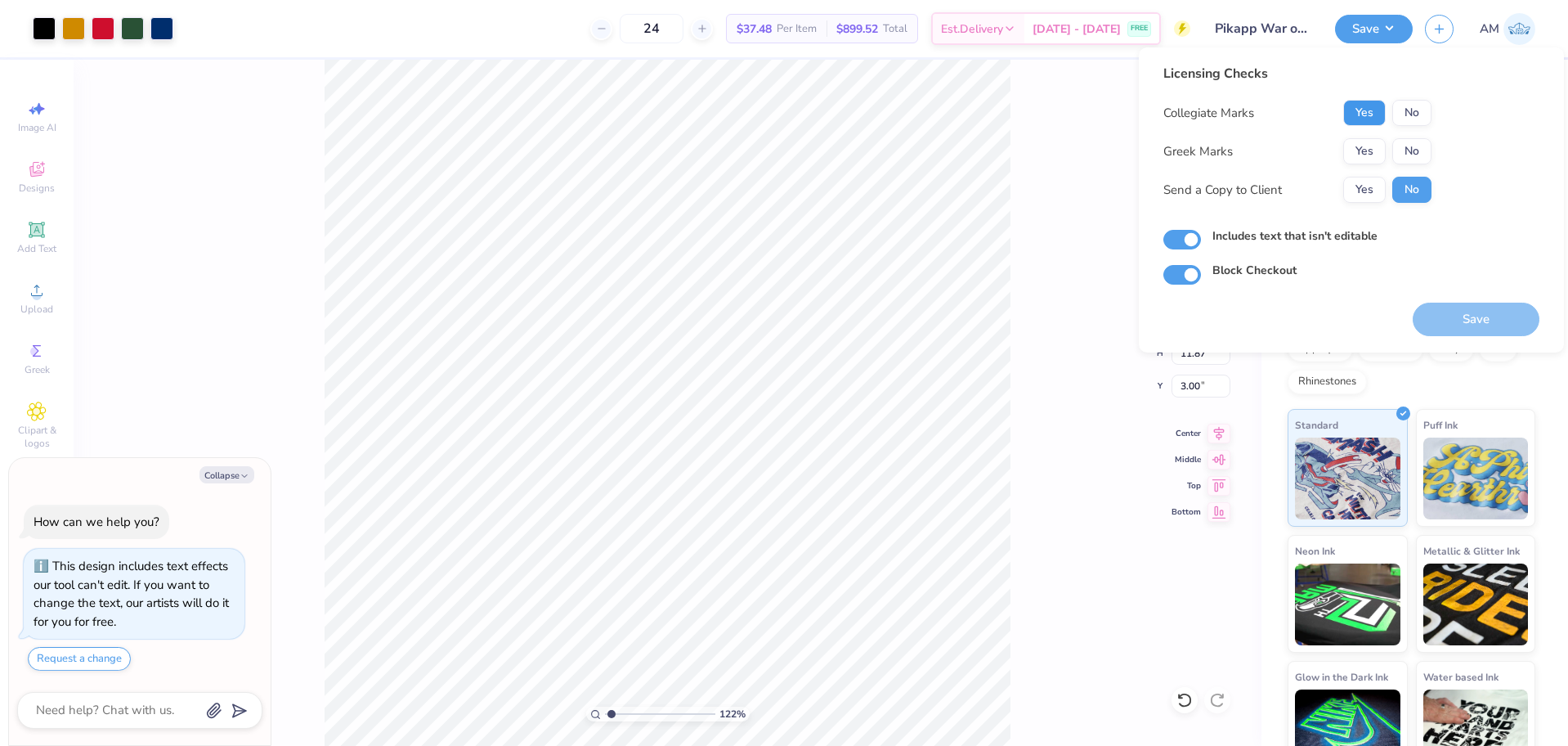
click at [1372, 122] on button "Yes" at bounding box center [1364, 113] width 42 height 26
click at [1365, 157] on button "Yes" at bounding box center [1364, 152] width 42 height 26
type textarea "x"
type input "1.22152498603932"
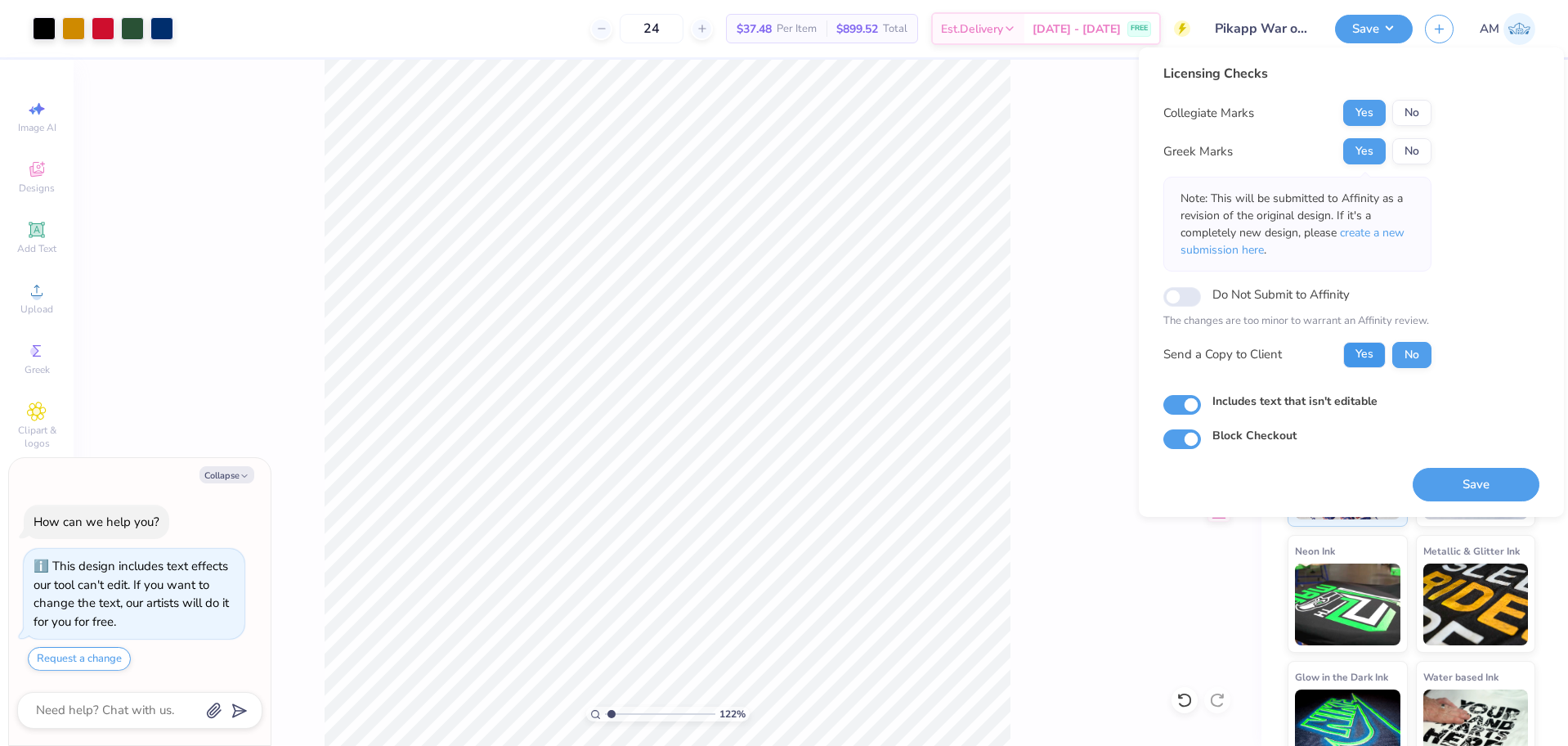
click at [1371, 366] on button "Yes" at bounding box center [1364, 355] width 42 height 26
type textarea "x"
type input "1.22152498603932"
click at [1036, 154] on div "122 % Front W 11.00 11.00 " H 11.87 11.87 " Y 3.00 3.00 " Center Middle Top Bot…" at bounding box center [668, 402] width 1188 height 686
type textarea "x"
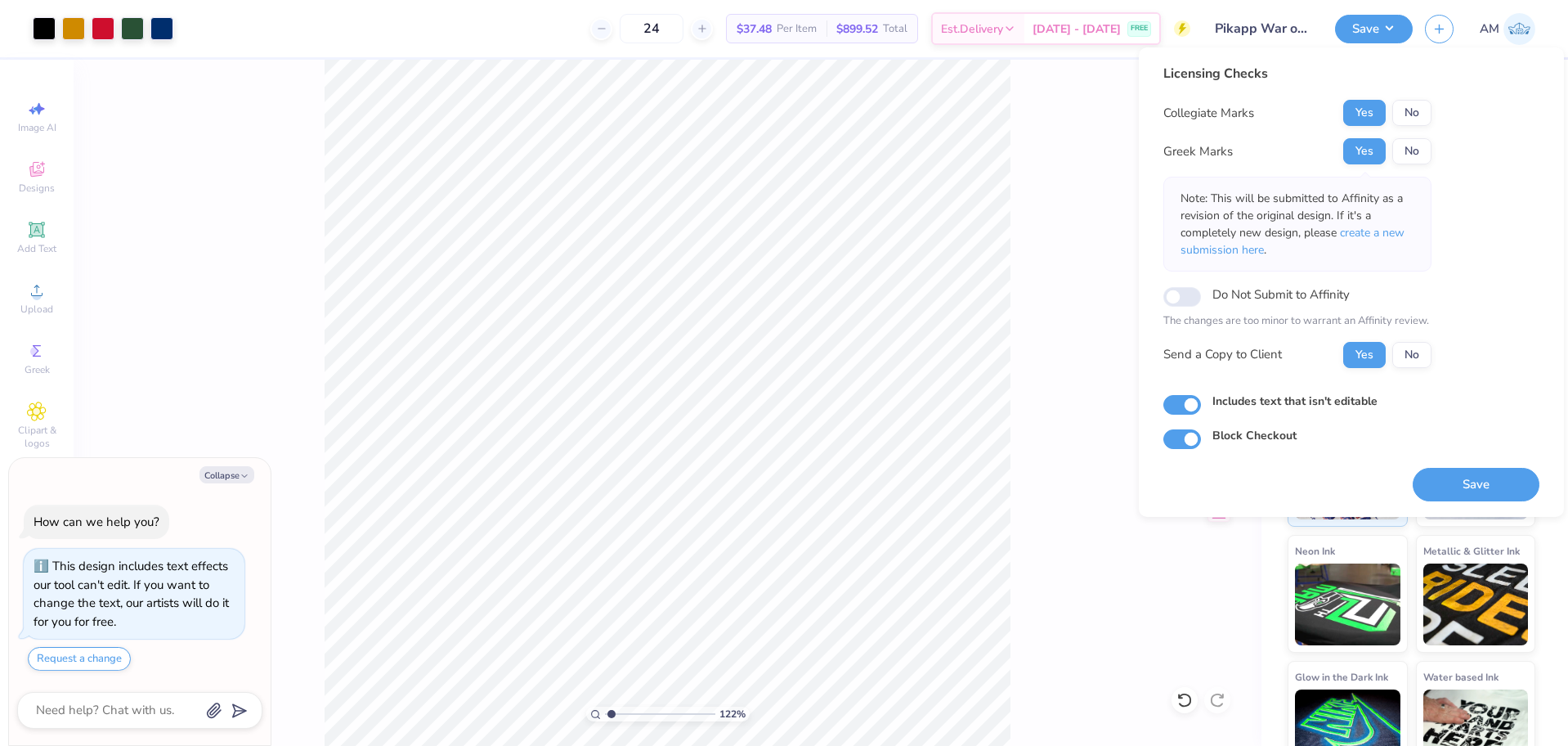
type input "1.22152498603932"
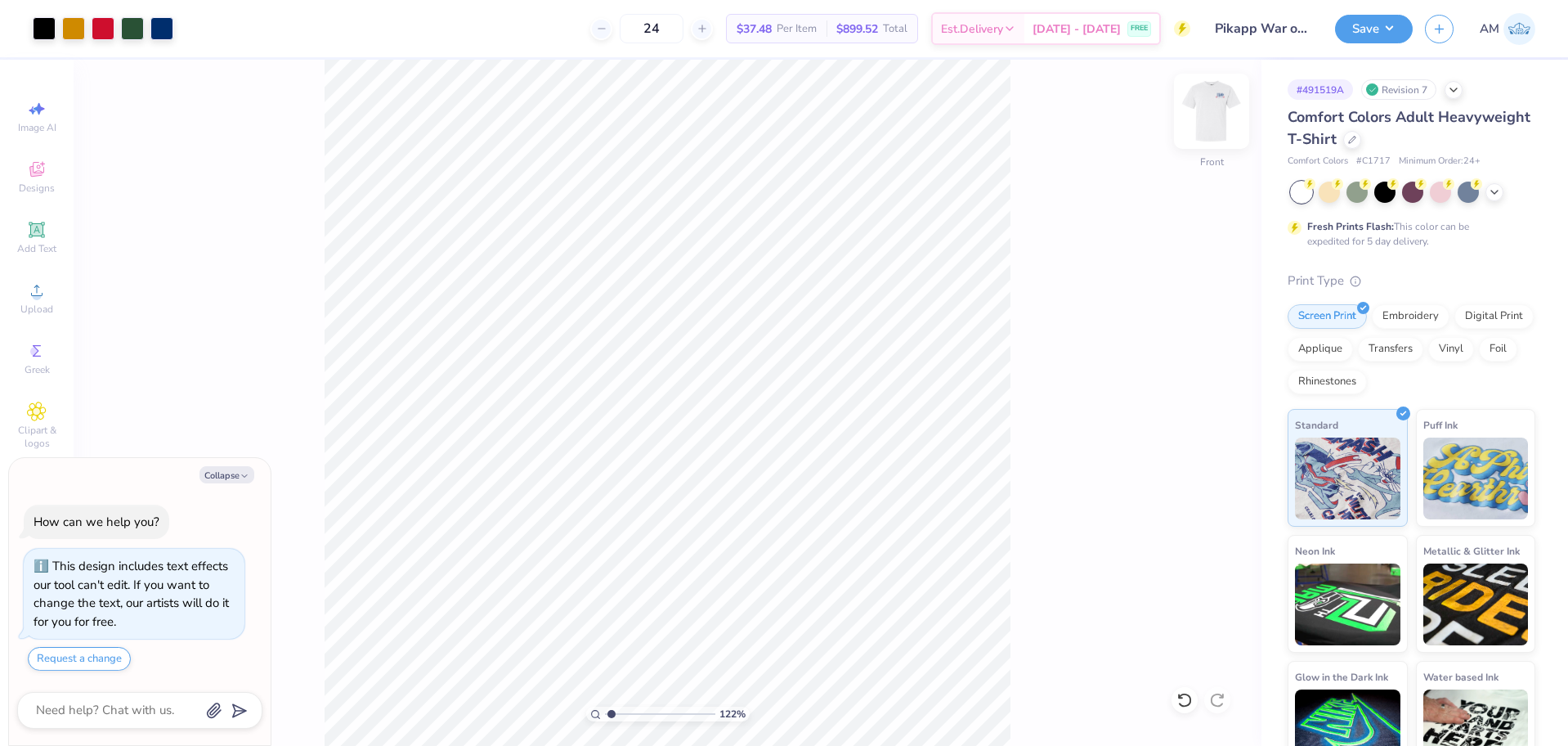
click at [1207, 114] on img at bounding box center [1212, 111] width 65 height 66
type textarea "x"
type input "1.22152498603932"
type textarea "x"
type input "1.22152498603932"
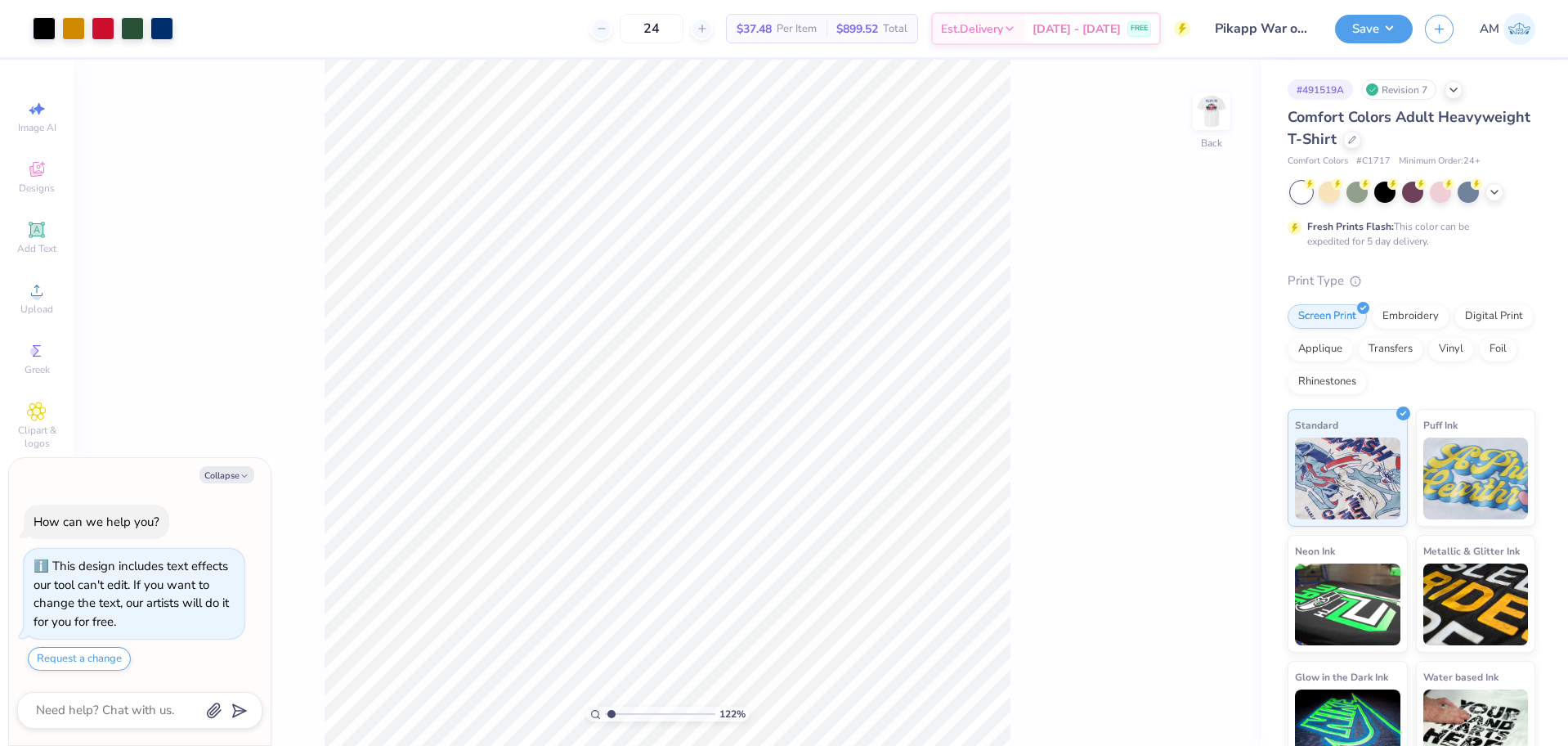
type textarea "x"
type input "1.22152498603932"
type textarea "x"
type input "1.22152498603932"
type textarea "x"
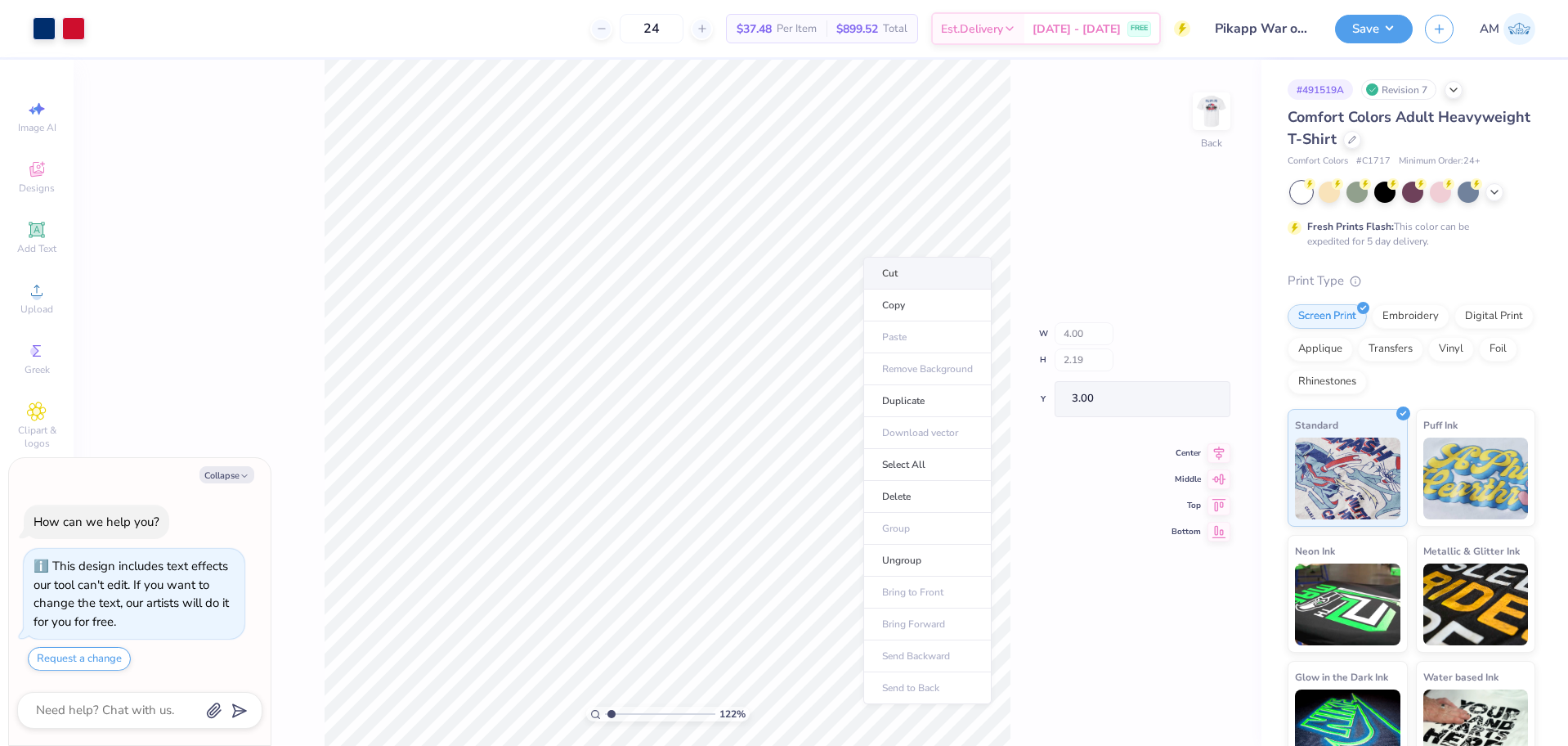
type input "1.22152498603932"
click at [1199, 112] on img at bounding box center [1212, 110] width 33 height 33
type textarea "x"
type input "1.22152498603932"
type textarea "x"
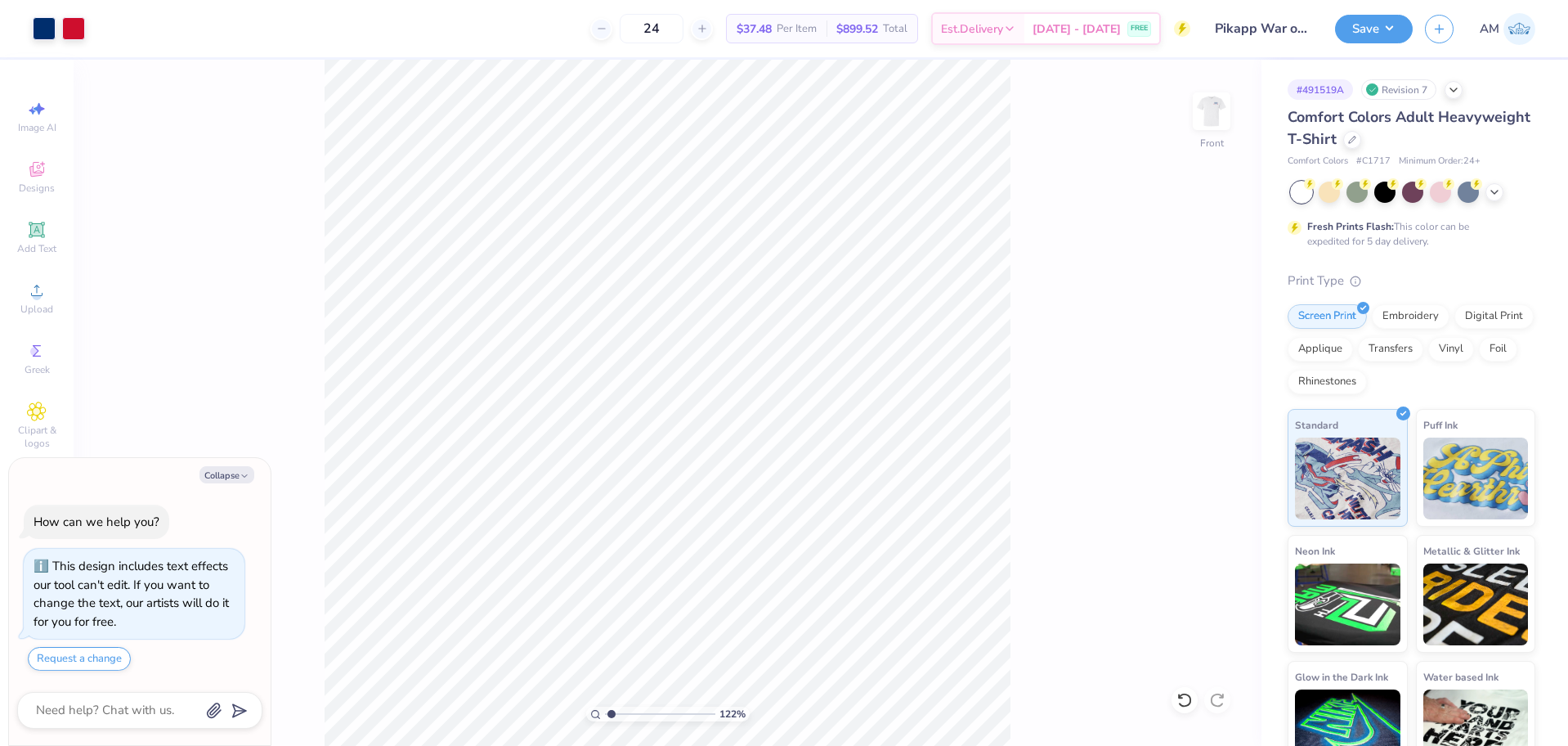
type input "1.22152498603932"
type textarea "x"
type input "1.22152498603932"
click at [446, 108] on div "122 % Front" at bounding box center [668, 402] width 1188 height 686
type textarea "x"
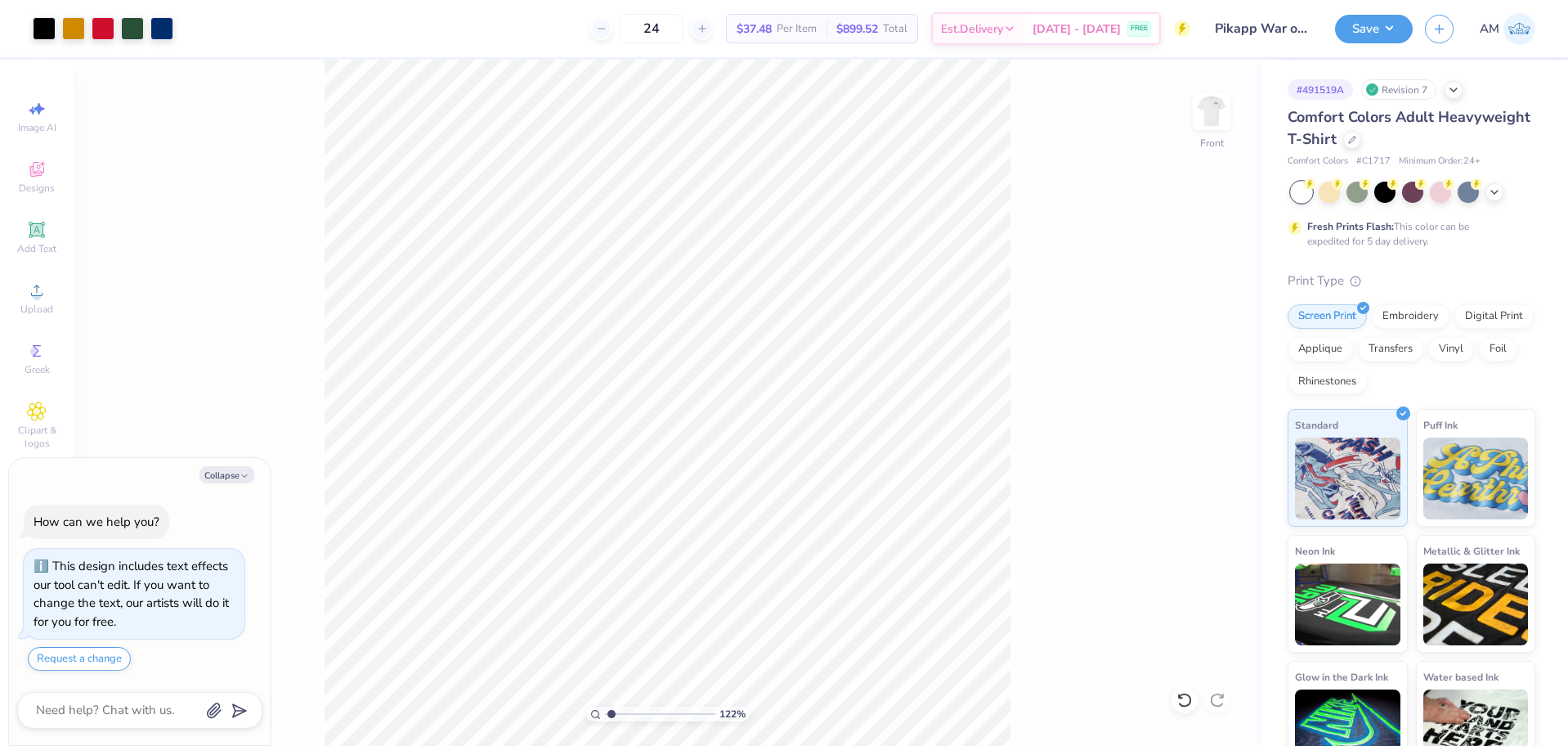
type input "1.22152498603932"
click at [1372, 37] on button "Save" at bounding box center [1373, 26] width 78 height 29
type textarea "x"
type input "1.22152498603932"
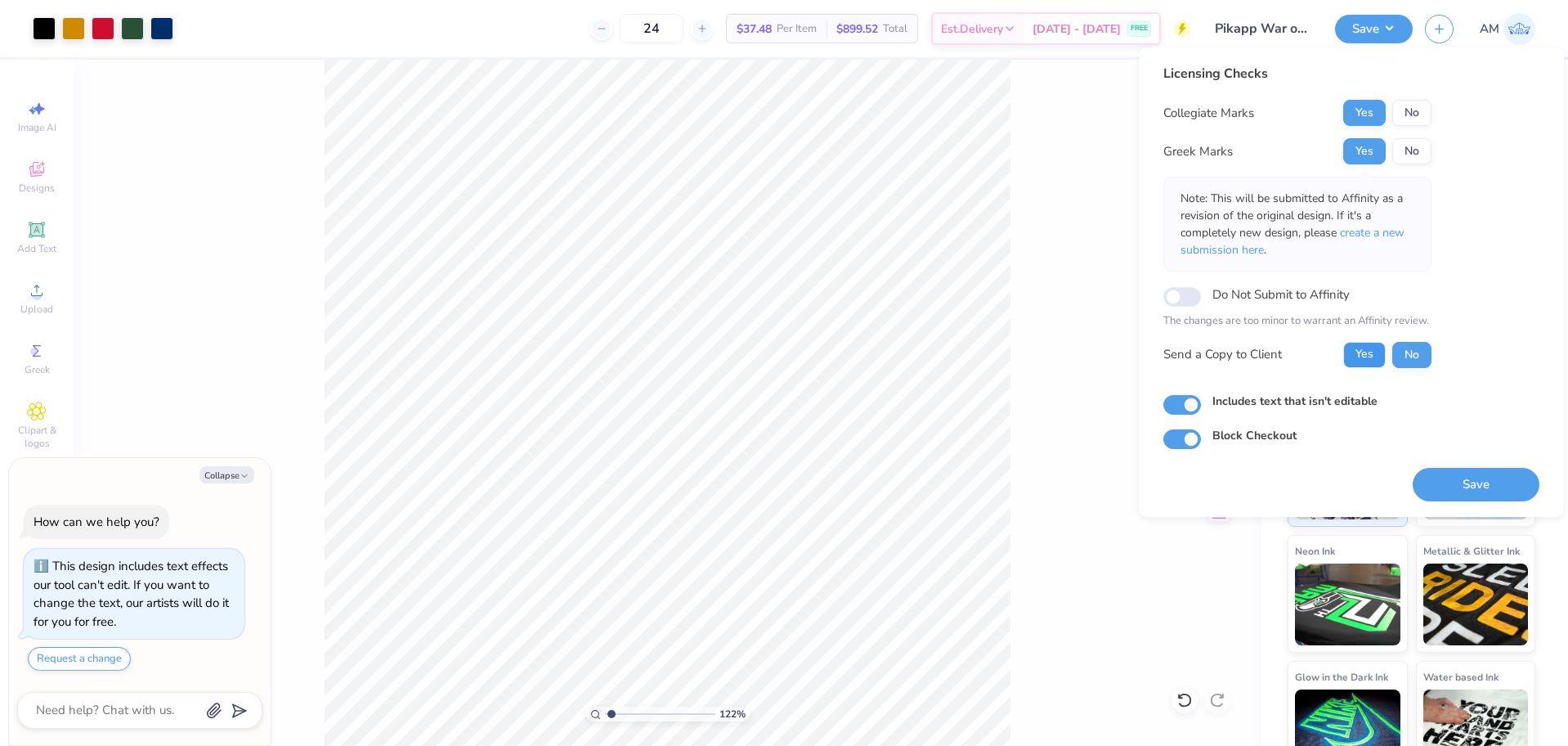
click at [1356, 358] on button "Yes" at bounding box center [1364, 355] width 42 height 26
type textarea "x"
type input "1.22152498603932"
click at [1444, 484] on button "Save" at bounding box center [1475, 485] width 126 height 34
type textarea "x"
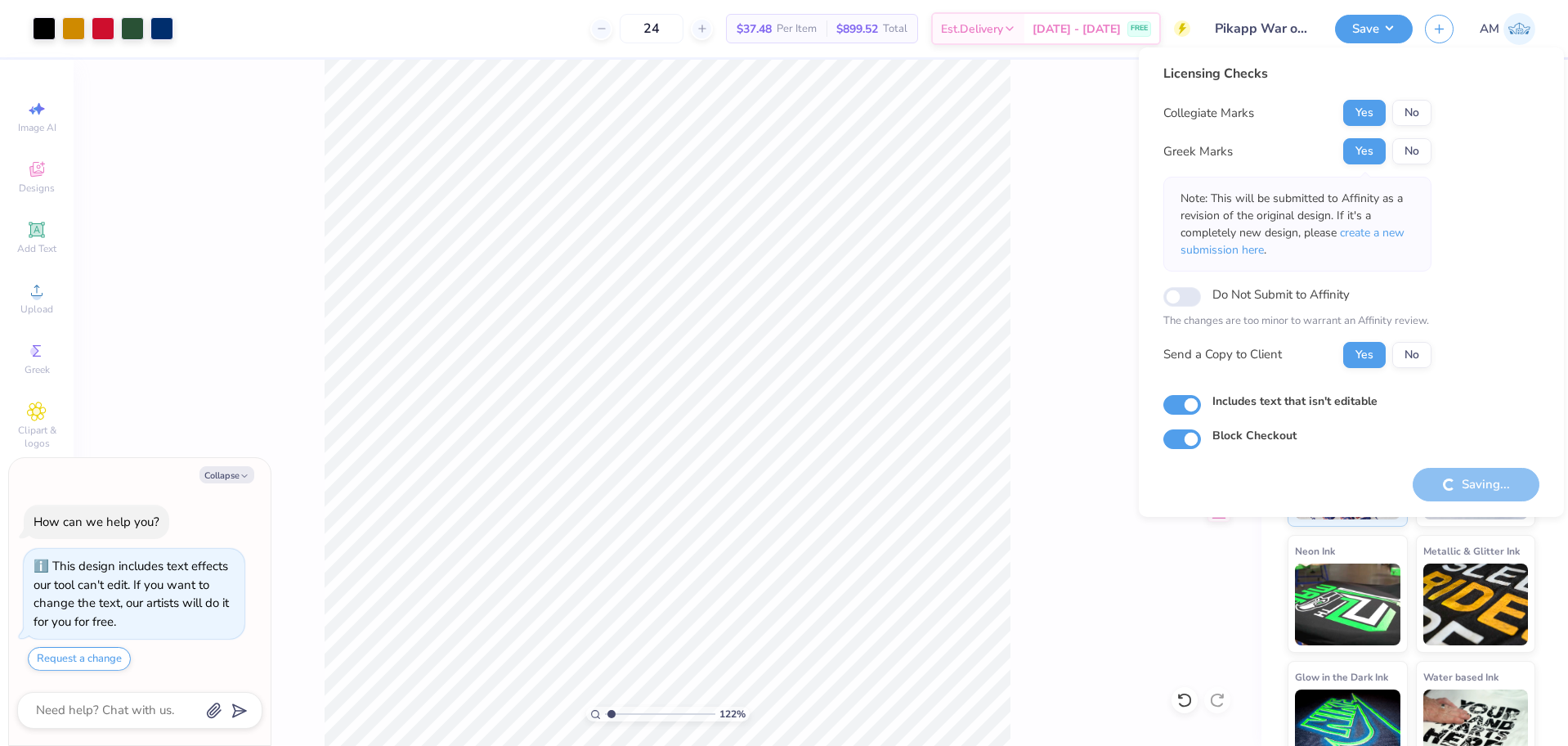
type input "1.22152498603932"
type textarea "x"
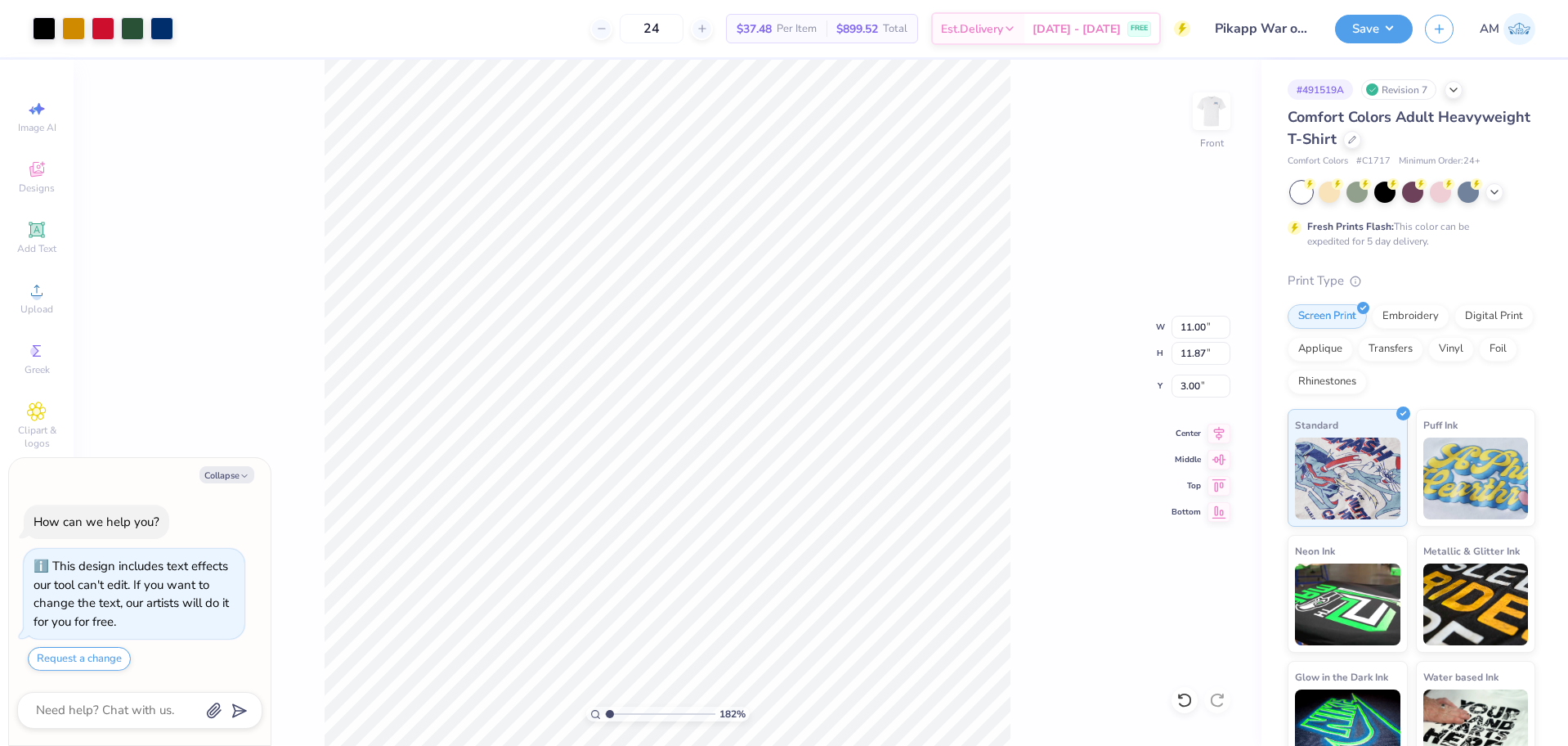
type input "1"
click at [1222, 114] on img at bounding box center [1212, 111] width 65 height 66
type textarea "x"
type input "2.01445811466782"
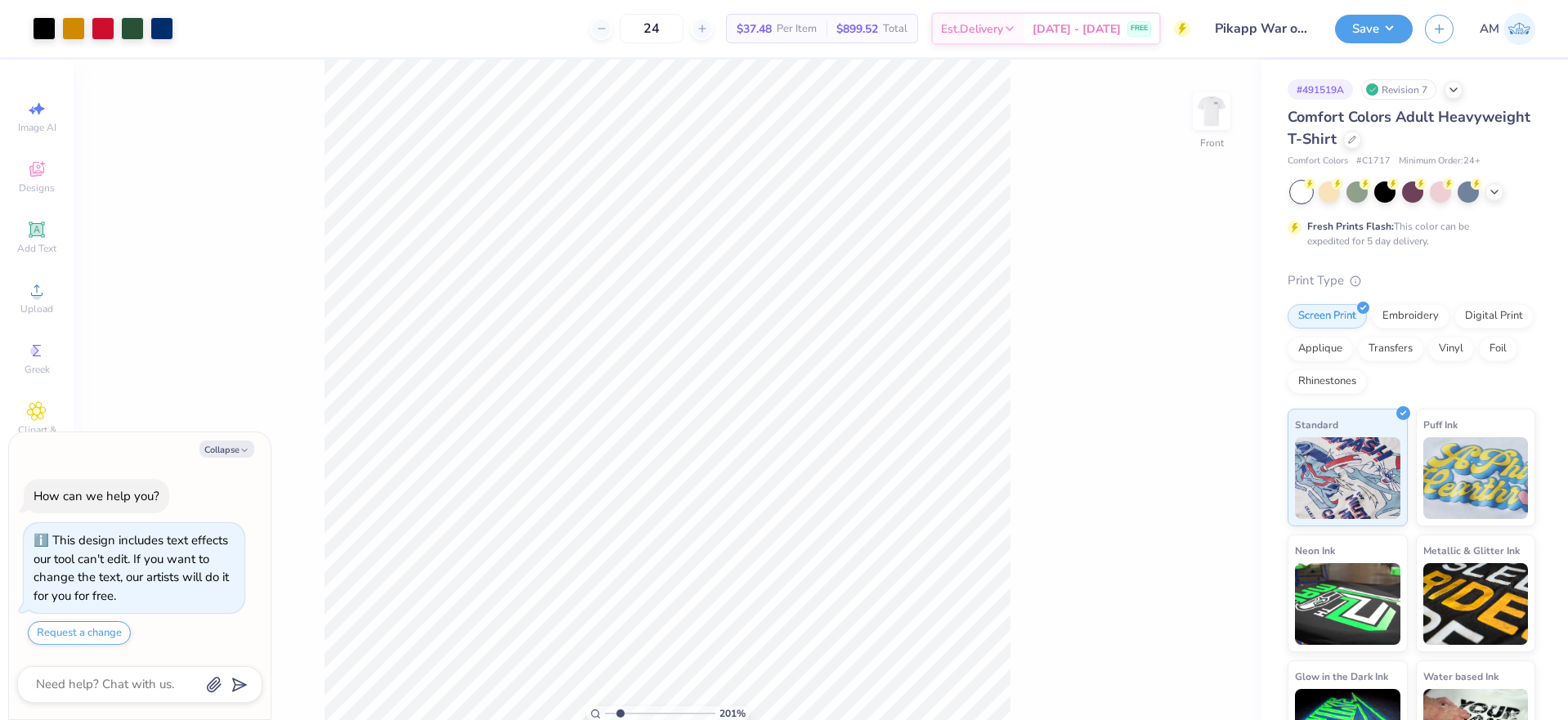
type textarea "x"
